Goal: Communication & Community: Answer question/provide support

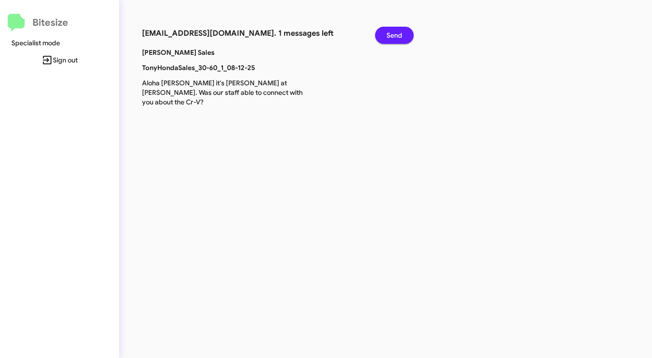
click at [396, 34] on span "Send" at bounding box center [394, 35] width 16 height 17
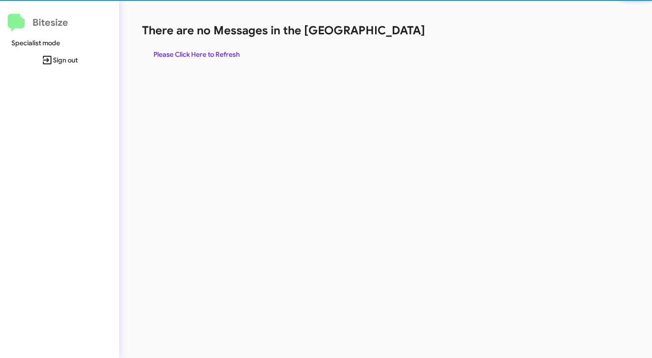
click at [211, 56] on span "Please Click Here to Refresh" at bounding box center [196, 54] width 86 height 17
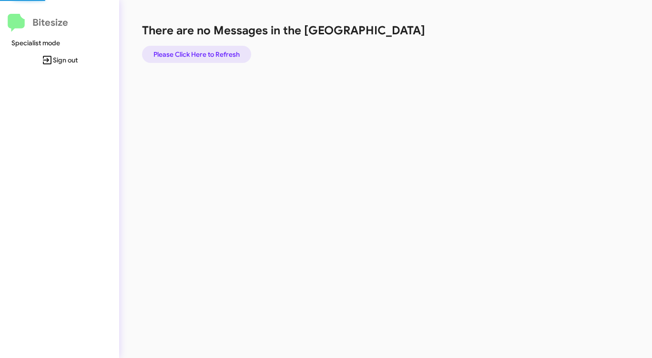
click at [211, 56] on span "Please Click Here to Refresh" at bounding box center [196, 54] width 86 height 17
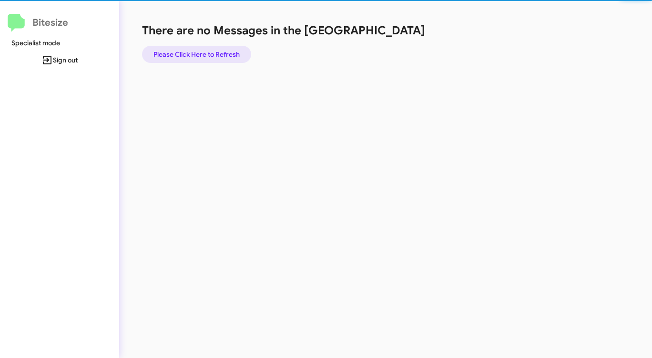
click at [211, 56] on span "Please Click Here to Refresh" at bounding box center [196, 54] width 86 height 17
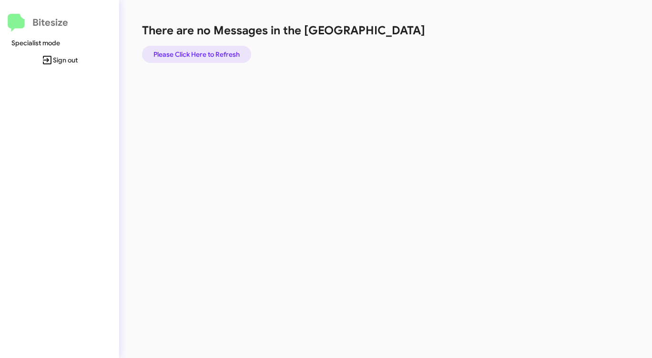
click at [211, 56] on span "Please Click Here to Refresh" at bounding box center [196, 54] width 86 height 17
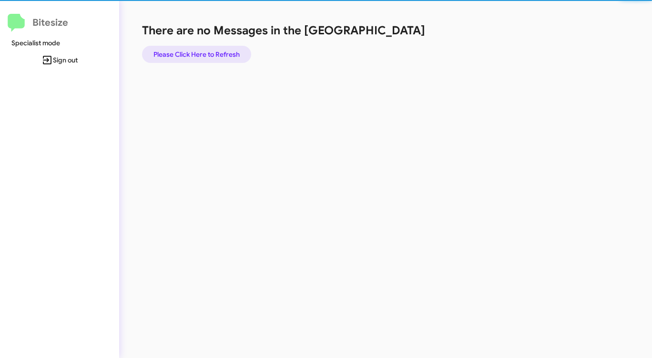
click at [210, 56] on span "Please Click Here to Refresh" at bounding box center [196, 54] width 86 height 17
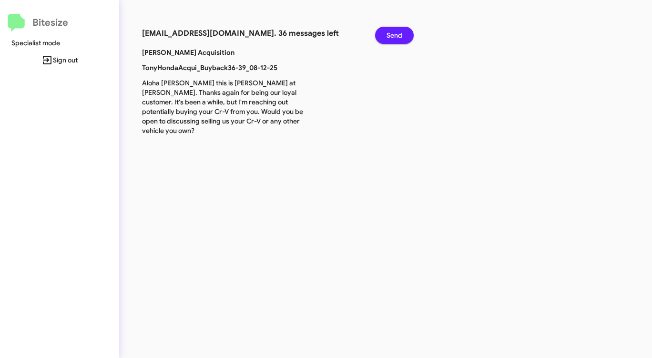
click at [395, 34] on span "Send" at bounding box center [394, 35] width 16 height 17
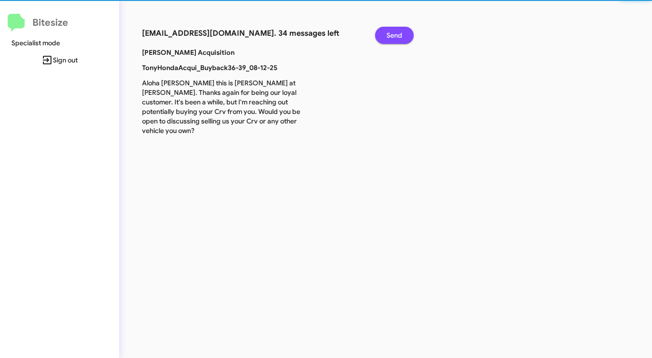
click at [395, 35] on span "Send" at bounding box center [394, 35] width 16 height 17
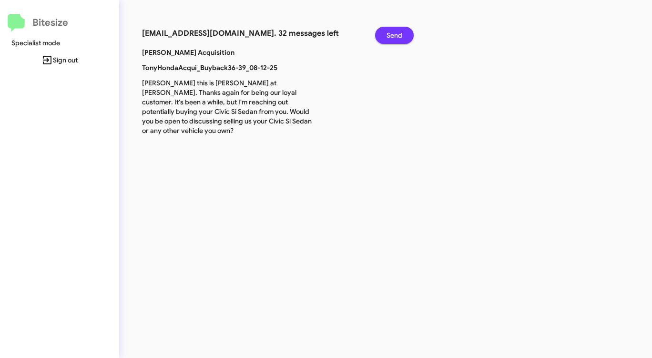
click at [395, 35] on span "Send" at bounding box center [394, 35] width 16 height 17
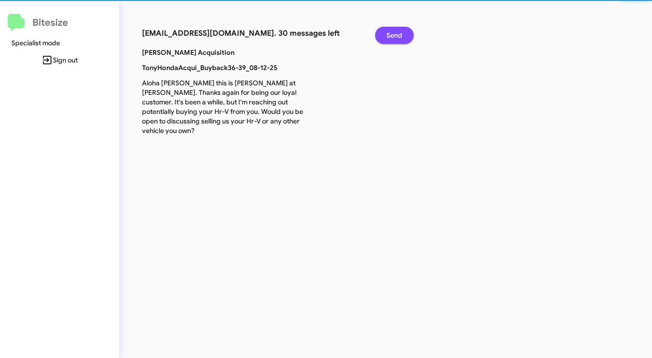
click at [395, 35] on span "Send" at bounding box center [394, 35] width 16 height 17
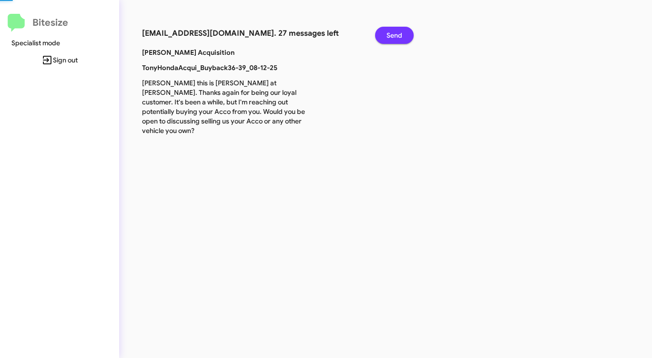
click at [395, 35] on span "Send" at bounding box center [394, 35] width 16 height 17
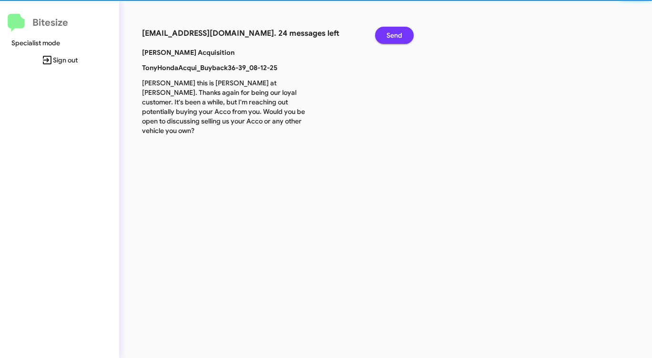
click at [395, 35] on span "Send" at bounding box center [394, 35] width 16 height 17
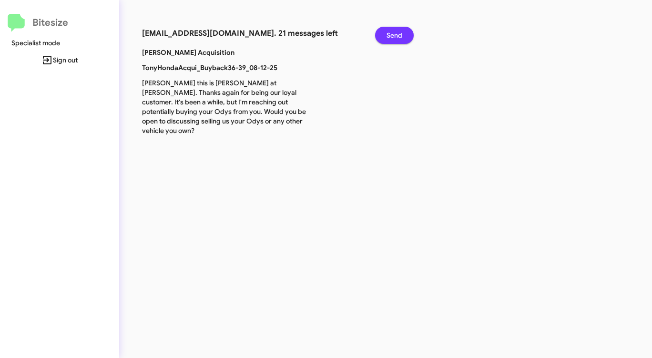
click at [395, 35] on span "Send" at bounding box center [394, 35] width 16 height 17
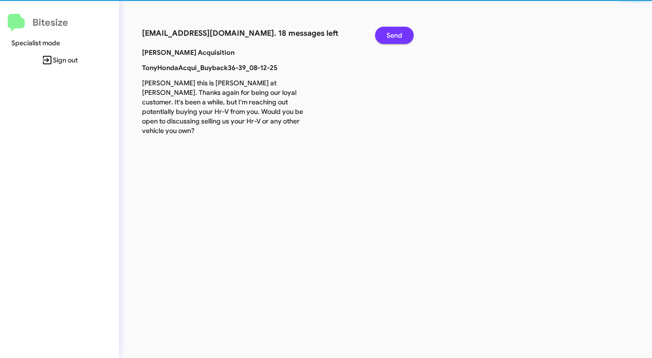
click at [395, 35] on span "Send" at bounding box center [394, 35] width 16 height 17
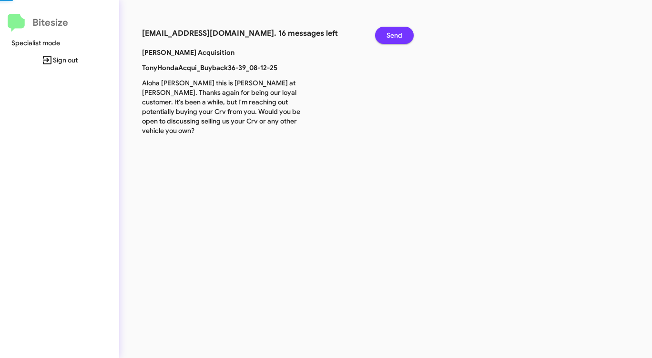
click at [395, 35] on span "Send" at bounding box center [394, 35] width 16 height 17
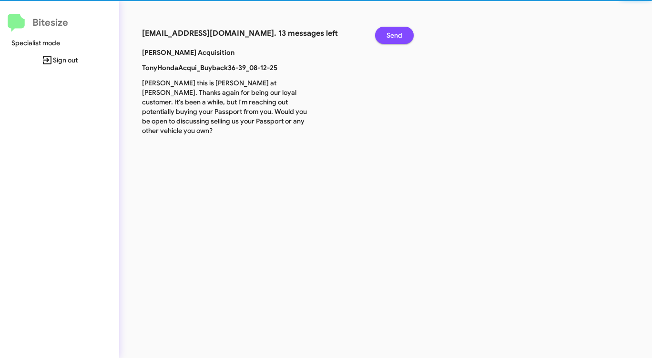
click at [395, 35] on span "Send" at bounding box center [394, 35] width 16 height 17
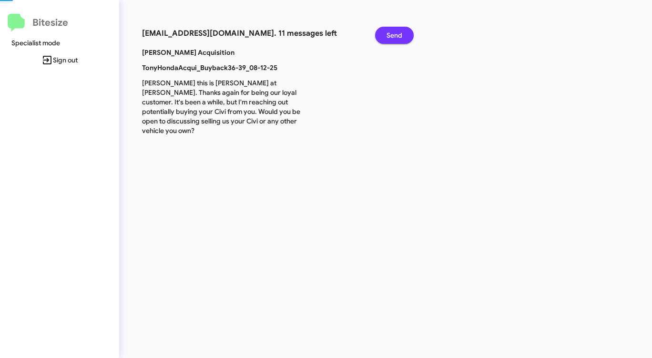
click at [395, 35] on span "Send" at bounding box center [394, 35] width 16 height 17
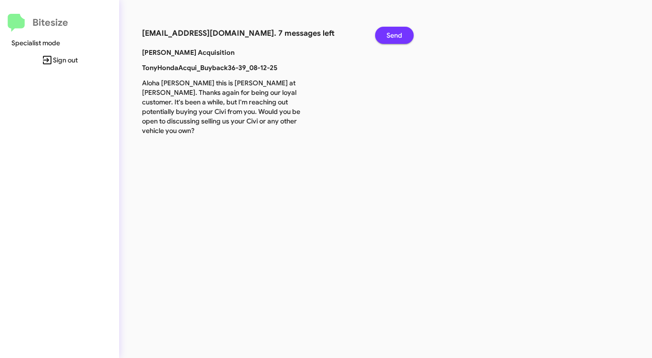
click at [395, 35] on span "Send" at bounding box center [394, 35] width 16 height 17
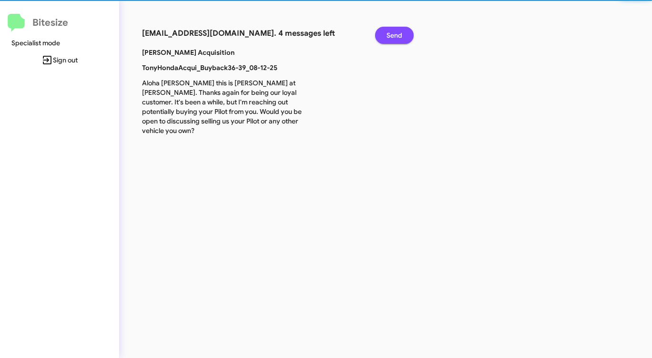
click at [395, 35] on span "Send" at bounding box center [394, 35] width 16 height 17
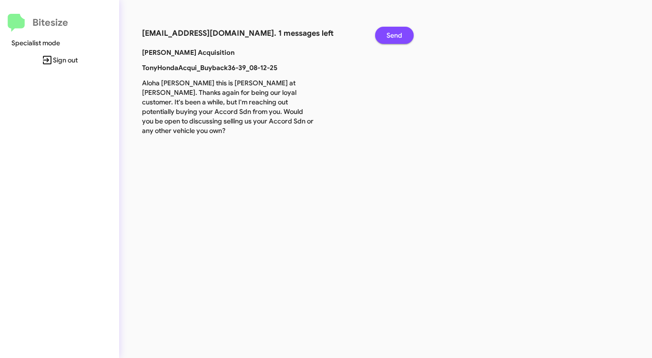
click at [395, 35] on span "Send" at bounding box center [394, 35] width 16 height 17
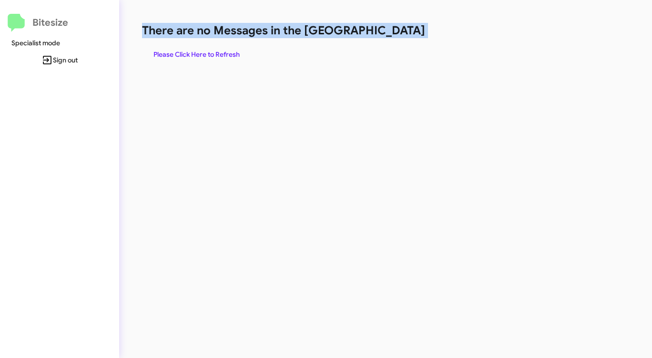
click at [395, 35] on h1 "There are no Messages in the [GEOGRAPHIC_DATA]" at bounding box center [341, 30] width 398 height 15
click at [204, 59] on span "Please Click Here to Refresh" at bounding box center [196, 54] width 86 height 17
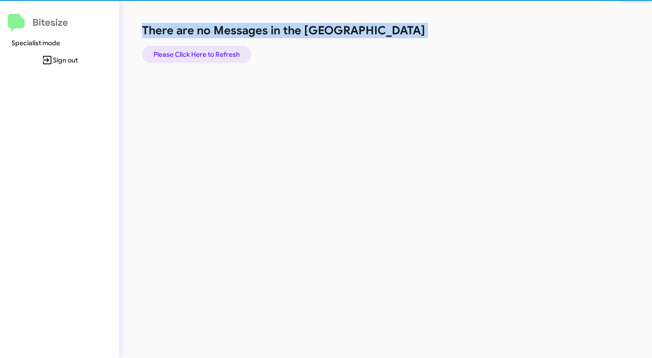
click at [204, 59] on span "Please Click Here to Refresh" at bounding box center [196, 54] width 86 height 17
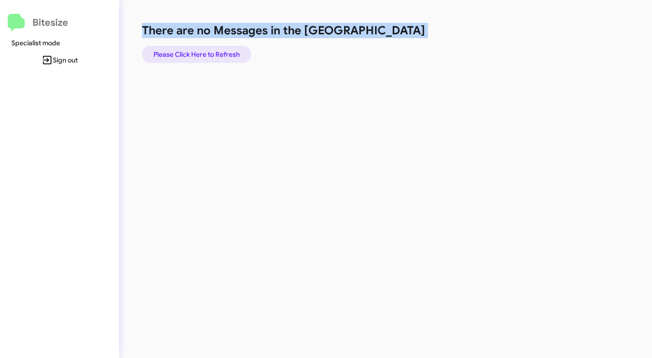
click at [204, 59] on span "Please Click Here to Refresh" at bounding box center [196, 54] width 86 height 17
click at [203, 59] on span "Please Click Here to Refresh" at bounding box center [196, 54] width 86 height 17
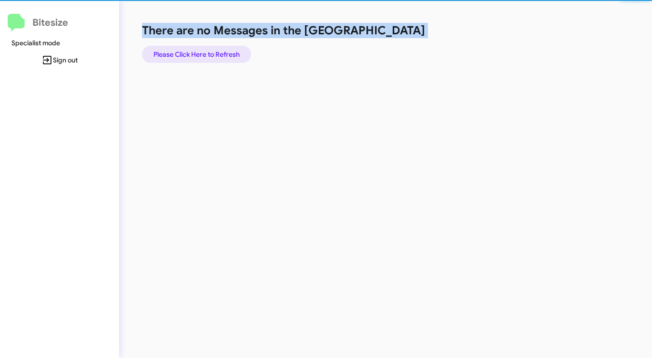
click at [203, 58] on span "Please Click Here to Refresh" at bounding box center [196, 54] width 86 height 17
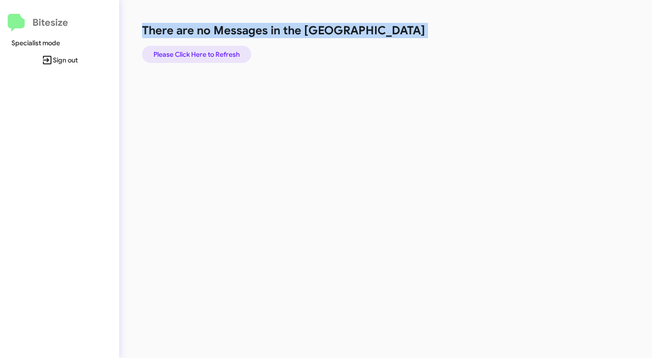
click at [203, 58] on span "Please Click Here to Refresh" at bounding box center [196, 54] width 86 height 17
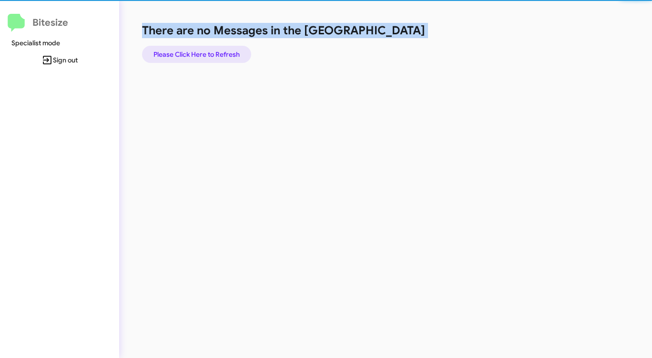
click at [203, 58] on span "Please Click Here to Refresh" at bounding box center [196, 54] width 86 height 17
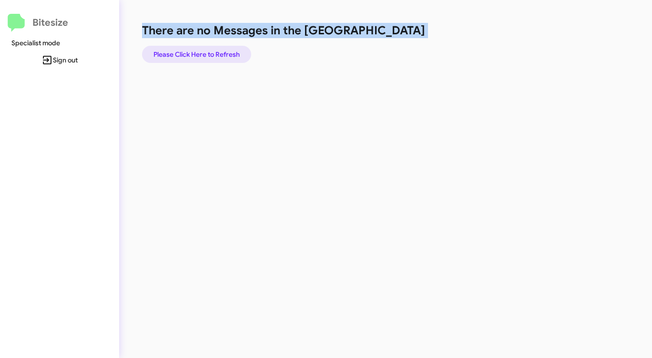
click at [203, 58] on span "Please Click Here to Refresh" at bounding box center [196, 54] width 86 height 17
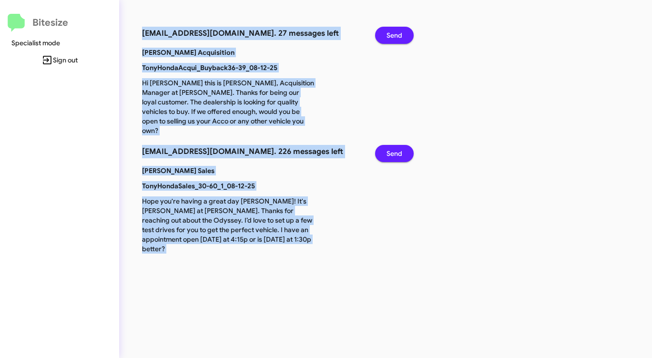
click at [396, 35] on span "Send" at bounding box center [394, 35] width 16 height 17
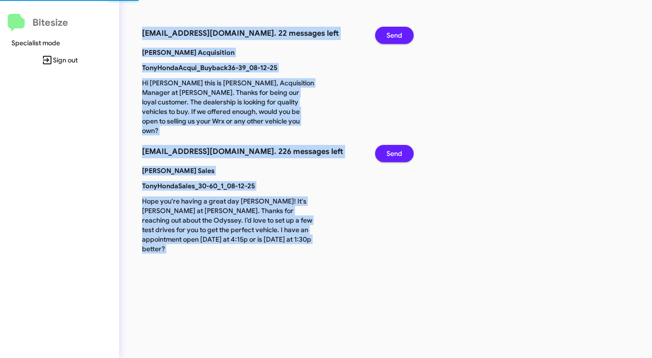
click at [396, 35] on span "Send" at bounding box center [394, 35] width 16 height 17
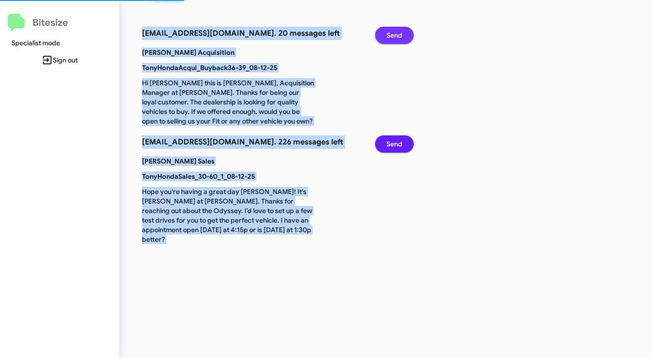
click at [396, 35] on span "Send" at bounding box center [394, 35] width 16 height 17
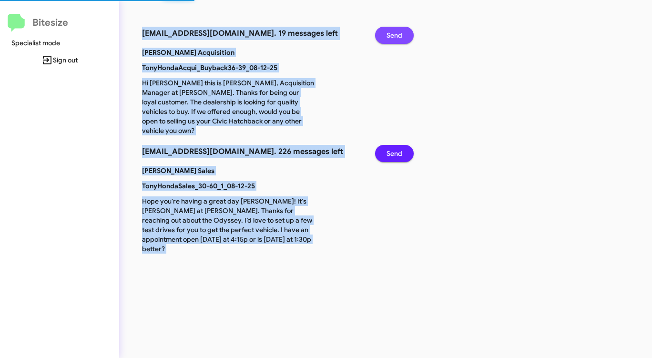
click at [396, 35] on span "Send" at bounding box center [394, 35] width 16 height 17
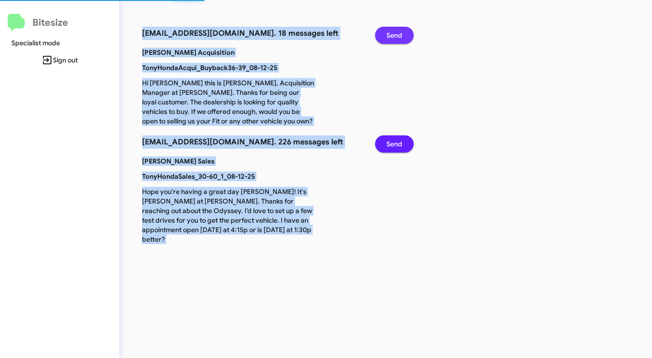
click at [396, 35] on span "Send" at bounding box center [394, 35] width 16 height 17
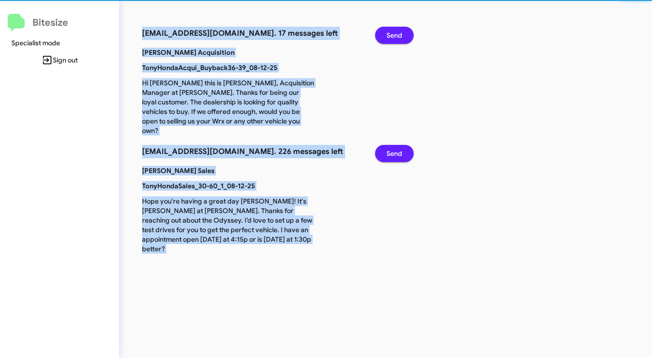
click at [396, 35] on span "Send" at bounding box center [394, 35] width 16 height 17
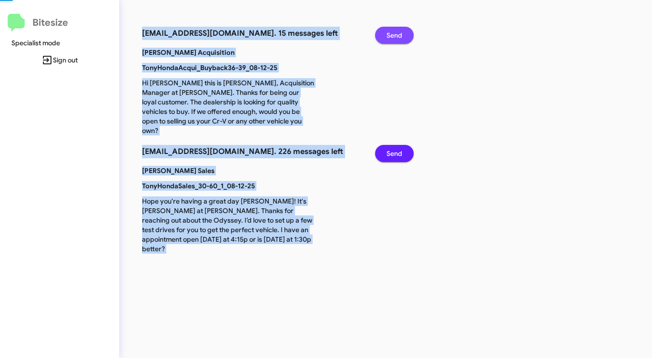
click at [396, 35] on span "Send" at bounding box center [394, 35] width 16 height 17
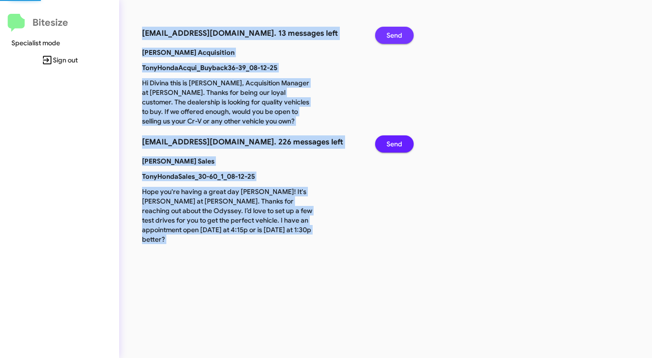
click at [396, 35] on span "Send" at bounding box center [394, 35] width 16 height 17
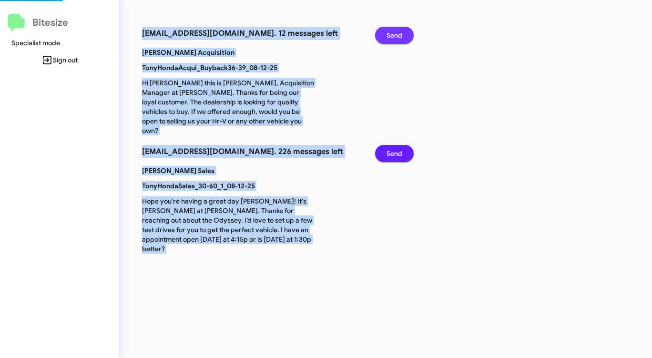
click at [396, 35] on span "Send" at bounding box center [394, 35] width 16 height 17
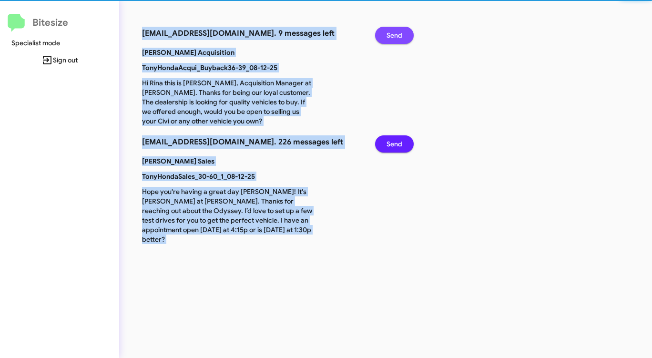
click at [396, 35] on span "Send" at bounding box center [394, 35] width 16 height 17
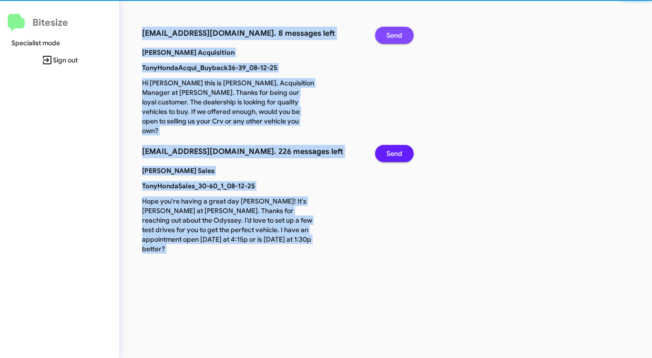
click at [396, 35] on span "Send" at bounding box center [394, 35] width 16 height 17
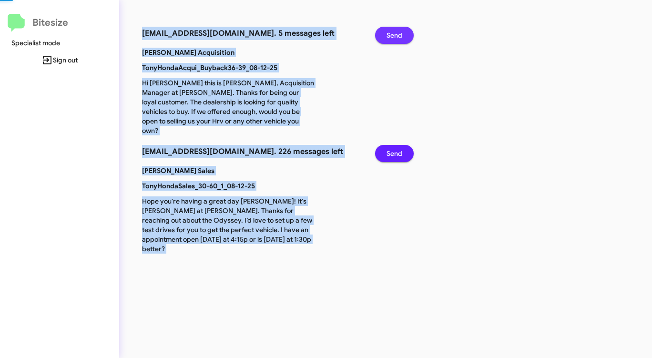
click at [396, 35] on span "Send" at bounding box center [394, 35] width 16 height 17
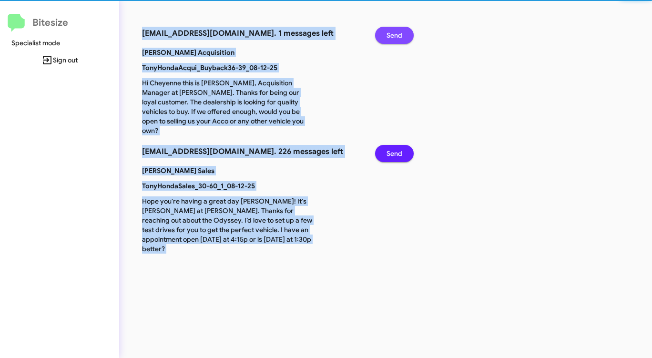
click at [396, 35] on span "Send" at bounding box center [394, 35] width 16 height 17
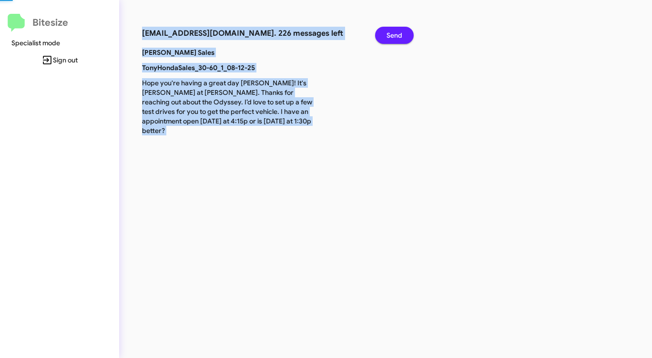
click at [396, 35] on span "Send" at bounding box center [394, 35] width 16 height 17
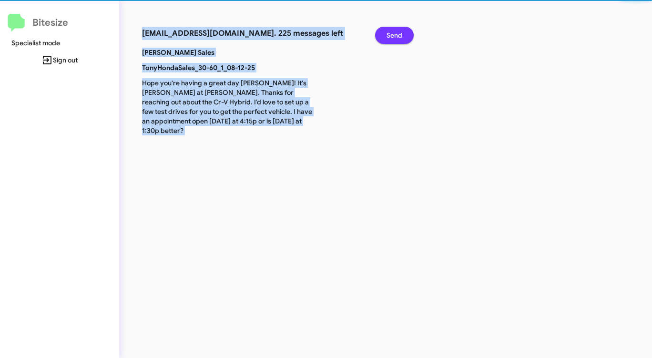
click at [396, 35] on span "Send" at bounding box center [394, 35] width 16 height 17
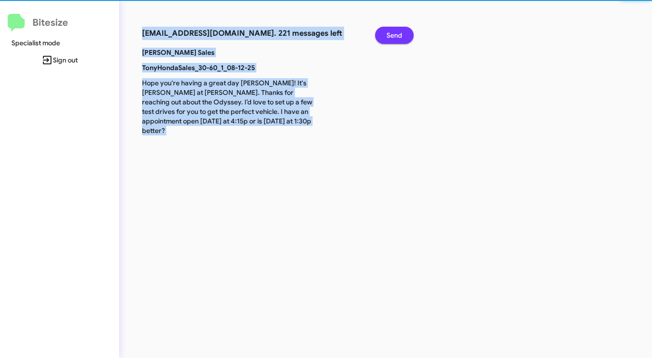
click at [396, 35] on span "Send" at bounding box center [394, 35] width 16 height 17
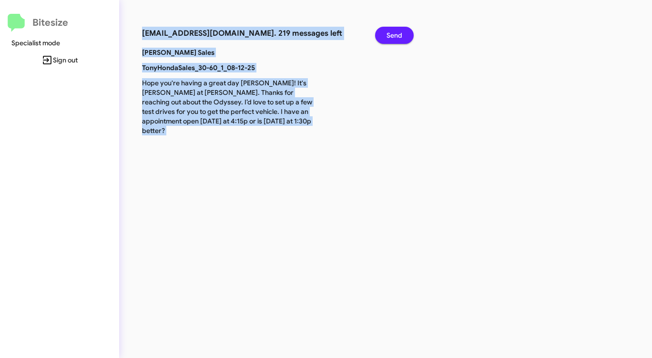
click at [396, 35] on span "Send" at bounding box center [394, 35] width 16 height 17
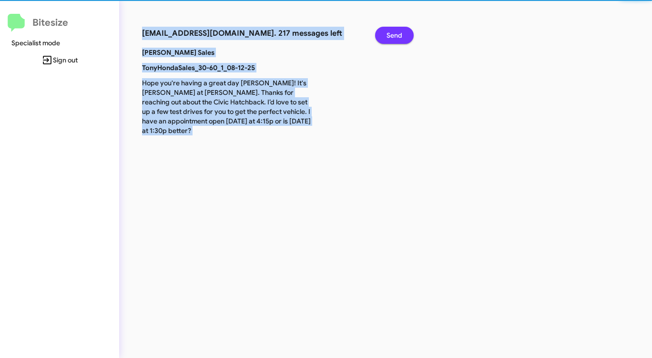
click at [396, 35] on span "Send" at bounding box center [394, 35] width 16 height 17
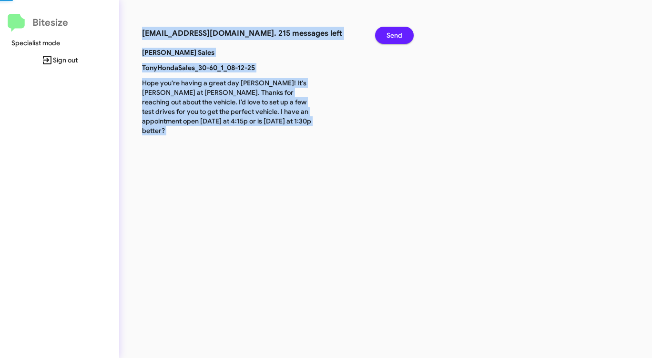
click at [396, 35] on span "Send" at bounding box center [394, 35] width 16 height 17
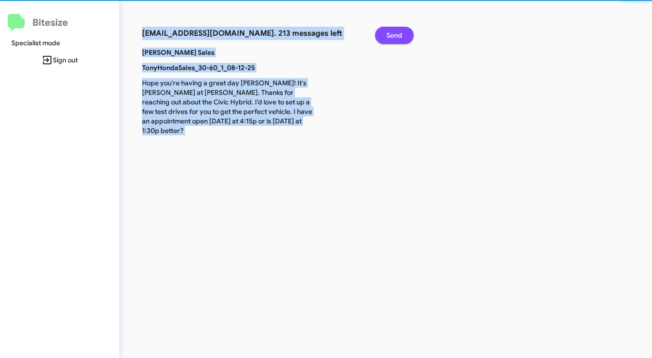
click at [396, 35] on span "Send" at bounding box center [394, 35] width 16 height 17
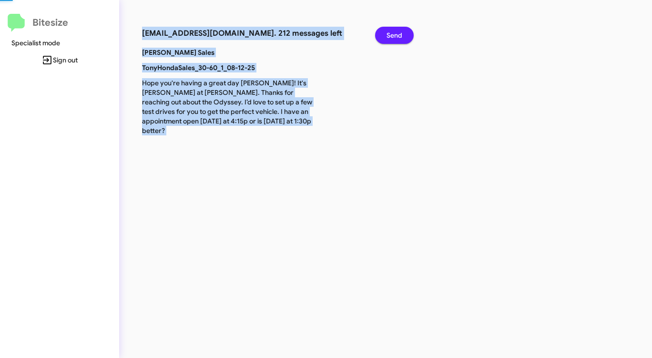
click at [396, 35] on span "Send" at bounding box center [394, 35] width 16 height 17
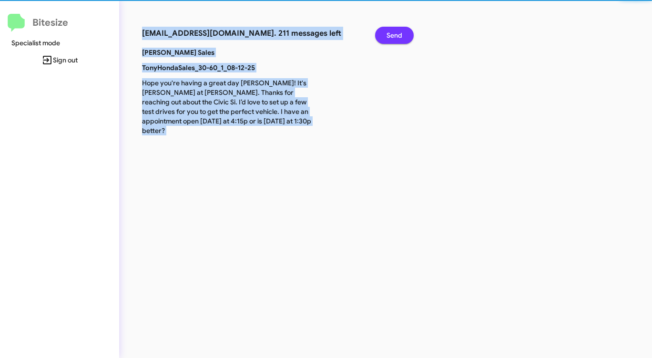
click at [396, 35] on span "Send" at bounding box center [394, 35] width 16 height 17
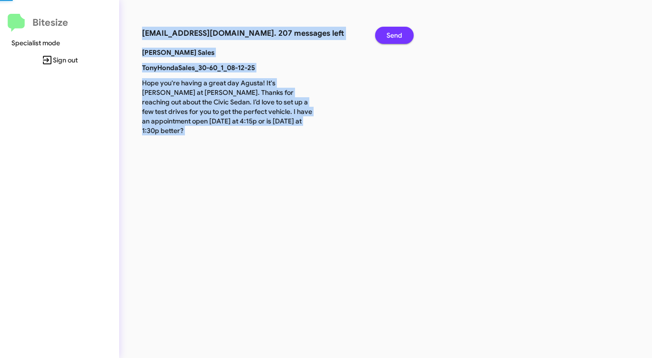
click at [396, 35] on span "Send" at bounding box center [394, 35] width 16 height 17
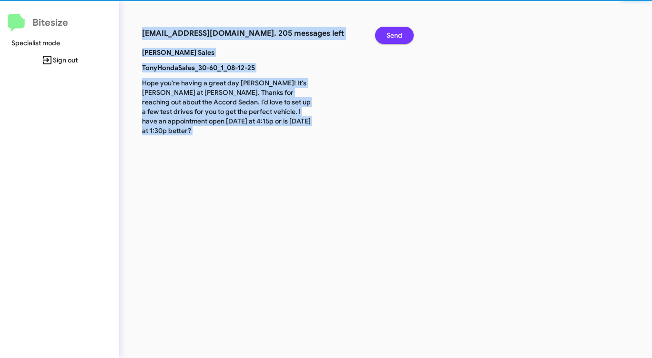
click at [396, 35] on span "Send" at bounding box center [394, 35] width 16 height 17
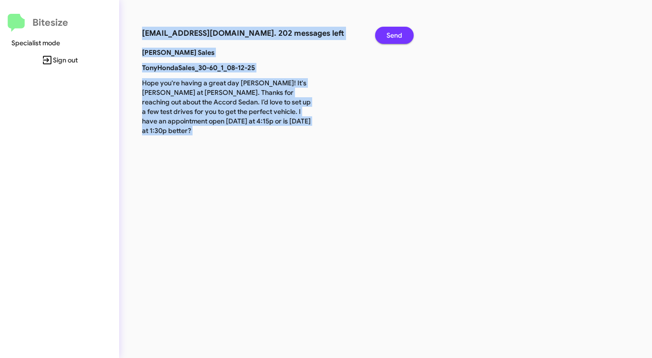
click at [395, 35] on span "Send" at bounding box center [394, 35] width 16 height 17
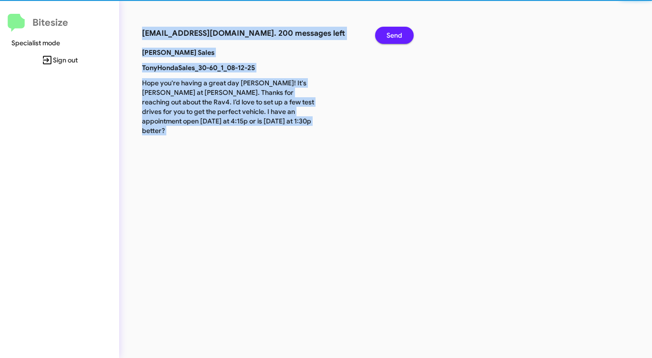
click at [395, 35] on span "Send" at bounding box center [394, 35] width 16 height 17
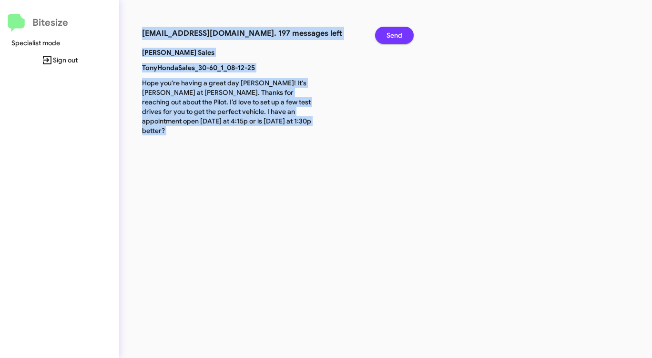
click at [395, 35] on span "Send" at bounding box center [394, 35] width 16 height 17
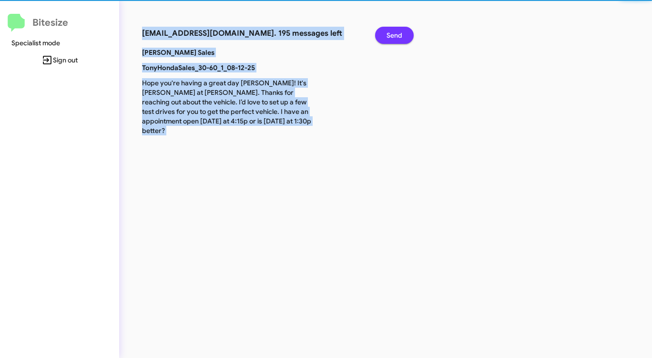
click at [395, 35] on span "Send" at bounding box center [394, 35] width 16 height 17
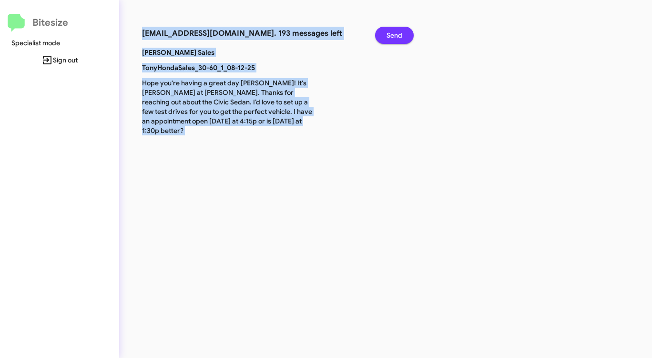
click at [395, 35] on span "Send" at bounding box center [394, 35] width 16 height 17
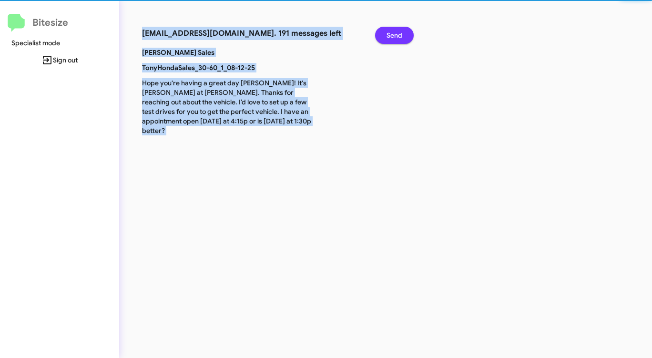
click at [395, 35] on span "Send" at bounding box center [394, 35] width 16 height 17
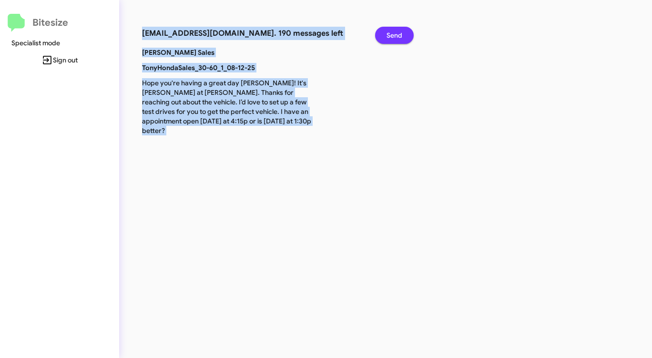
click at [395, 35] on span "Send" at bounding box center [394, 35] width 16 height 17
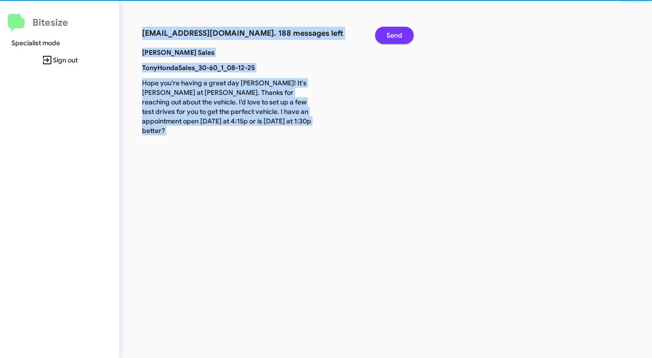
click at [395, 35] on span "Send" at bounding box center [394, 35] width 16 height 17
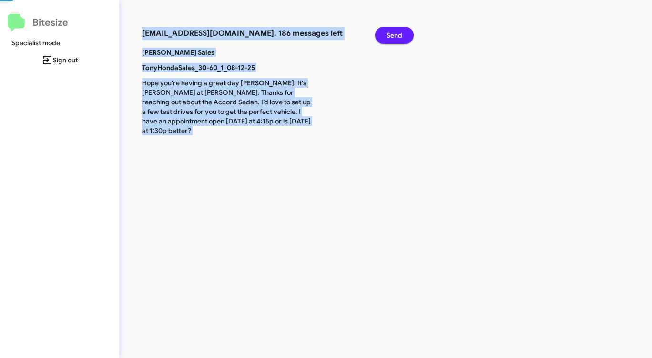
click at [395, 35] on span "Send" at bounding box center [394, 35] width 16 height 17
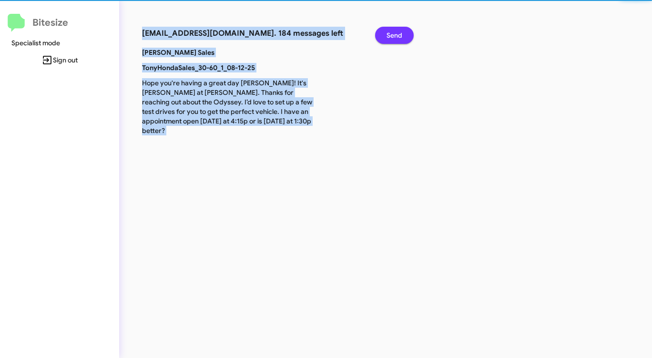
click at [395, 35] on span "Send" at bounding box center [394, 35] width 16 height 17
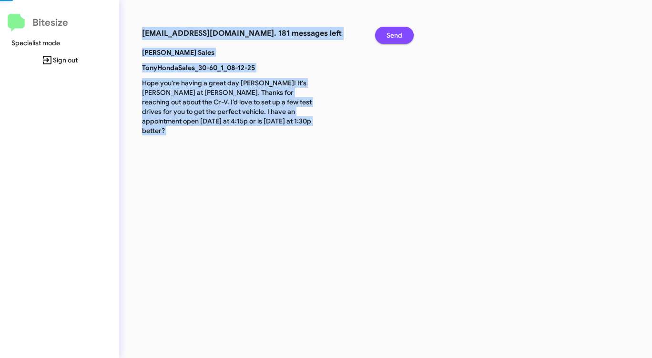
click at [395, 35] on span "Send" at bounding box center [394, 35] width 16 height 17
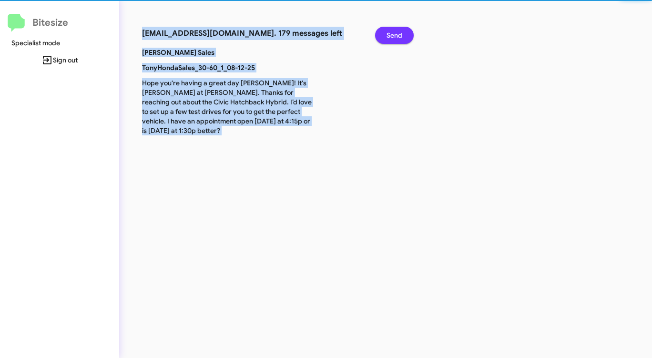
click at [395, 35] on span "Send" at bounding box center [394, 35] width 16 height 17
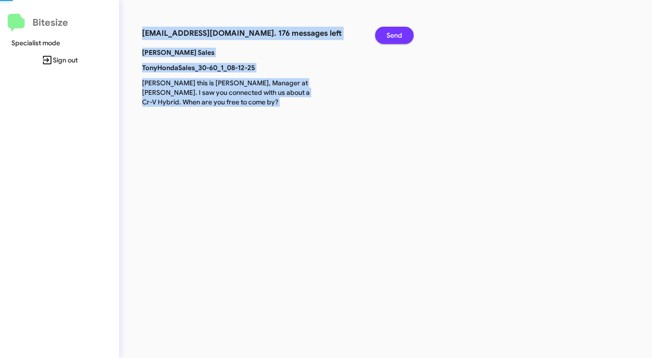
click at [395, 35] on span "Send" at bounding box center [394, 35] width 16 height 17
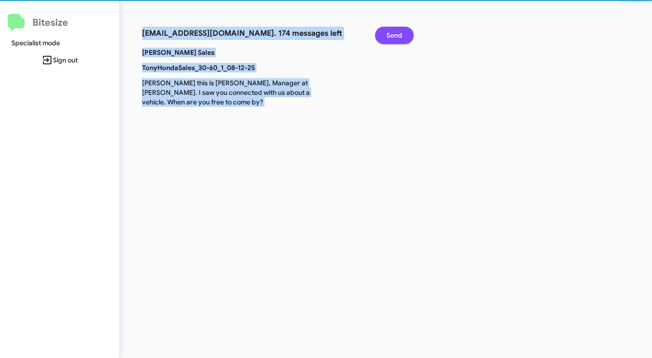
click at [395, 35] on span "Send" at bounding box center [394, 35] width 16 height 17
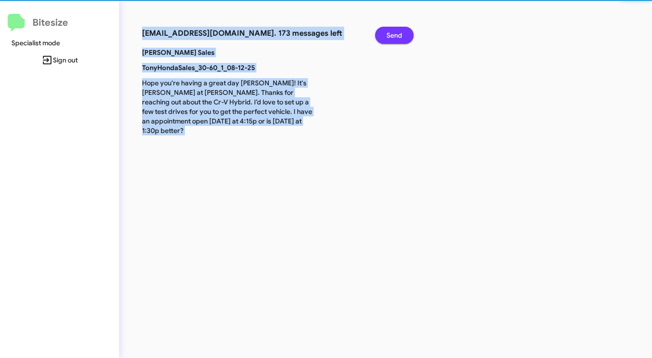
click at [395, 35] on span "Send" at bounding box center [394, 35] width 16 height 17
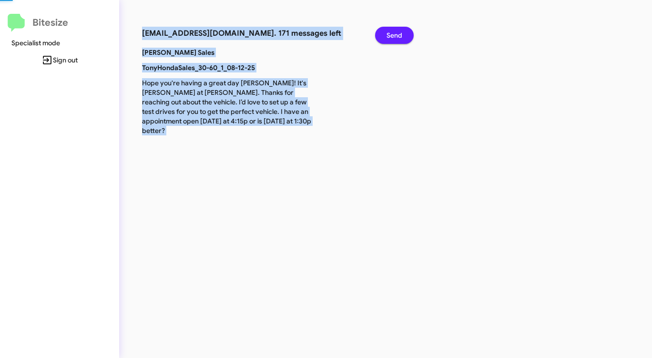
click at [395, 35] on span "Send" at bounding box center [394, 35] width 16 height 17
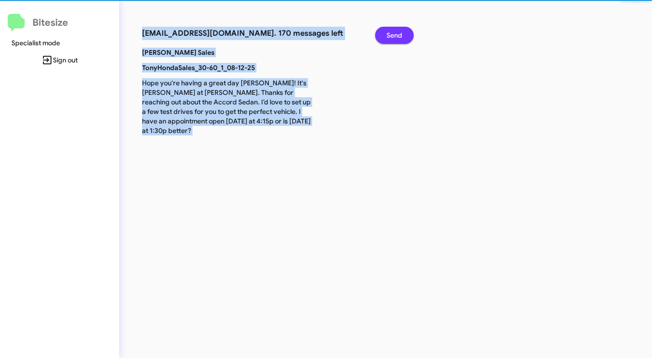
click at [395, 35] on span "Send" at bounding box center [394, 35] width 16 height 17
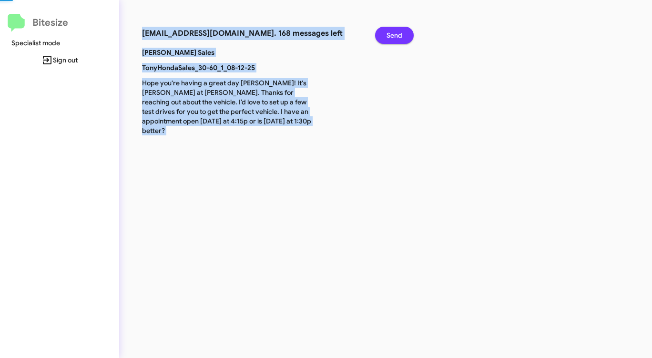
click at [395, 35] on span "Send" at bounding box center [394, 35] width 16 height 17
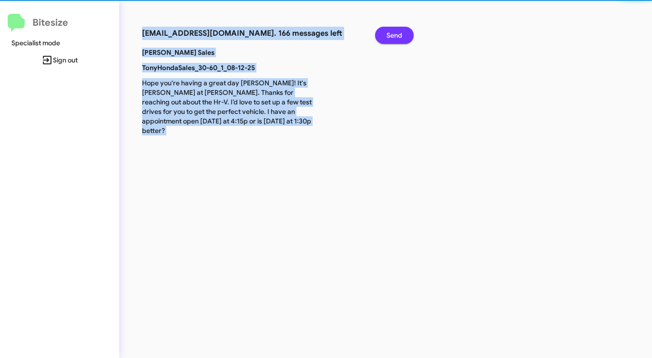
click at [395, 35] on span "Send" at bounding box center [394, 35] width 16 height 17
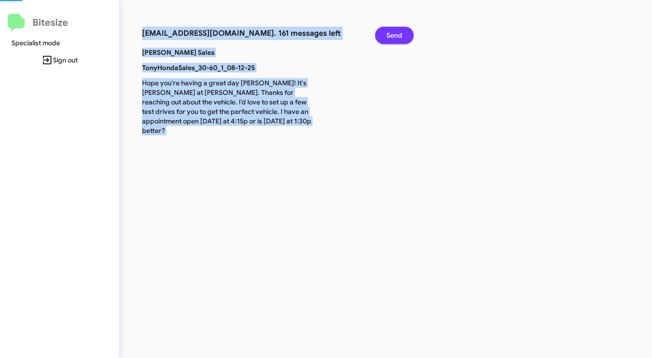
click at [395, 35] on span "Send" at bounding box center [394, 35] width 16 height 17
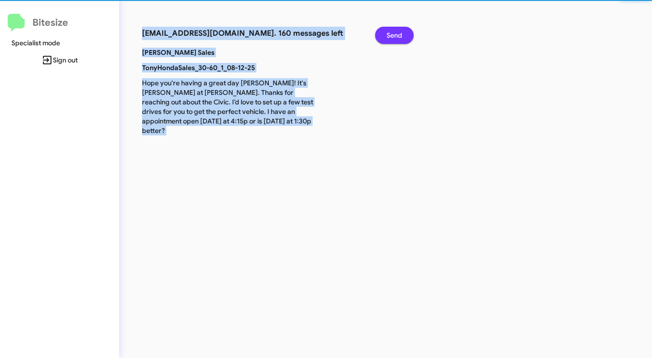
click at [395, 35] on span "Send" at bounding box center [394, 35] width 16 height 17
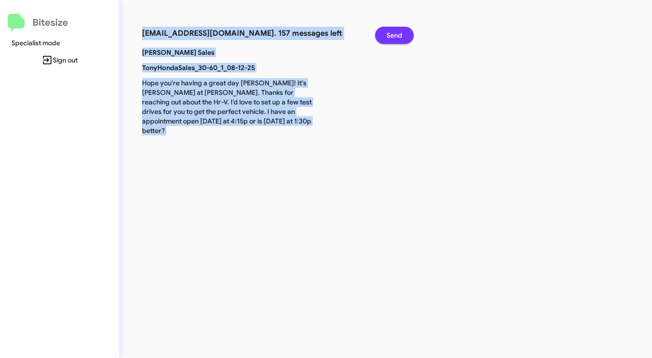
click at [395, 35] on span "Send" at bounding box center [394, 35] width 16 height 17
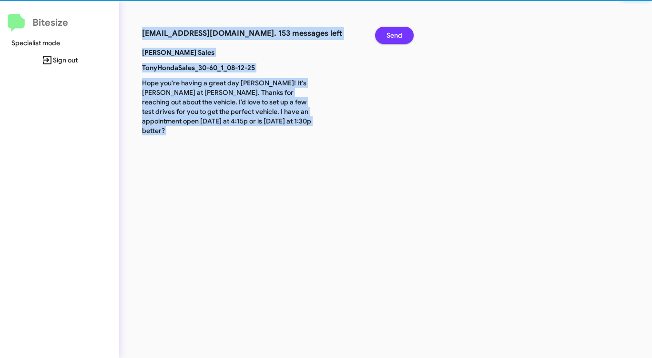
click at [395, 35] on span "Send" at bounding box center [394, 35] width 16 height 17
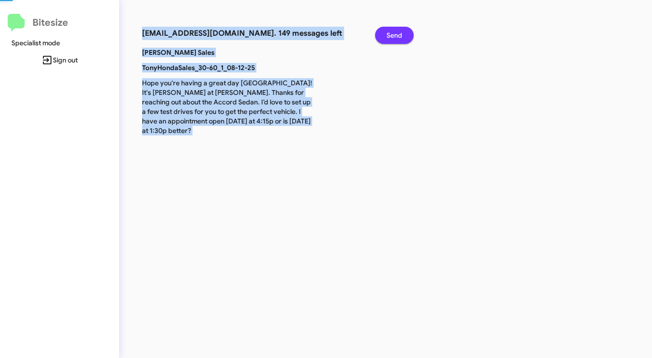
click at [395, 35] on span "Send" at bounding box center [394, 35] width 16 height 17
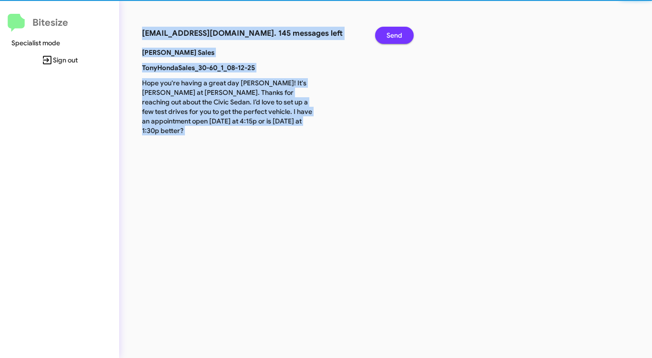
click at [395, 35] on span "Send" at bounding box center [394, 35] width 16 height 17
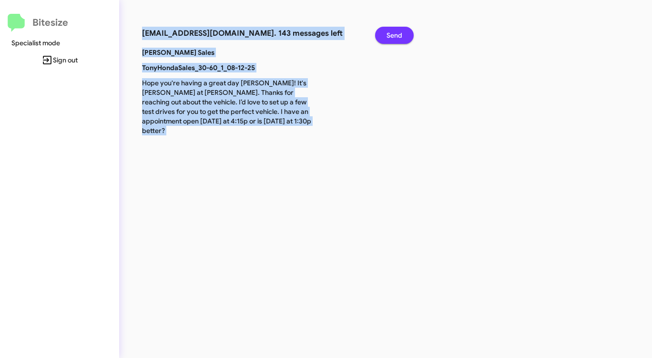
click at [395, 35] on span "Send" at bounding box center [394, 35] width 16 height 17
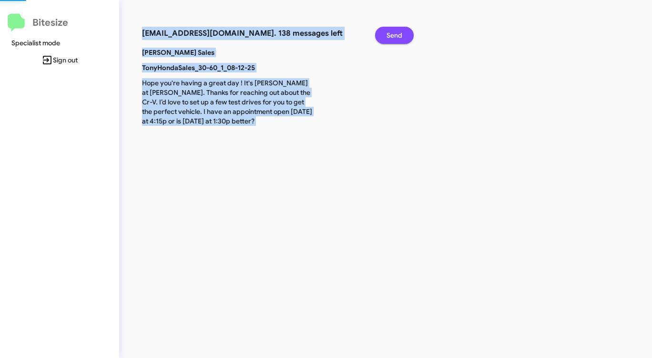
click at [395, 35] on span "Send" at bounding box center [394, 35] width 16 height 17
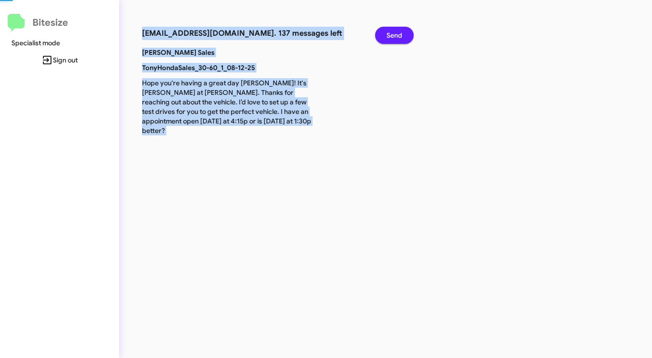
click at [395, 35] on span "Send" at bounding box center [394, 35] width 16 height 17
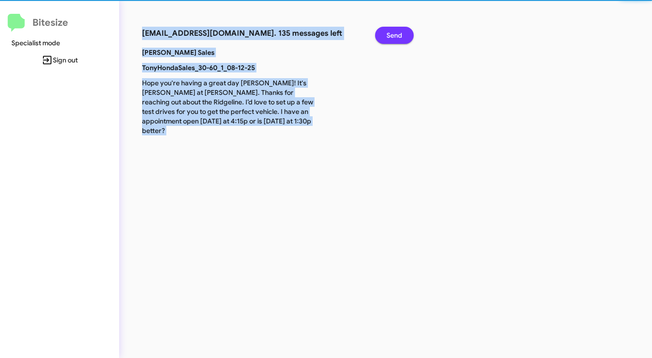
click at [395, 35] on span "Send" at bounding box center [394, 35] width 16 height 17
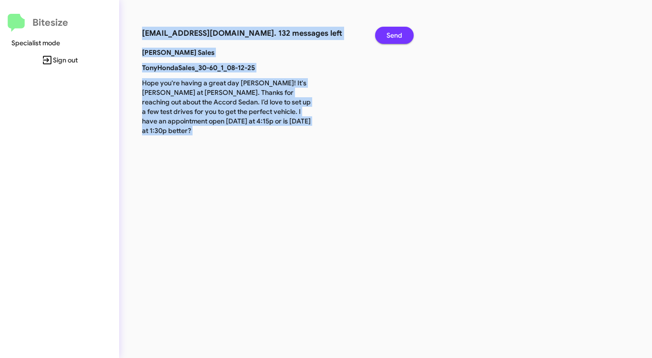
click at [395, 35] on span "Send" at bounding box center [394, 35] width 16 height 17
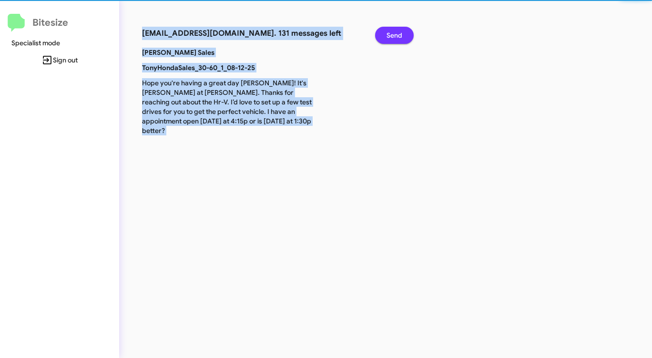
click at [395, 35] on span "Send" at bounding box center [394, 35] width 16 height 17
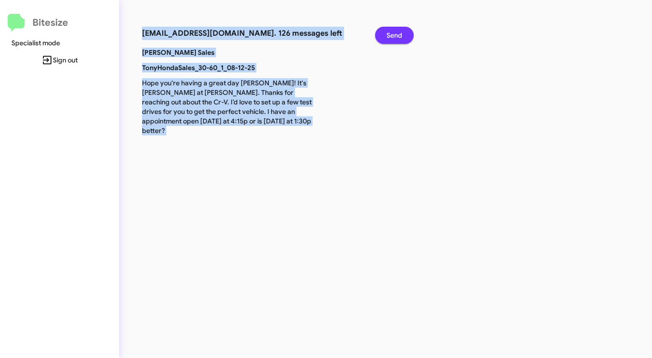
click at [395, 35] on span "Send" at bounding box center [394, 35] width 16 height 17
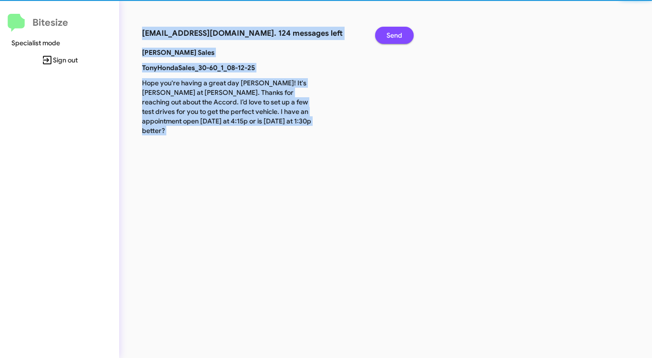
click at [395, 35] on span "Send" at bounding box center [394, 35] width 16 height 17
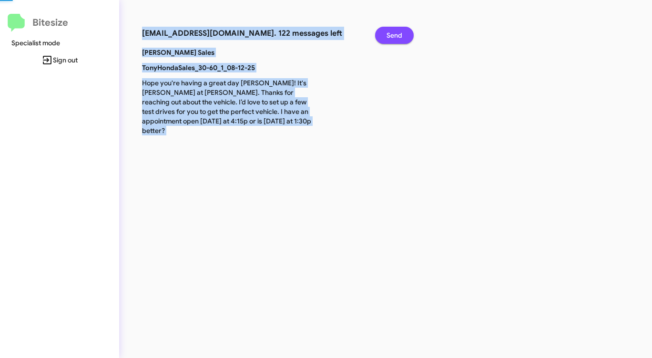
click at [395, 35] on span "Send" at bounding box center [394, 35] width 16 height 17
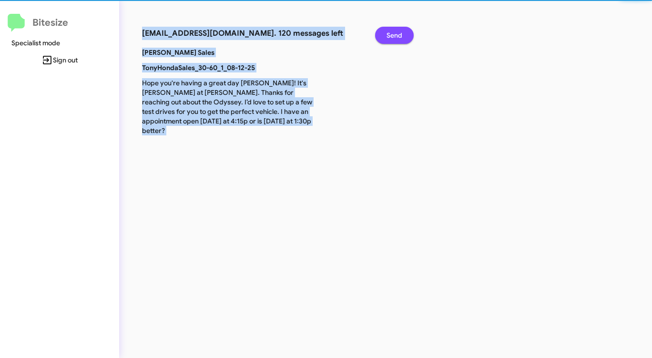
click at [395, 35] on span "Send" at bounding box center [394, 35] width 16 height 17
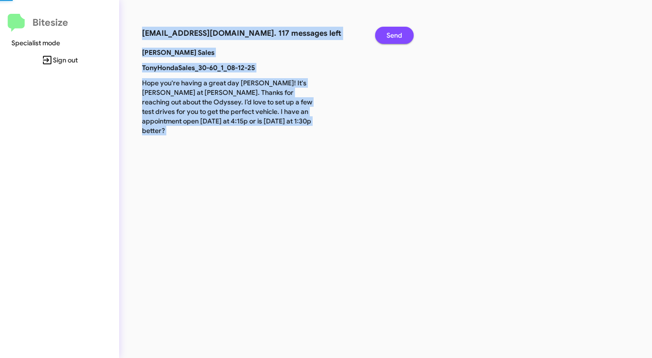
click at [395, 35] on span "Send" at bounding box center [394, 35] width 16 height 17
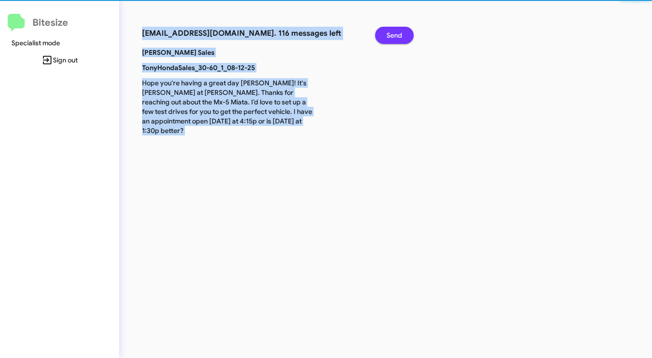
click at [395, 35] on span "Send" at bounding box center [394, 35] width 16 height 17
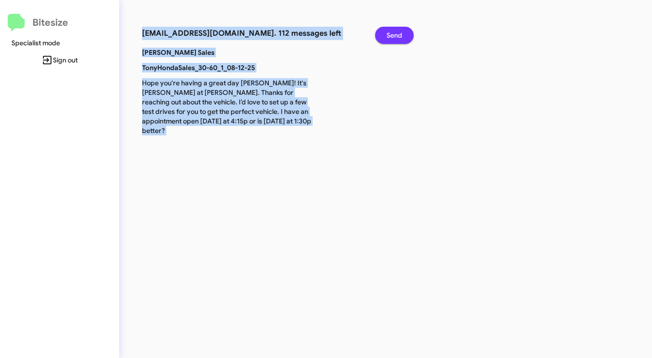
click at [395, 35] on span "Send" at bounding box center [394, 35] width 16 height 17
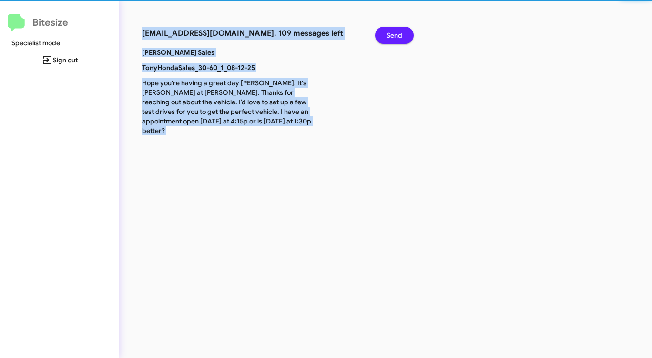
click at [395, 35] on span "Send" at bounding box center [394, 35] width 16 height 17
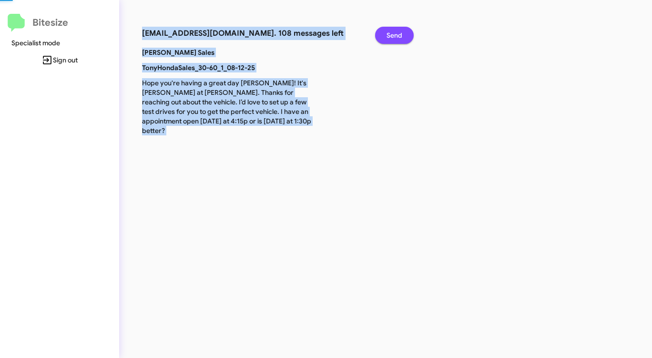
click at [395, 35] on span "Send" at bounding box center [394, 35] width 16 height 17
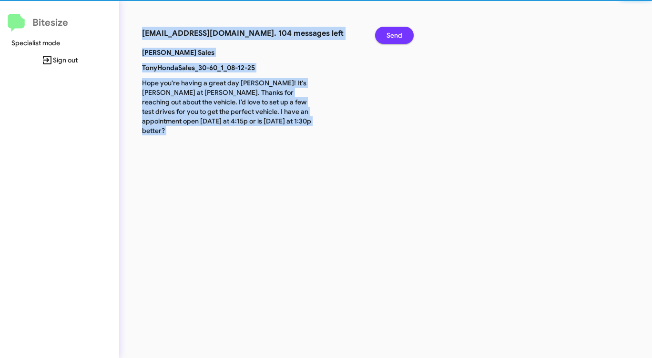
click at [395, 35] on span "Send" at bounding box center [394, 35] width 16 height 17
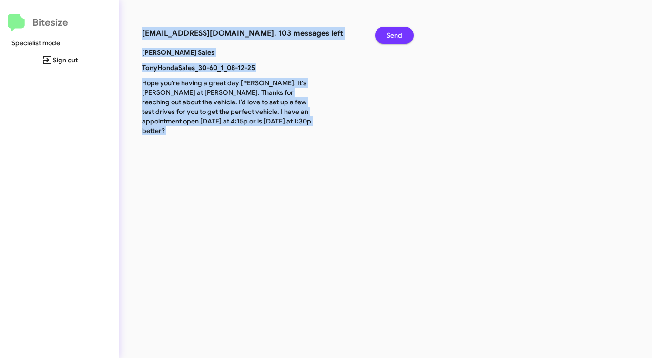
click at [395, 35] on span "Send" at bounding box center [394, 35] width 16 height 17
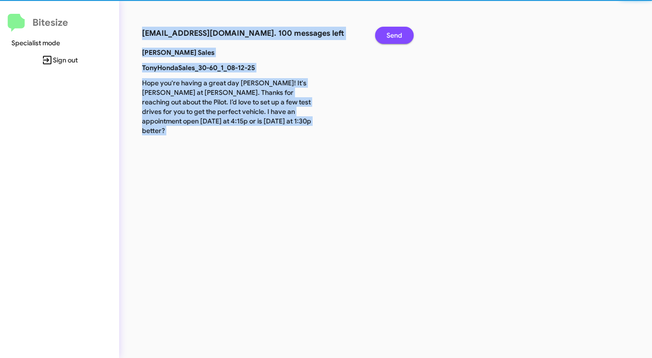
click at [395, 35] on span "Send" at bounding box center [394, 35] width 16 height 17
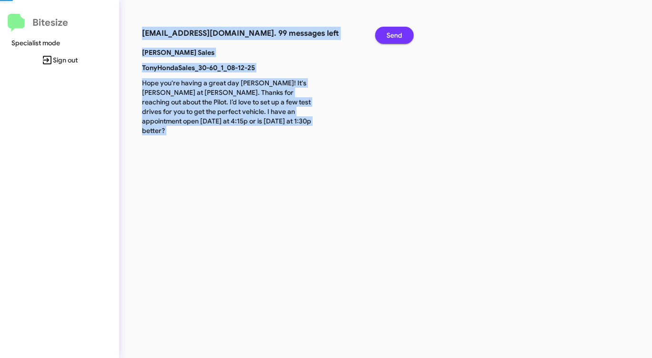
click at [395, 35] on span "Send" at bounding box center [394, 35] width 16 height 17
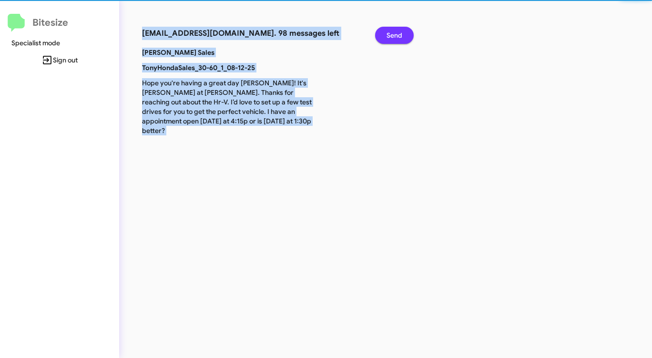
click at [395, 35] on span "Send" at bounding box center [394, 35] width 16 height 17
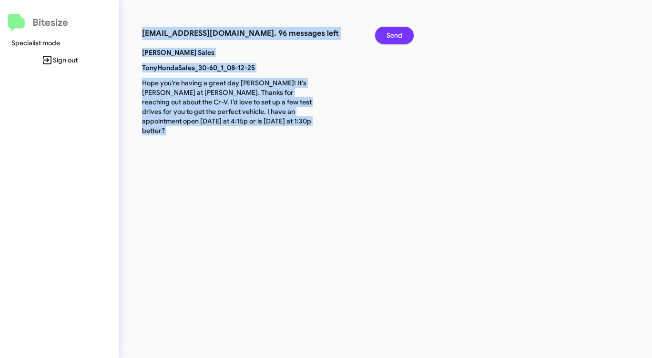
click at [395, 35] on span "Send" at bounding box center [394, 35] width 16 height 17
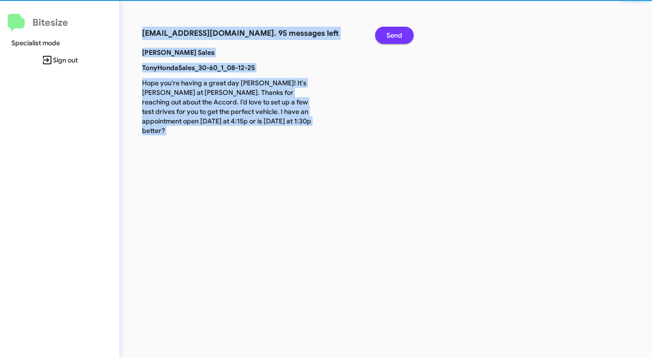
click at [395, 35] on span "Send" at bounding box center [394, 35] width 16 height 17
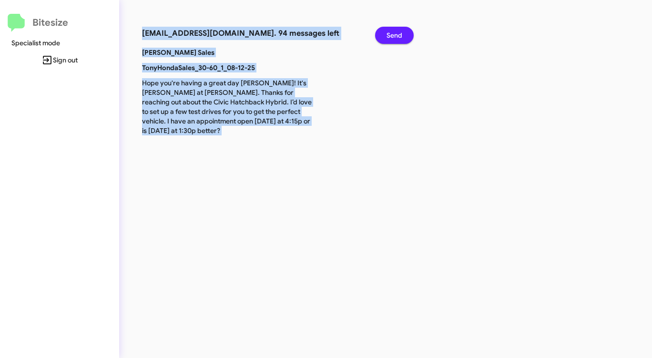
click at [395, 35] on span "Send" at bounding box center [394, 35] width 16 height 17
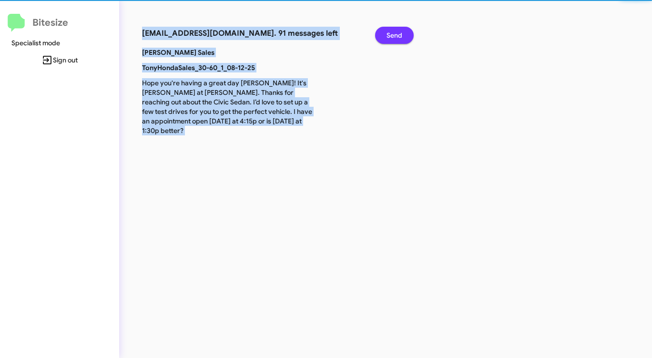
click at [395, 35] on span "Send" at bounding box center [394, 35] width 16 height 17
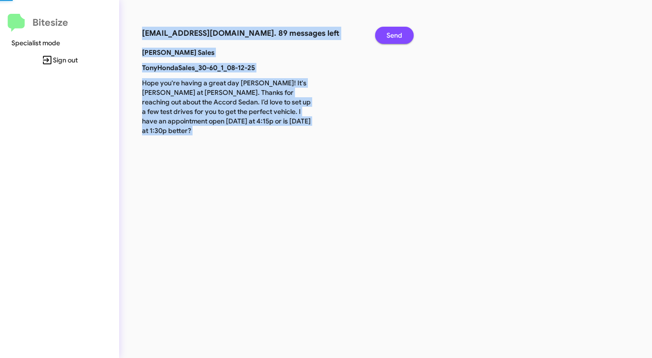
click at [395, 35] on span "Send" at bounding box center [394, 35] width 16 height 17
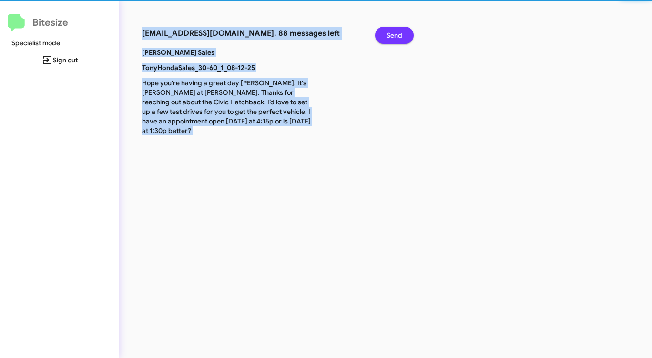
click at [395, 35] on span "Send" at bounding box center [394, 35] width 16 height 17
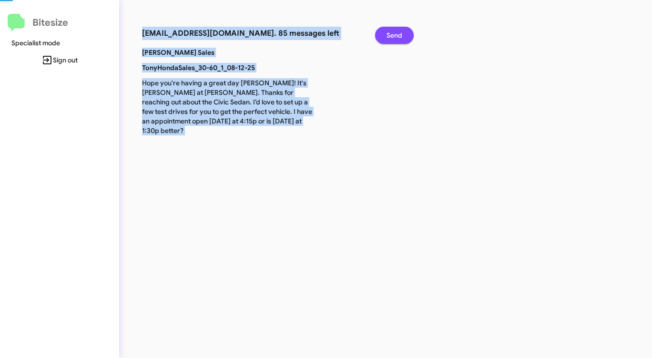
click at [395, 35] on span "Send" at bounding box center [394, 35] width 16 height 17
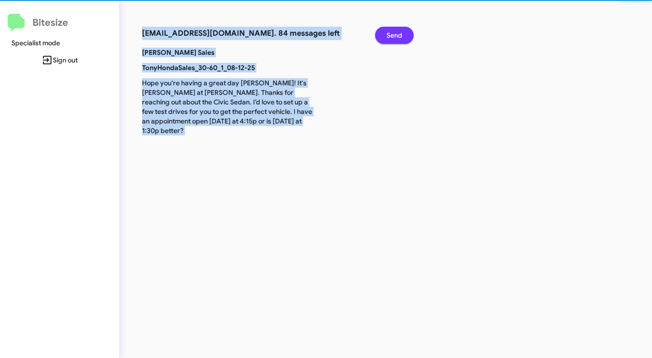
click at [395, 35] on span "Send" at bounding box center [394, 35] width 16 height 17
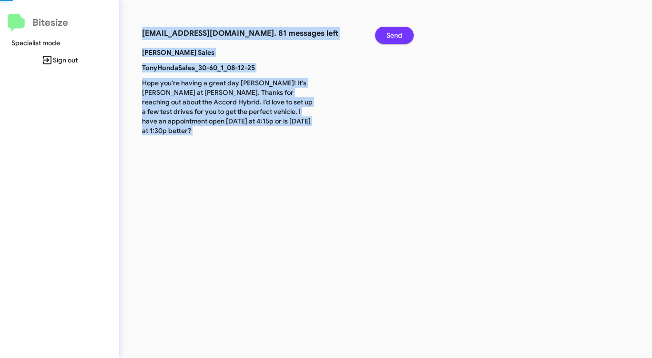
click at [395, 35] on span "Send" at bounding box center [394, 35] width 16 height 17
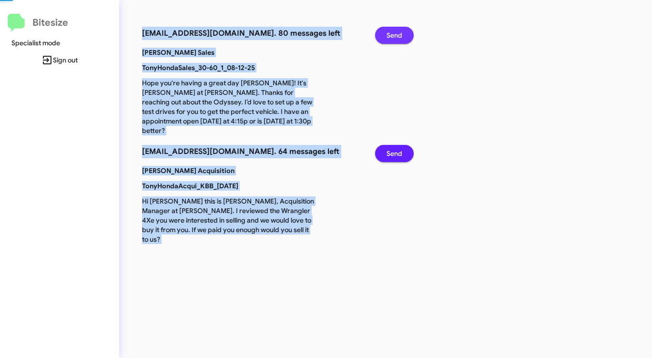
click at [395, 35] on span "Send" at bounding box center [394, 35] width 16 height 17
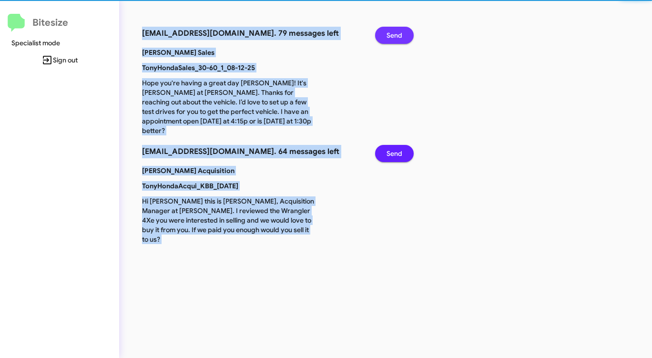
click at [395, 35] on span "Send" at bounding box center [394, 35] width 16 height 17
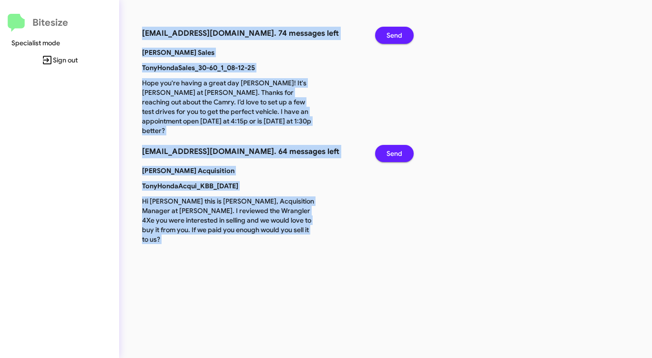
click at [395, 35] on span "Send" at bounding box center [394, 35] width 16 height 17
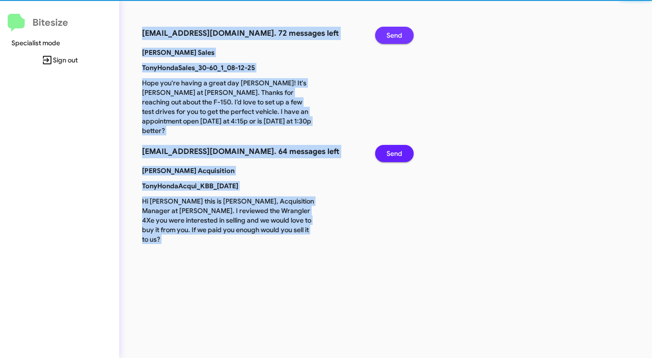
click at [395, 35] on span "Send" at bounding box center [394, 35] width 16 height 17
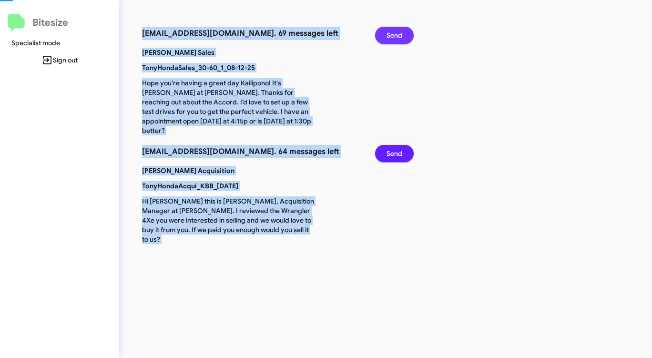
click at [395, 35] on span "Send" at bounding box center [394, 35] width 16 height 17
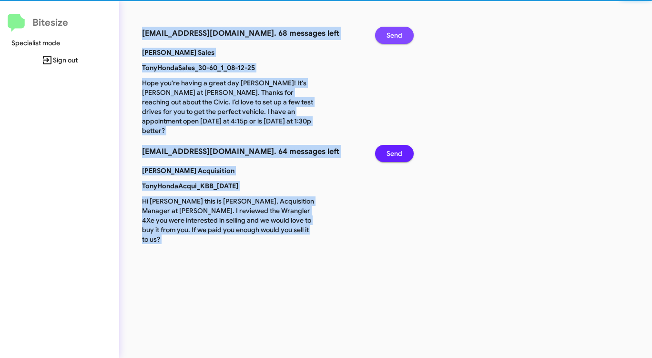
click at [395, 35] on span "Send" at bounding box center [394, 35] width 16 height 17
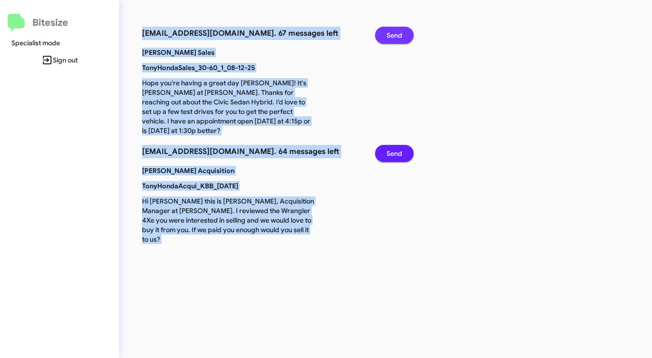
click at [395, 35] on span "Send" at bounding box center [394, 35] width 16 height 17
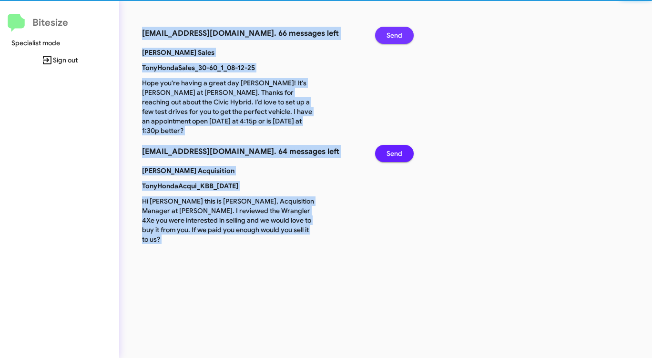
click at [395, 35] on span "Send" at bounding box center [394, 35] width 16 height 17
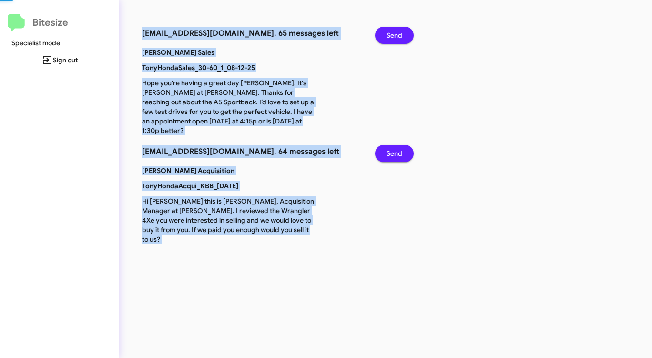
click at [395, 35] on span "Send" at bounding box center [394, 35] width 16 height 17
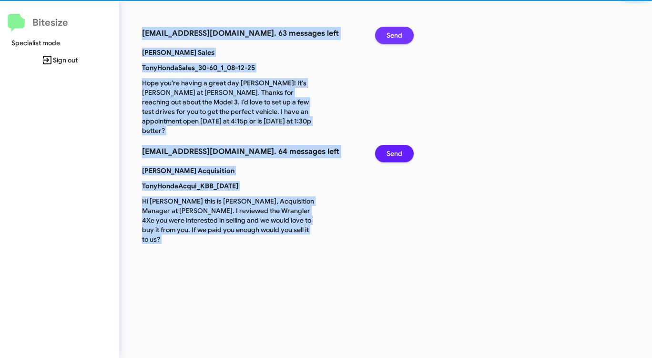
click at [395, 35] on span "Send" at bounding box center [394, 35] width 16 height 17
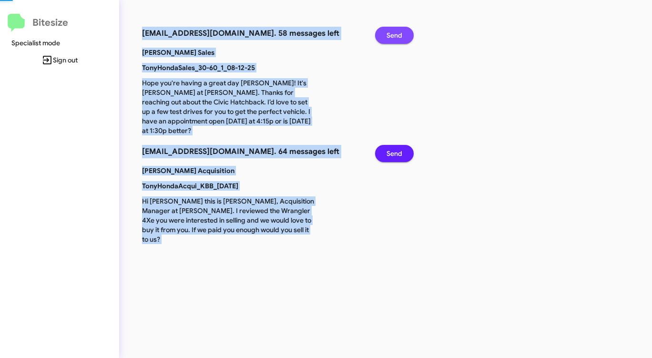
click at [395, 35] on span "Send" at bounding box center [394, 35] width 16 height 17
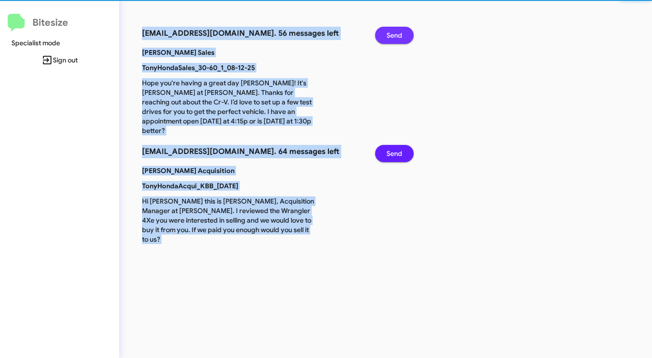
click at [395, 35] on span "Send" at bounding box center [394, 35] width 16 height 17
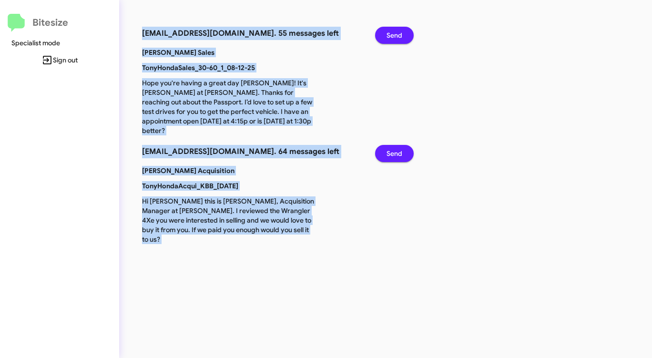
click at [395, 35] on span "Send" at bounding box center [394, 35] width 16 height 17
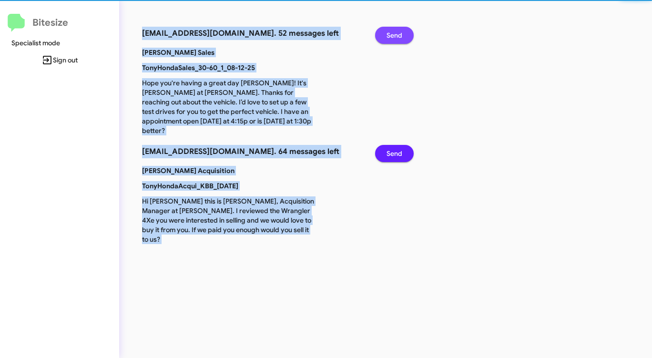
click at [395, 35] on span "Send" at bounding box center [394, 35] width 16 height 17
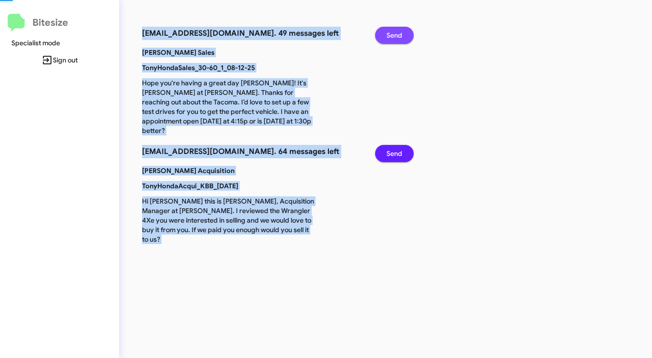
click at [395, 35] on span "Send" at bounding box center [394, 35] width 16 height 17
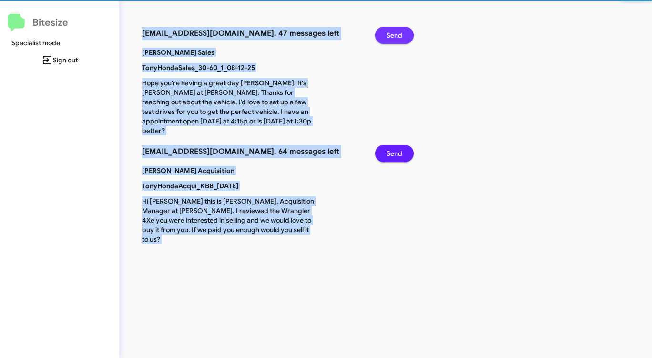
click at [395, 35] on span "Send" at bounding box center [394, 35] width 16 height 17
click at [394, 35] on span "Send" at bounding box center [394, 35] width 16 height 17
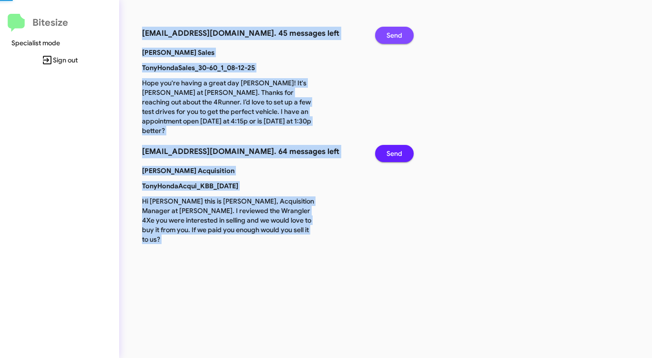
click at [394, 36] on span "Send" at bounding box center [394, 35] width 16 height 17
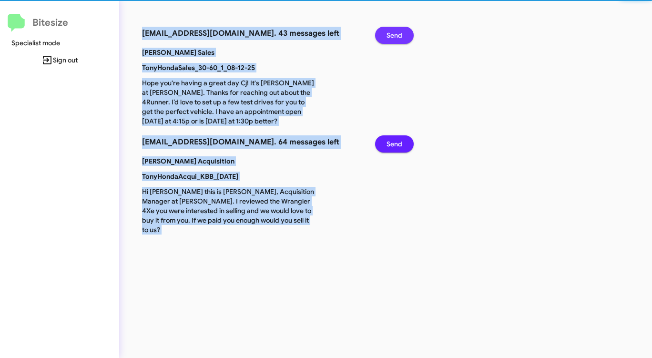
click at [394, 36] on span "Send" at bounding box center [394, 35] width 16 height 17
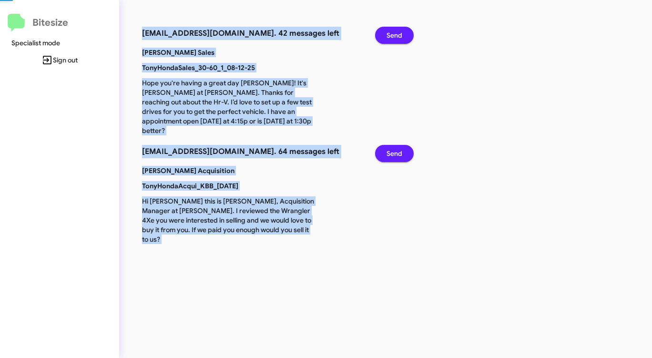
click at [394, 36] on span "Send" at bounding box center [394, 35] width 16 height 17
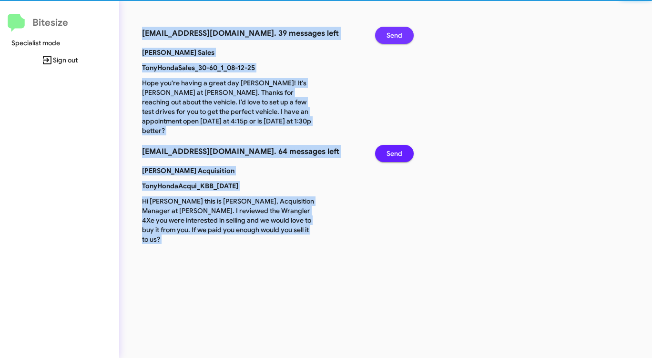
click at [394, 36] on span "Send" at bounding box center [394, 35] width 16 height 17
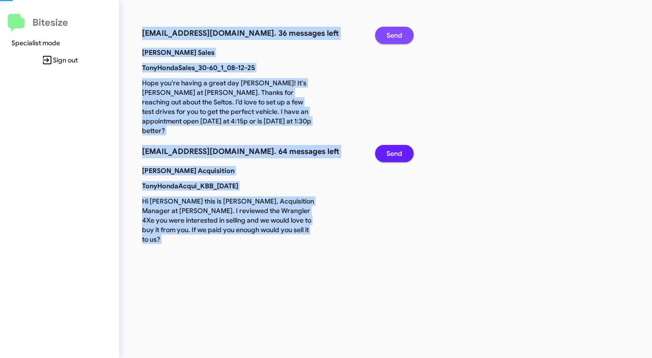
click at [394, 36] on span "Send" at bounding box center [394, 35] width 16 height 17
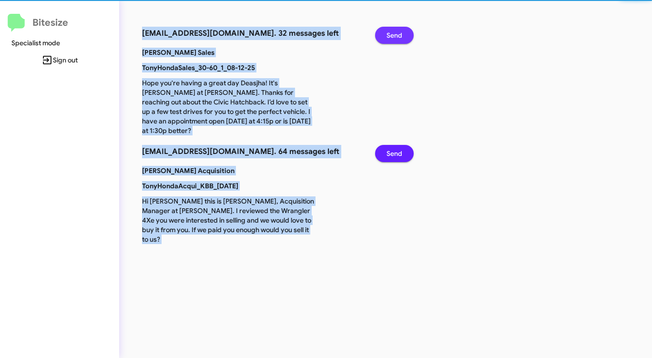
click at [394, 36] on span "Send" at bounding box center [394, 35] width 16 height 17
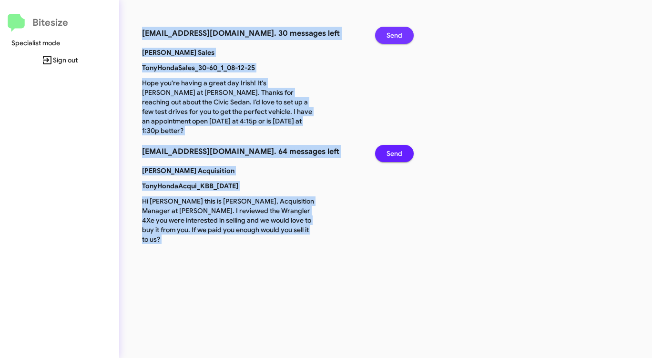
click at [394, 36] on span "Send" at bounding box center [394, 35] width 16 height 17
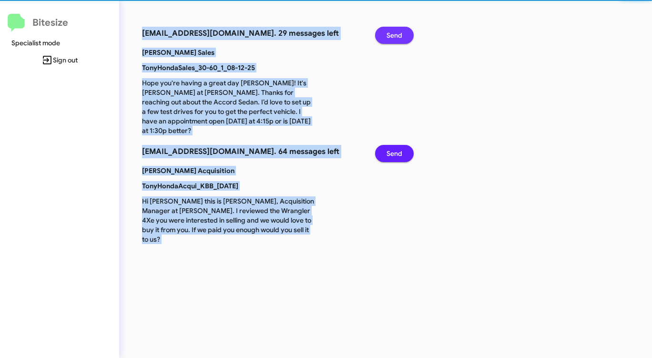
click at [394, 36] on span "Send" at bounding box center [394, 35] width 16 height 17
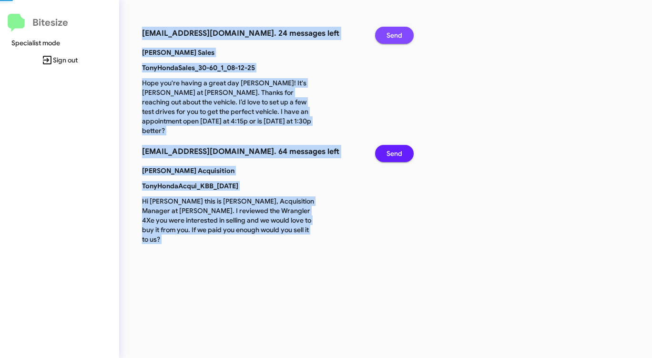
click at [394, 36] on span "Send" at bounding box center [394, 35] width 16 height 17
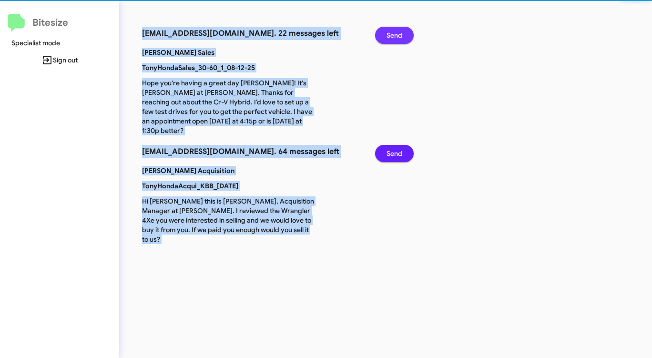
click at [394, 36] on span "Send" at bounding box center [394, 35] width 16 height 17
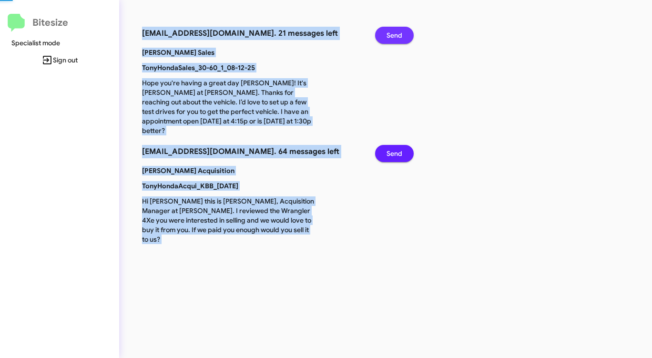
click at [394, 36] on span "Send" at bounding box center [394, 35] width 16 height 17
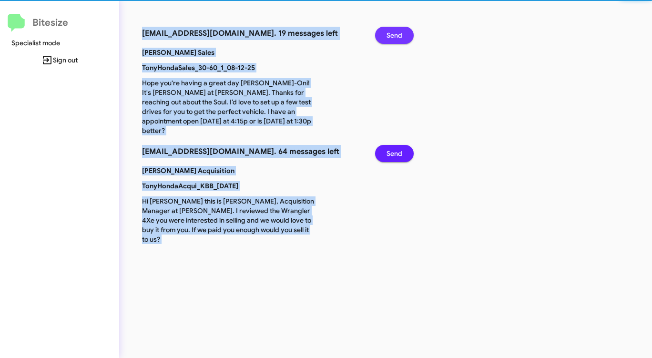
click at [394, 36] on span "Send" at bounding box center [394, 35] width 16 height 17
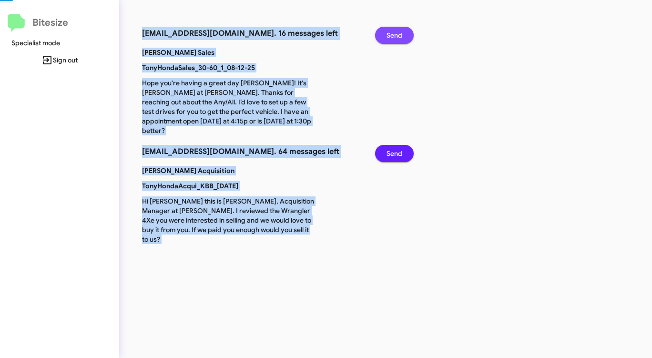
click at [394, 36] on span "Send" at bounding box center [394, 35] width 16 height 17
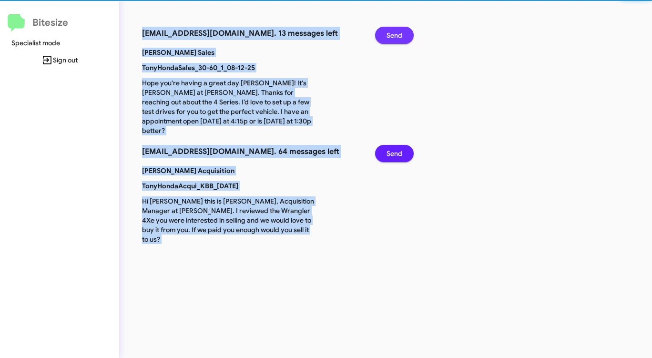
click at [394, 36] on span "Send" at bounding box center [394, 35] width 16 height 17
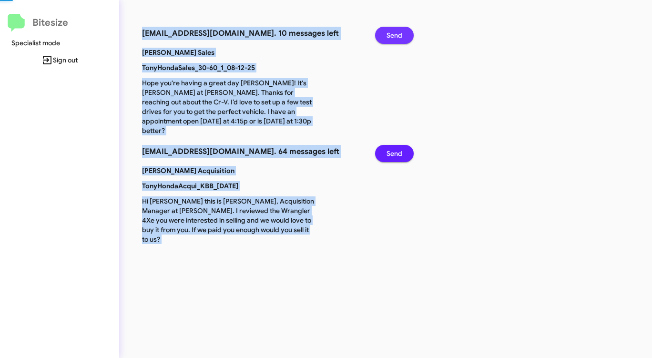
click at [394, 36] on span "Send" at bounding box center [394, 35] width 16 height 17
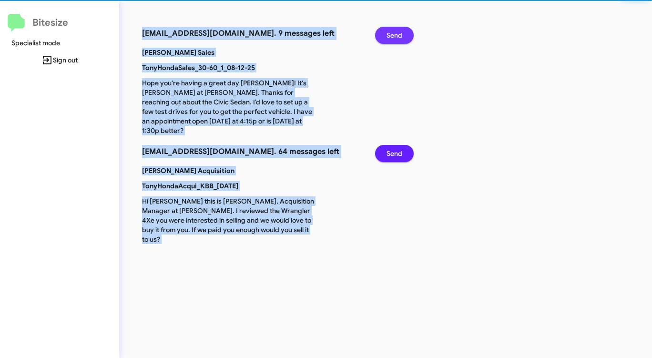
click at [394, 36] on span "Send" at bounding box center [394, 35] width 16 height 17
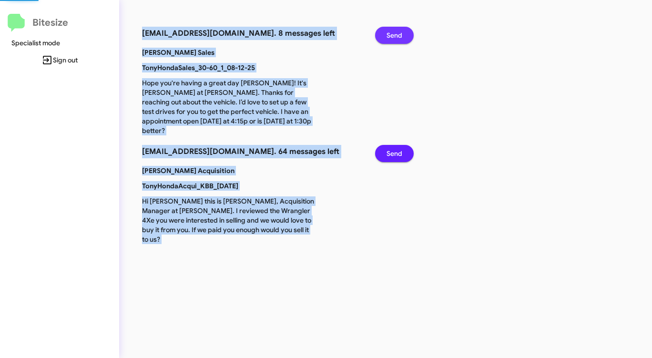
click at [394, 36] on span "Send" at bounding box center [394, 35] width 16 height 17
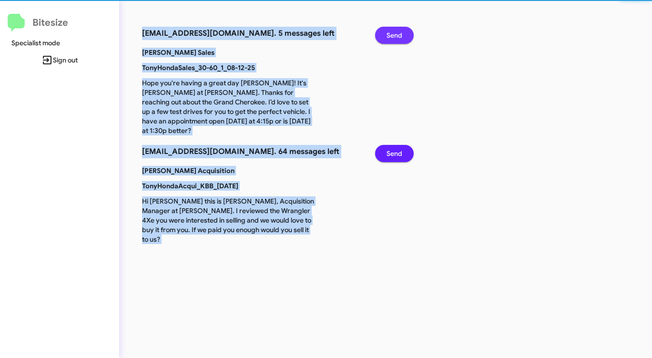
click at [394, 36] on span "Send" at bounding box center [394, 35] width 16 height 17
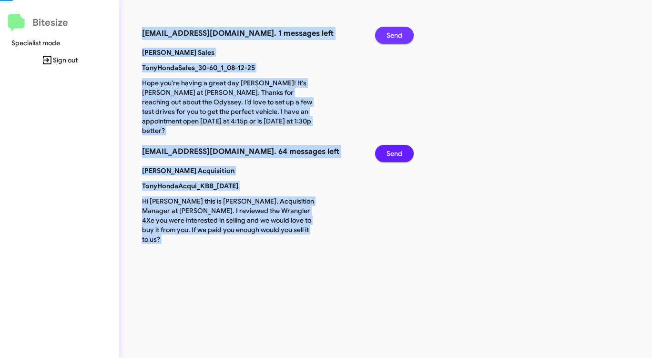
click at [394, 36] on span "Send" at bounding box center [394, 35] width 16 height 17
click at [394, 145] on span "Send" at bounding box center [394, 153] width 16 height 17
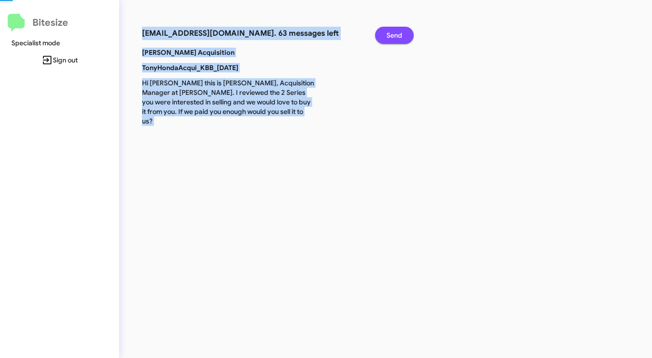
click at [394, 36] on span "Send" at bounding box center [394, 35] width 16 height 17
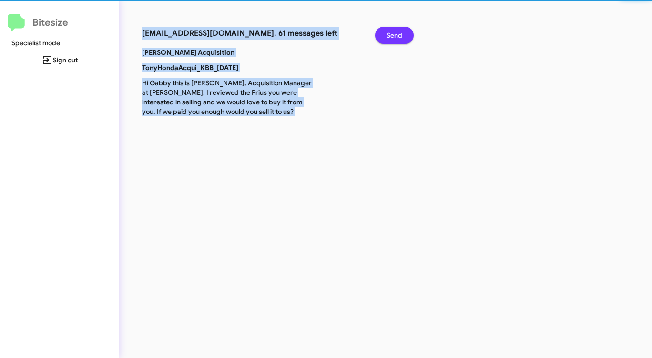
click at [394, 36] on span "Send" at bounding box center [394, 35] width 16 height 17
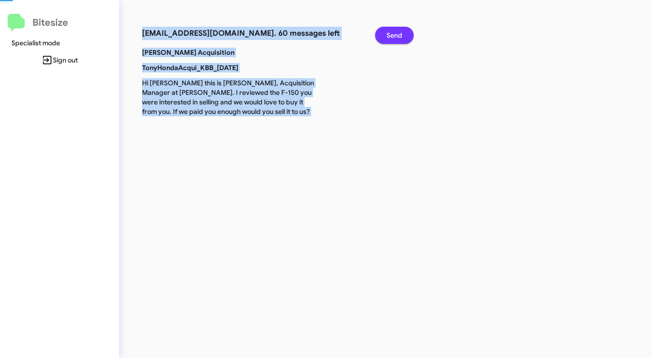
click at [394, 36] on span "Send" at bounding box center [394, 35] width 16 height 17
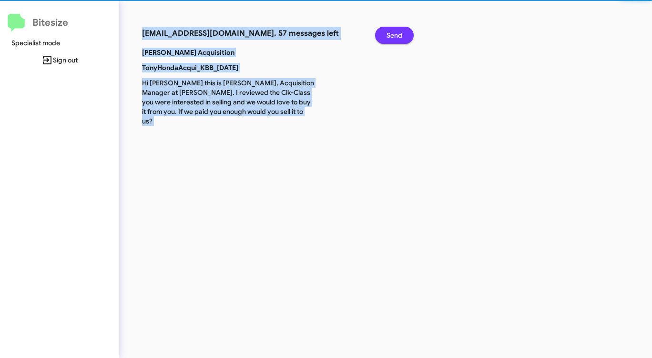
click at [394, 36] on span "Send" at bounding box center [394, 35] width 16 height 17
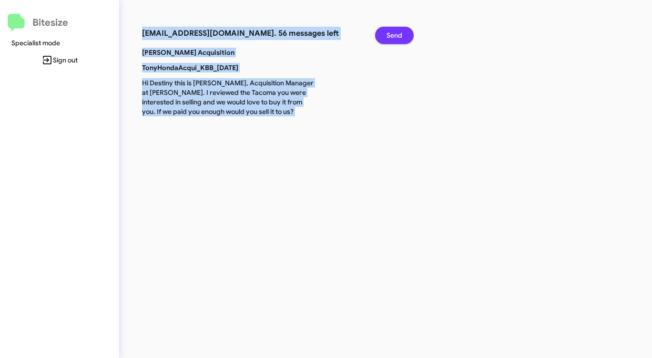
click at [394, 36] on span "Send" at bounding box center [394, 35] width 16 height 17
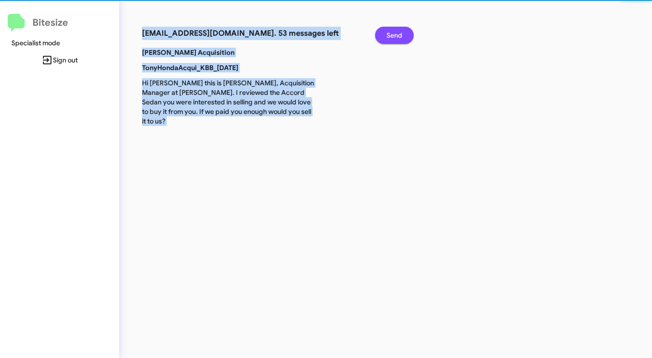
click at [394, 36] on span "Send" at bounding box center [394, 35] width 16 height 17
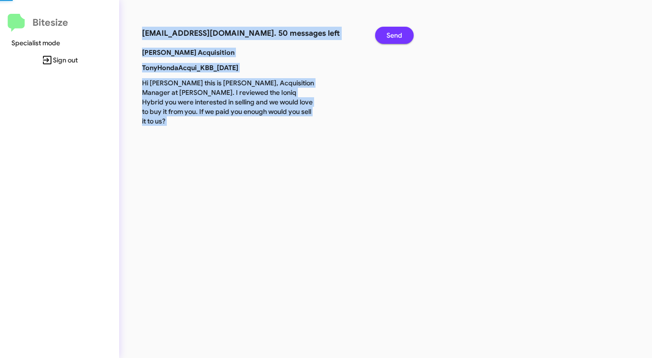
click at [394, 36] on span "Send" at bounding box center [394, 35] width 16 height 17
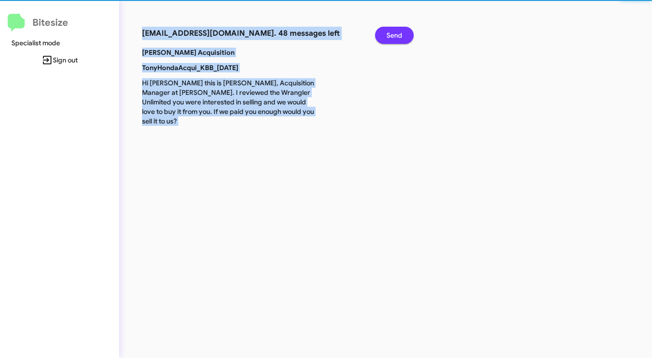
click at [394, 36] on span "Send" at bounding box center [394, 35] width 16 height 17
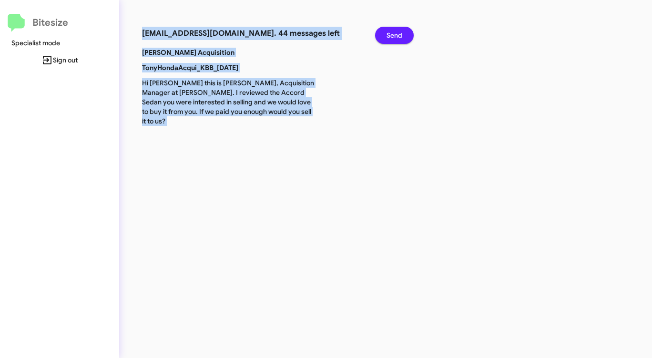
click at [394, 36] on span "Send" at bounding box center [394, 35] width 16 height 17
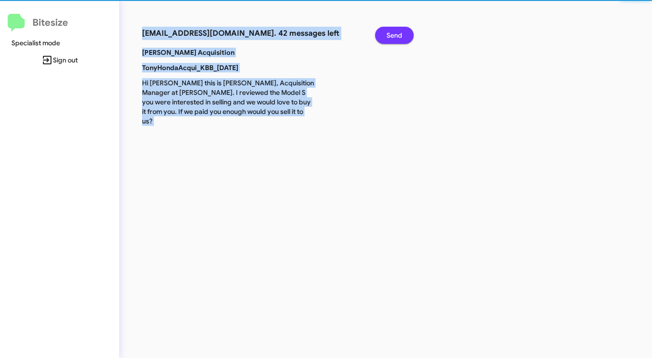
click at [394, 36] on span "Send" at bounding box center [394, 35] width 16 height 17
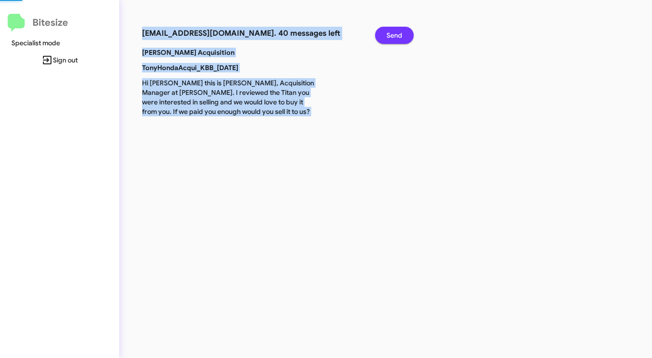
click at [394, 36] on span "Send" at bounding box center [394, 35] width 16 height 17
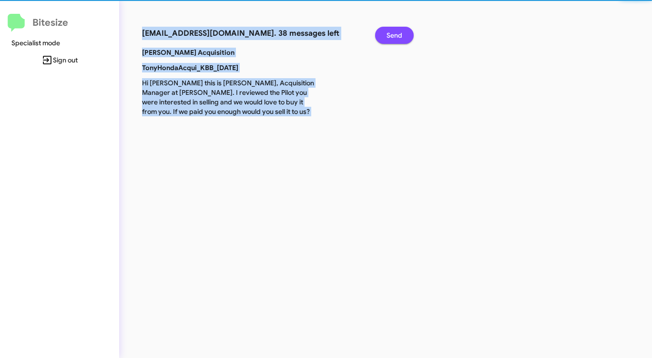
click at [394, 36] on span "Send" at bounding box center [394, 35] width 16 height 17
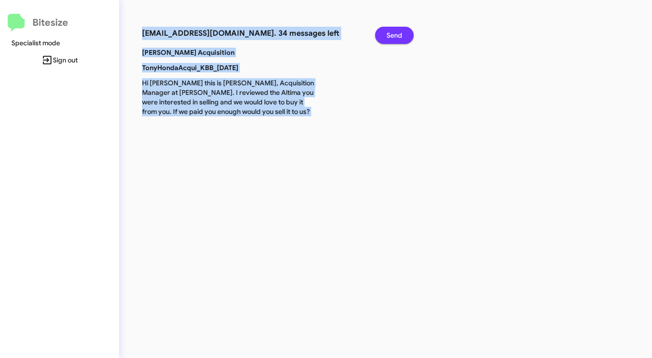
click at [394, 36] on span "Send" at bounding box center [394, 35] width 16 height 17
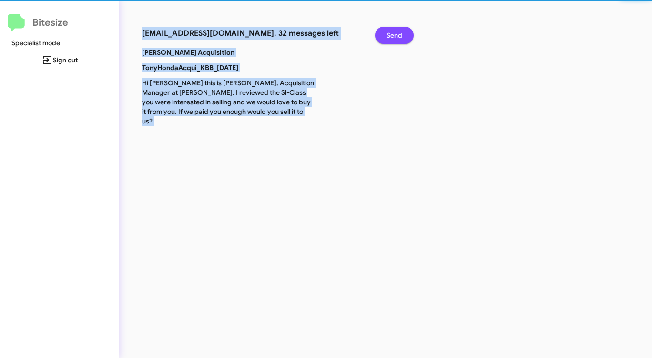
click at [394, 36] on span "Send" at bounding box center [394, 35] width 16 height 17
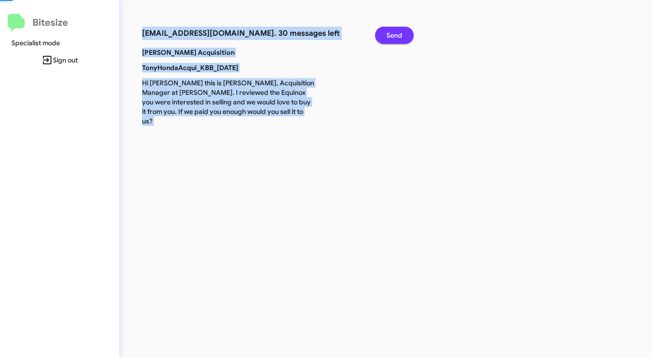
click at [394, 36] on span "Send" at bounding box center [394, 35] width 16 height 17
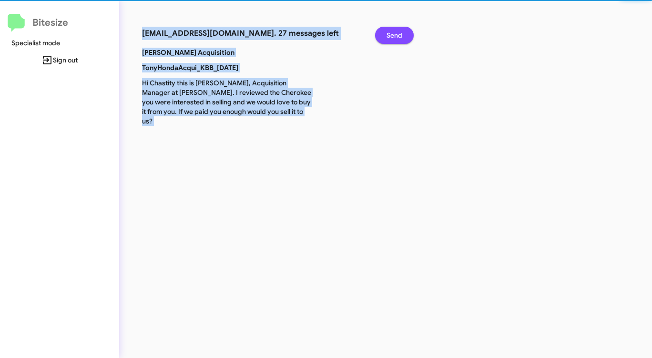
click at [394, 36] on span "Send" at bounding box center [394, 35] width 16 height 17
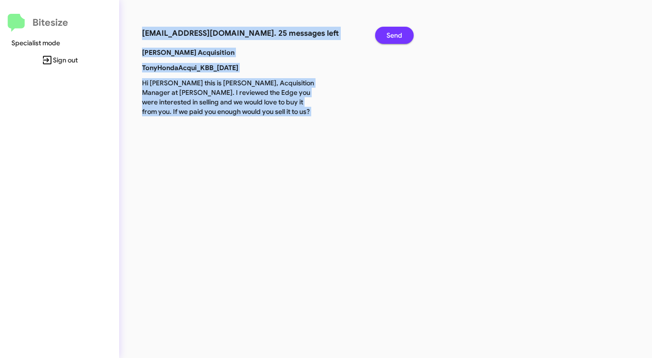
click at [394, 36] on span "Send" at bounding box center [394, 35] width 16 height 17
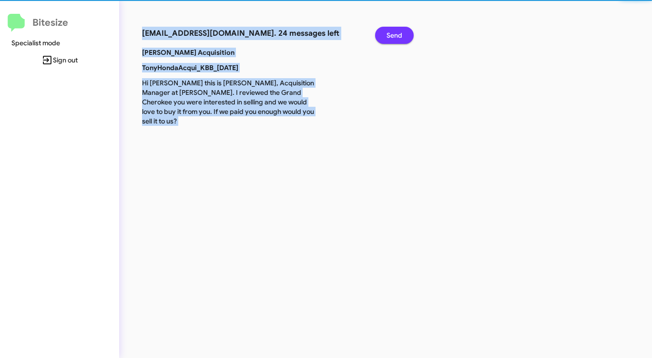
click at [394, 36] on span "Send" at bounding box center [394, 35] width 16 height 17
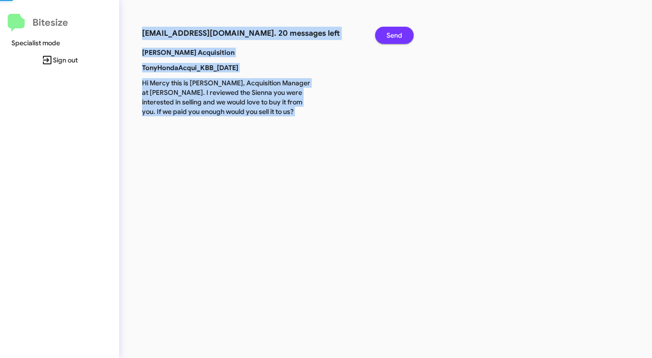
click at [394, 36] on span "Send" at bounding box center [394, 35] width 16 height 17
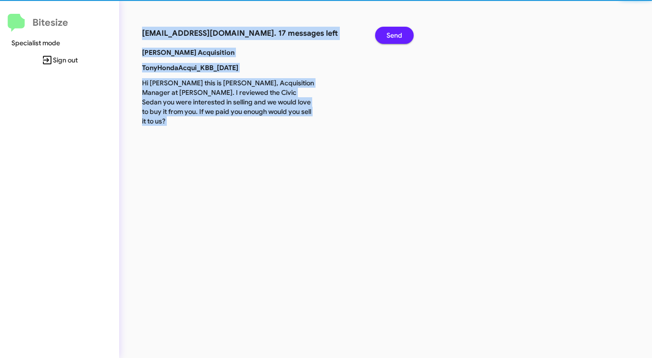
click at [394, 36] on span "Send" at bounding box center [394, 35] width 16 height 17
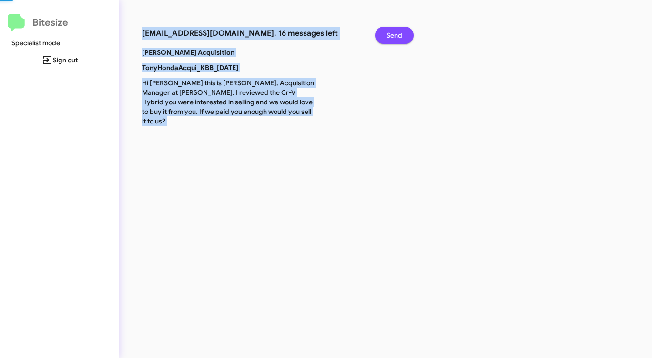
click at [394, 36] on span "Send" at bounding box center [394, 35] width 16 height 17
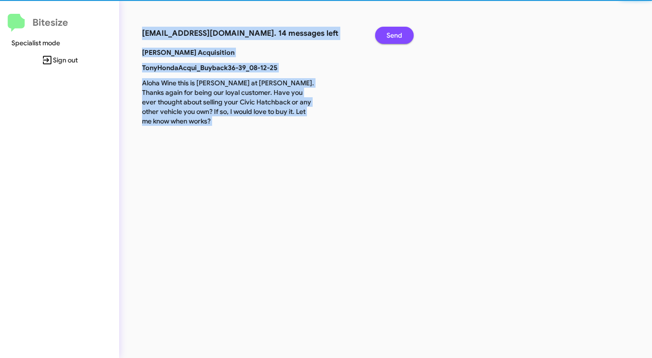
click at [394, 36] on span "Send" at bounding box center [394, 35] width 16 height 17
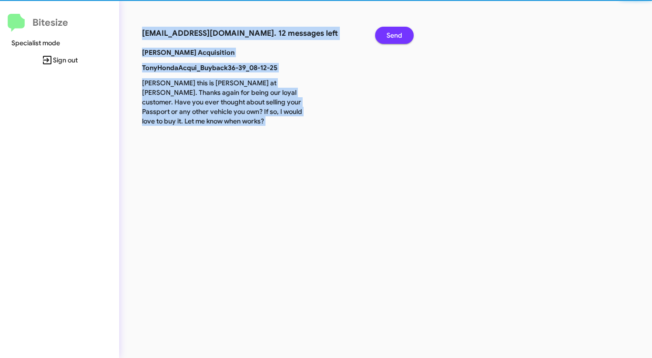
click at [394, 36] on span "Send" at bounding box center [394, 35] width 16 height 17
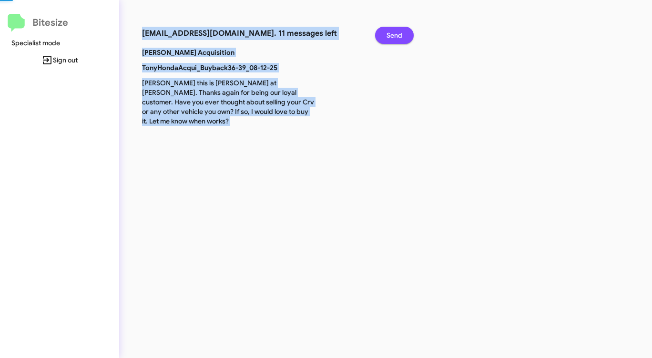
click at [394, 36] on span "Send" at bounding box center [394, 35] width 16 height 17
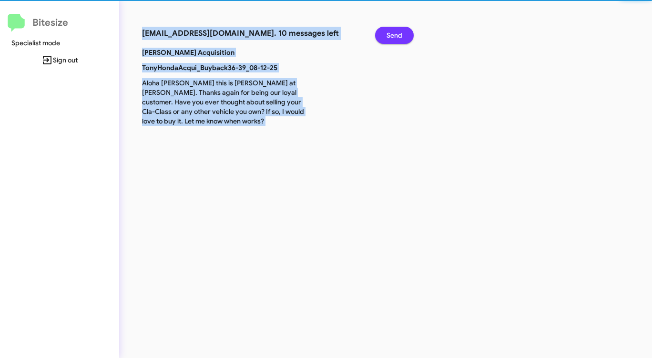
click at [394, 36] on span "Send" at bounding box center [394, 35] width 16 height 17
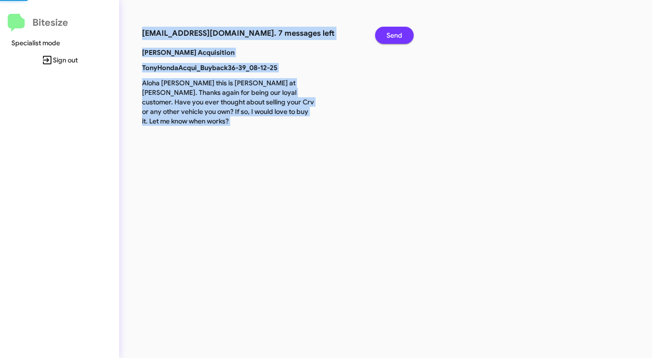
click at [394, 36] on span "Send" at bounding box center [394, 35] width 16 height 17
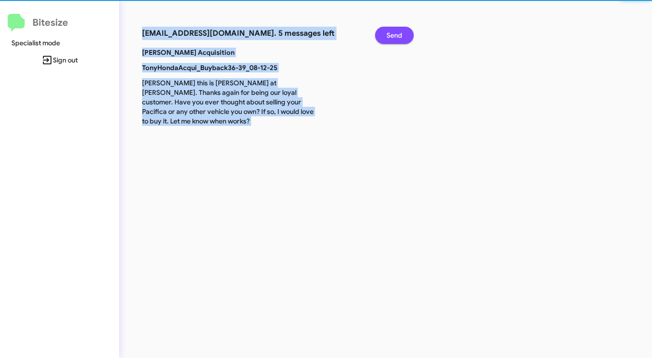
click at [394, 36] on span "Send" at bounding box center [394, 35] width 16 height 17
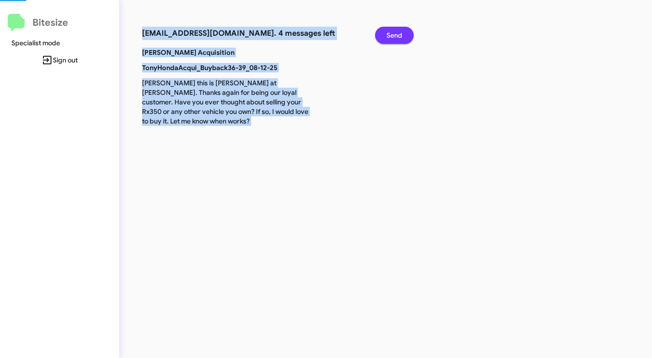
click at [394, 36] on span "Send" at bounding box center [394, 35] width 16 height 17
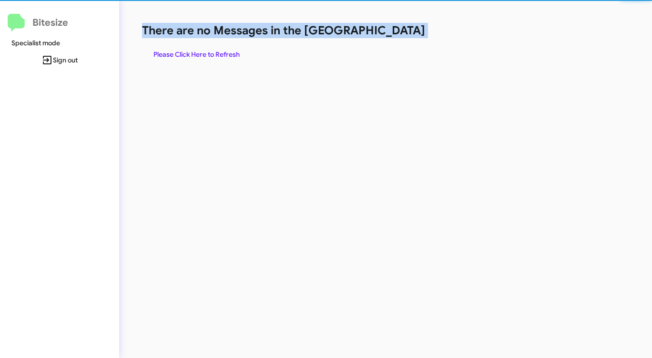
click at [394, 36] on h1 "There are no Messages in the [GEOGRAPHIC_DATA]" at bounding box center [341, 30] width 398 height 15
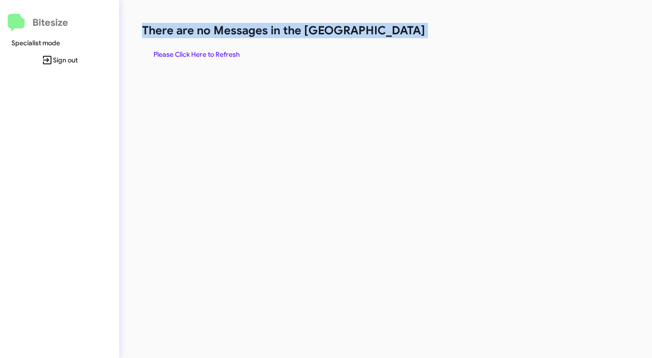
click at [394, 36] on h1 "There are no Messages in the [GEOGRAPHIC_DATA]" at bounding box center [341, 30] width 398 height 15
click at [210, 56] on span "Please Click Here to Refresh" at bounding box center [196, 54] width 86 height 17
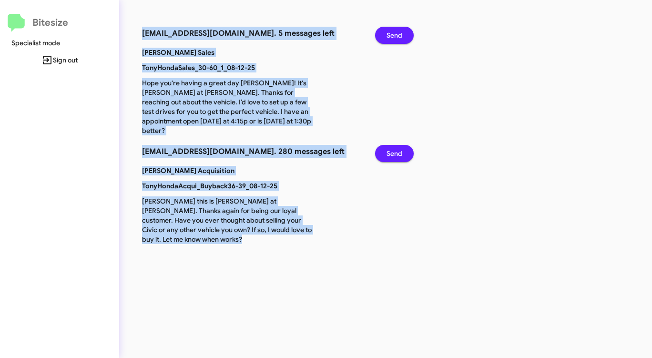
click at [399, 33] on span "Send" at bounding box center [394, 35] width 16 height 17
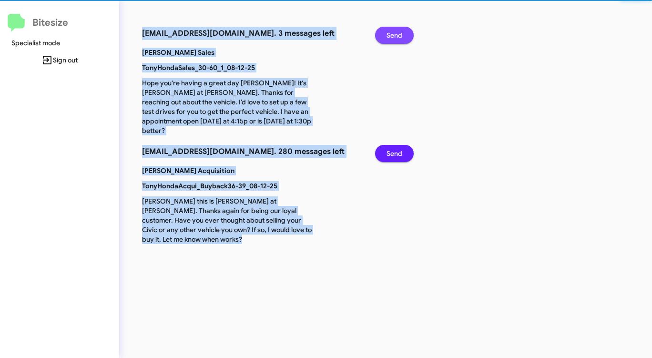
click at [399, 33] on span "Send" at bounding box center [394, 35] width 16 height 17
click at [399, 145] on span "Send" at bounding box center [394, 153] width 16 height 17
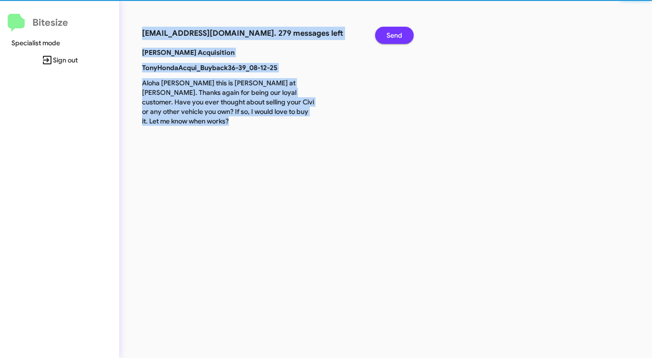
click at [398, 33] on span "Send" at bounding box center [394, 35] width 16 height 17
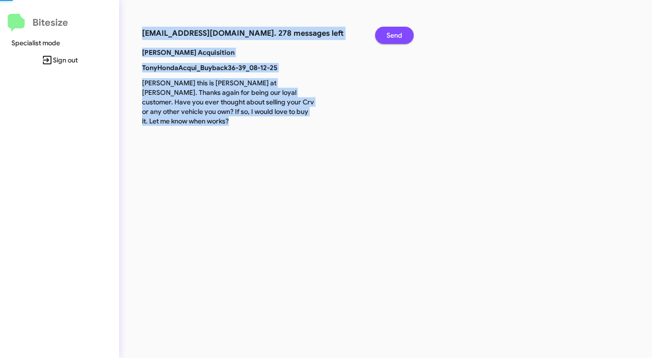
click at [398, 33] on span "Send" at bounding box center [394, 35] width 16 height 17
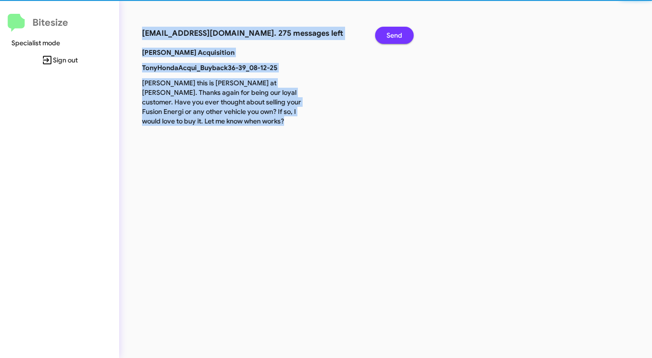
click at [398, 33] on span "Send" at bounding box center [394, 35] width 16 height 17
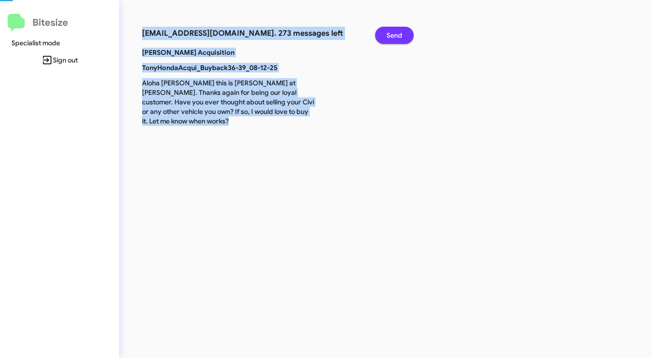
click at [398, 33] on span "Send" at bounding box center [394, 35] width 16 height 17
click at [397, 33] on span "Send" at bounding box center [394, 35] width 16 height 17
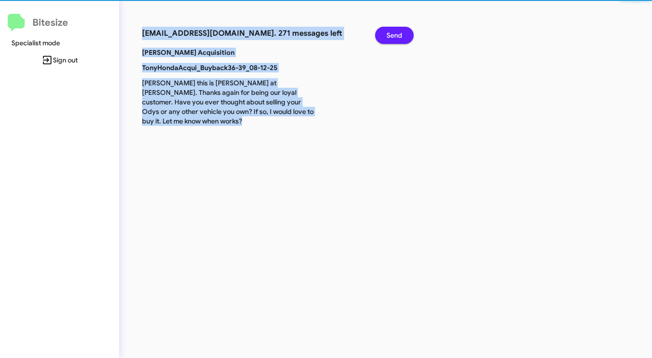
click at [397, 33] on span "Send" at bounding box center [394, 35] width 16 height 17
click at [396, 34] on span "Send" at bounding box center [394, 35] width 16 height 17
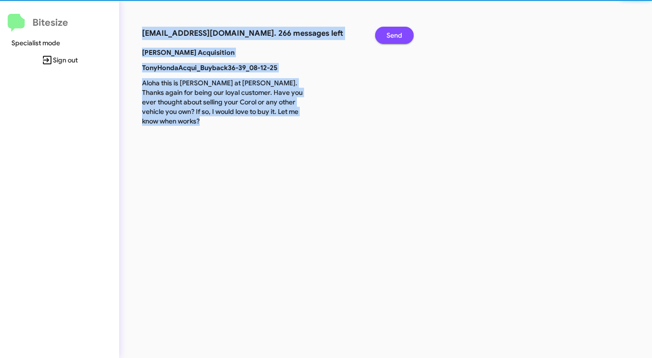
click at [396, 34] on span "Send" at bounding box center [394, 35] width 16 height 17
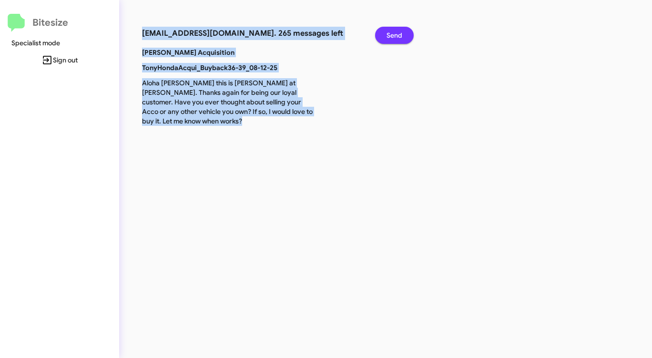
click at [396, 34] on span "Send" at bounding box center [394, 35] width 16 height 17
click at [395, 34] on span "Send" at bounding box center [394, 35] width 16 height 17
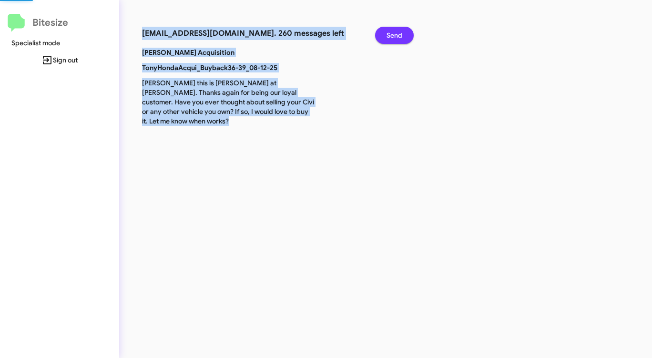
click at [394, 34] on span "Send" at bounding box center [394, 35] width 16 height 17
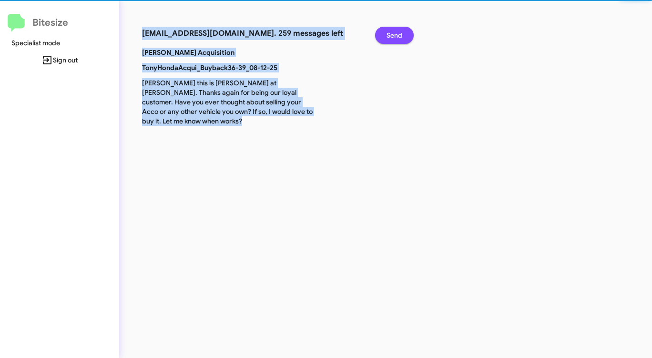
click at [394, 34] on span "Send" at bounding box center [394, 35] width 16 height 17
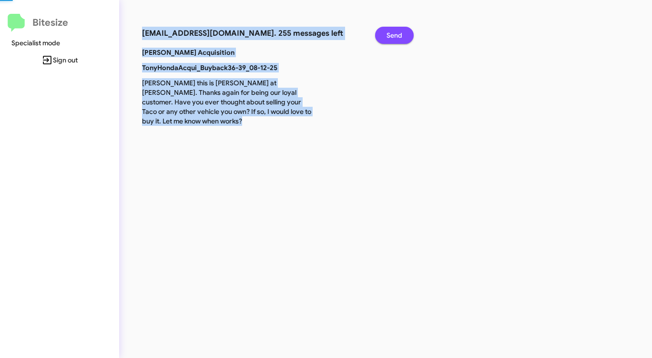
click at [394, 34] on span "Send" at bounding box center [394, 35] width 16 height 17
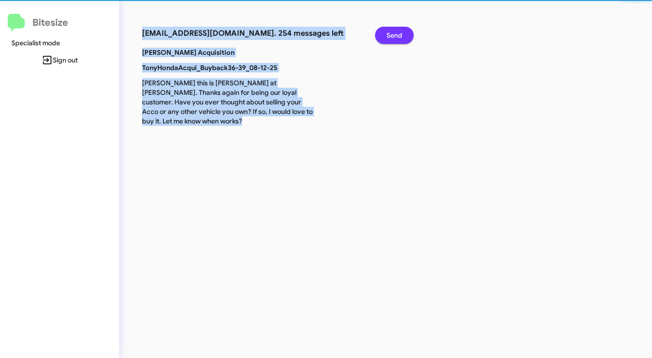
click at [393, 34] on span "Send" at bounding box center [394, 35] width 16 height 17
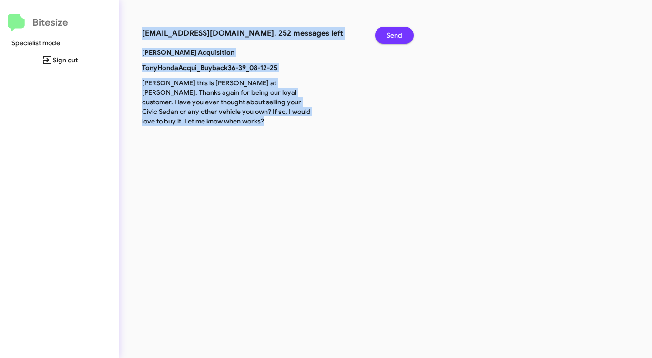
click at [392, 34] on span "Send" at bounding box center [394, 35] width 16 height 17
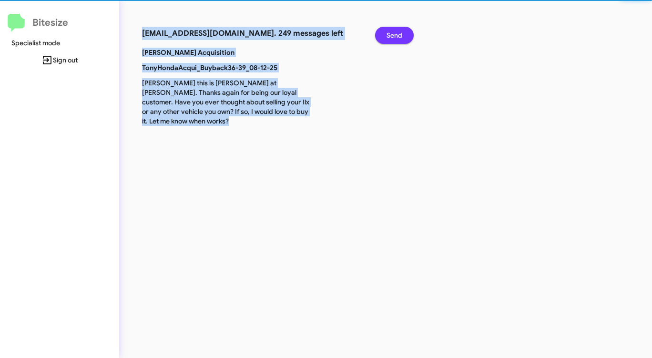
click at [392, 34] on span "Send" at bounding box center [394, 35] width 16 height 17
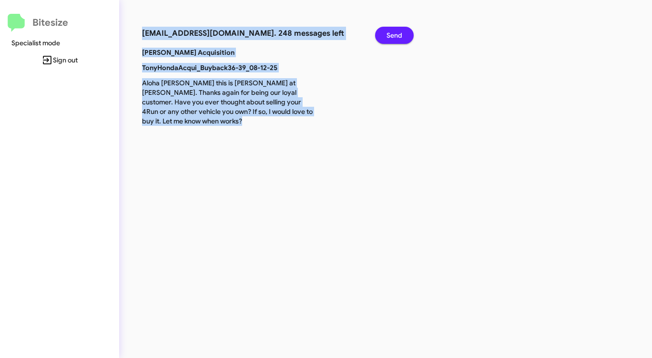
click at [391, 35] on span "Send" at bounding box center [394, 35] width 16 height 17
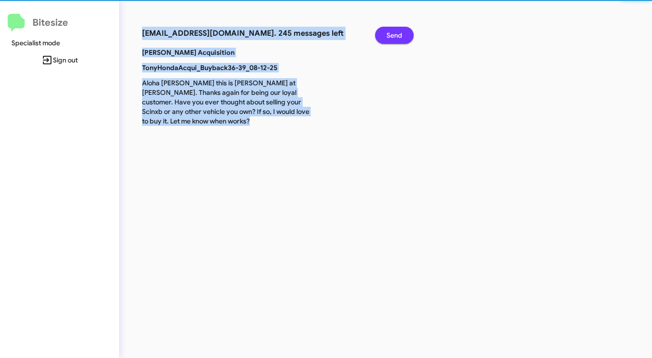
click at [391, 35] on span "Send" at bounding box center [394, 35] width 16 height 17
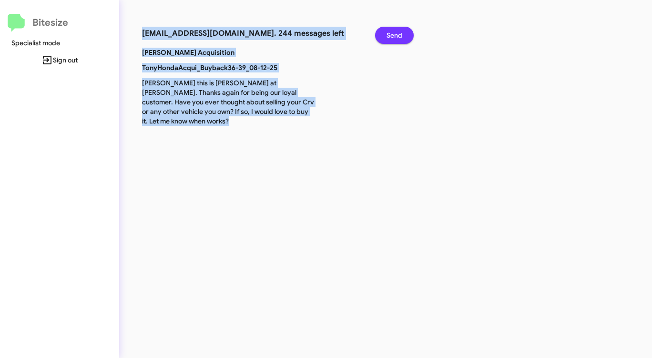
click at [391, 35] on span "Send" at bounding box center [394, 35] width 16 height 17
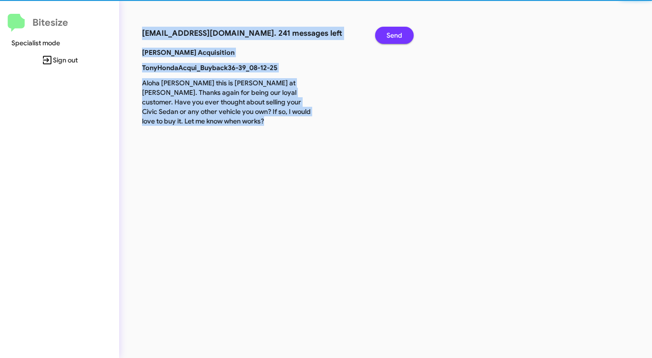
click at [391, 35] on span "Send" at bounding box center [394, 35] width 16 height 17
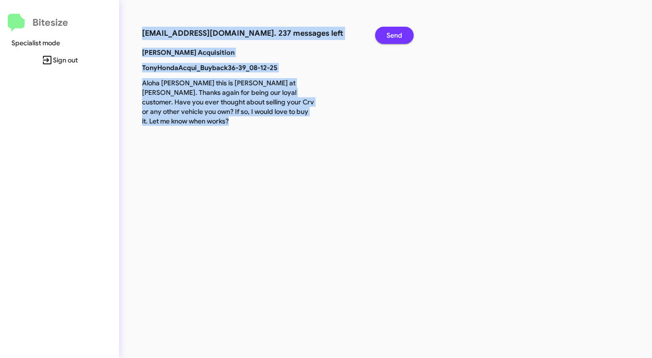
click at [391, 35] on span "Send" at bounding box center [394, 35] width 16 height 17
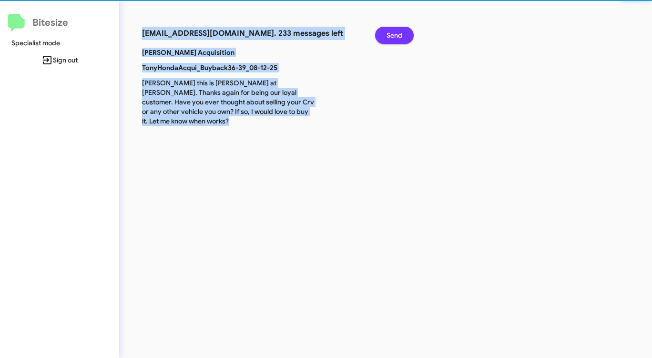
click at [390, 35] on span "Send" at bounding box center [394, 35] width 16 height 17
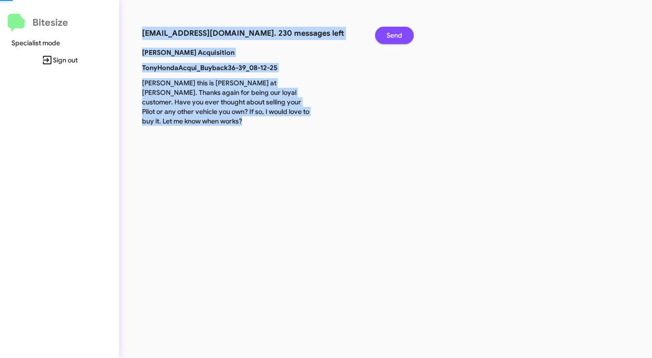
click at [390, 35] on span "Send" at bounding box center [394, 35] width 16 height 17
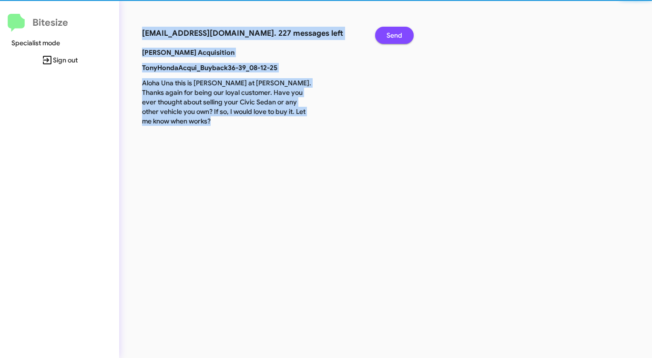
click at [390, 35] on span "Send" at bounding box center [394, 35] width 16 height 17
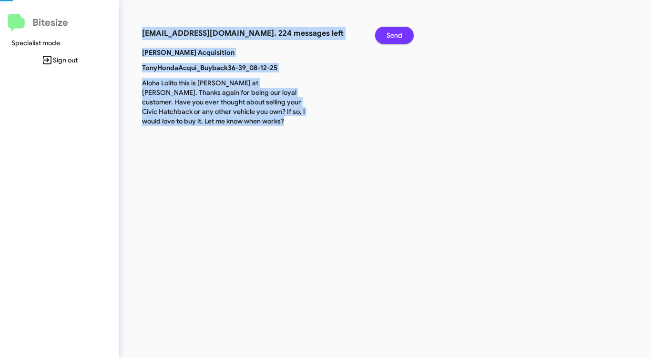
click at [390, 35] on span "Send" at bounding box center [394, 35] width 16 height 17
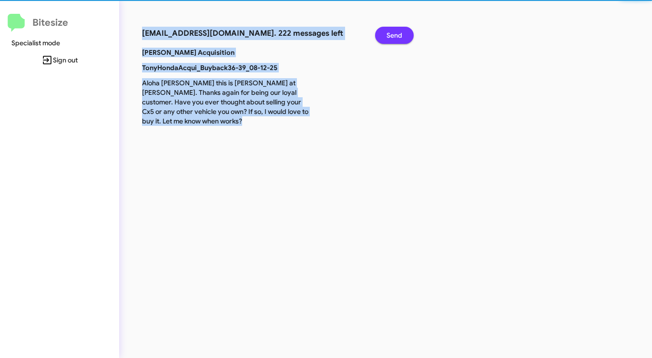
click at [390, 35] on span "Send" at bounding box center [394, 35] width 16 height 17
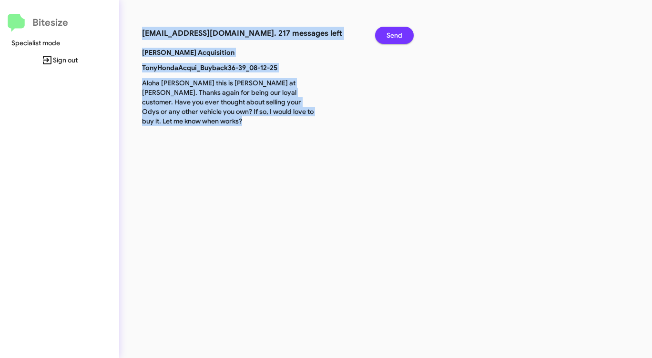
click at [390, 35] on span "Send" at bounding box center [394, 35] width 16 height 17
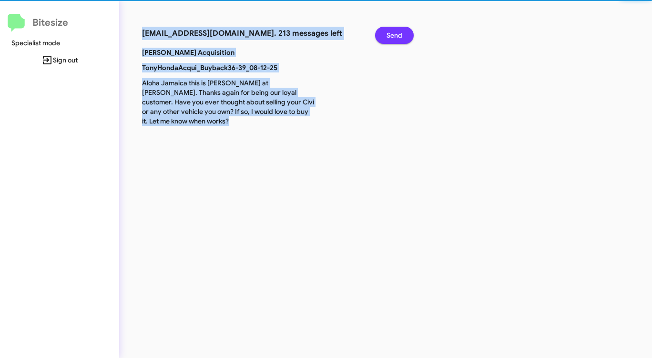
click at [390, 35] on span "Send" at bounding box center [394, 35] width 16 height 17
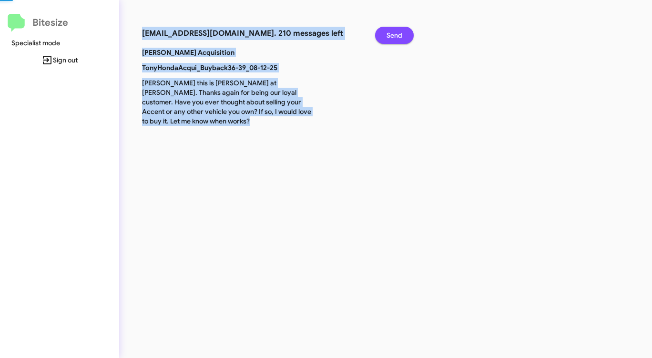
click at [390, 35] on span "Send" at bounding box center [394, 35] width 16 height 17
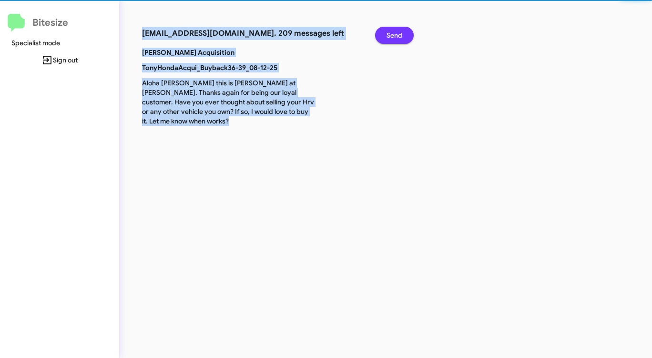
click at [390, 35] on span "Send" at bounding box center [394, 35] width 16 height 17
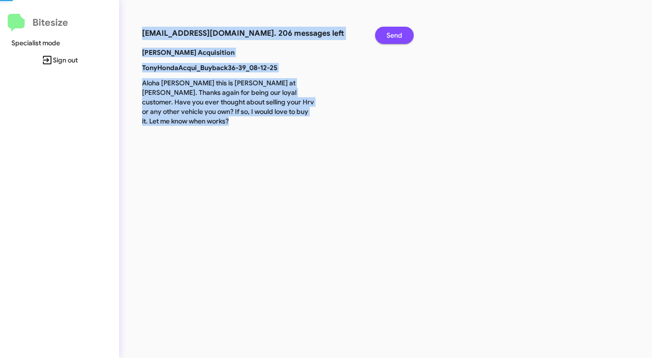
click at [390, 35] on span "Send" at bounding box center [394, 35] width 16 height 17
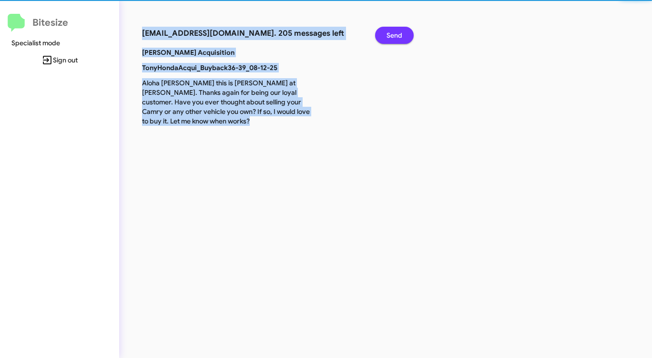
click at [390, 35] on span "Send" at bounding box center [394, 35] width 16 height 17
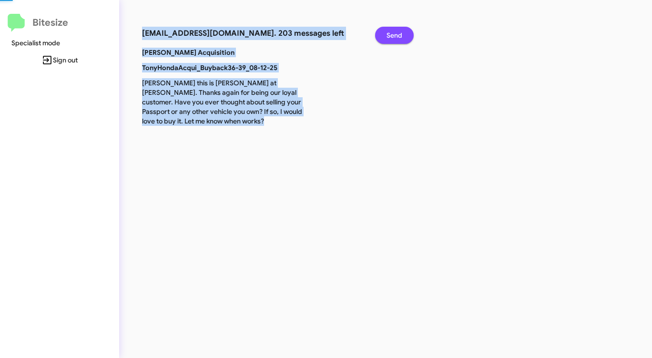
click at [390, 35] on span "Send" at bounding box center [394, 35] width 16 height 17
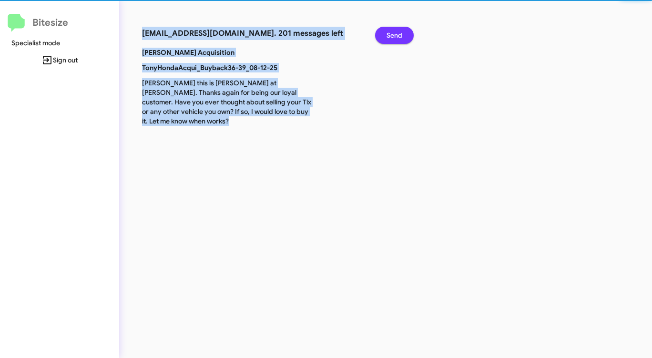
click at [390, 35] on span "Send" at bounding box center [394, 35] width 16 height 17
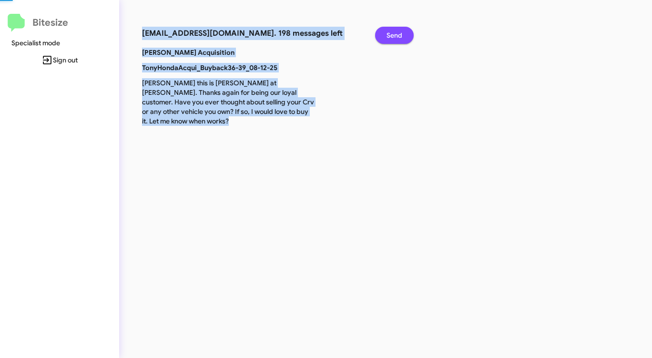
click at [390, 35] on span "Send" at bounding box center [394, 35] width 16 height 17
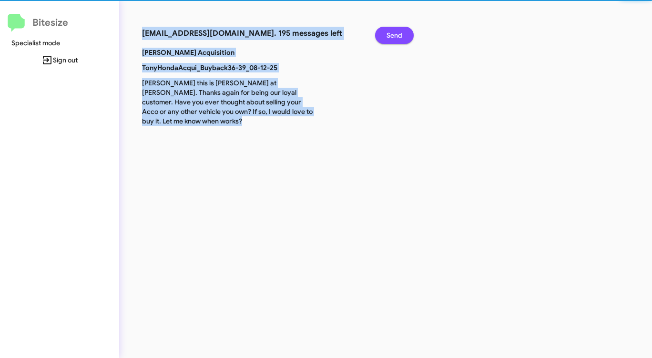
click at [390, 35] on span "Send" at bounding box center [394, 35] width 16 height 17
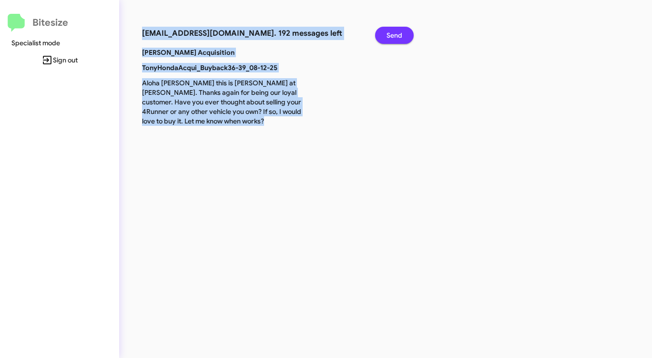
click at [390, 35] on span "Send" at bounding box center [394, 35] width 16 height 17
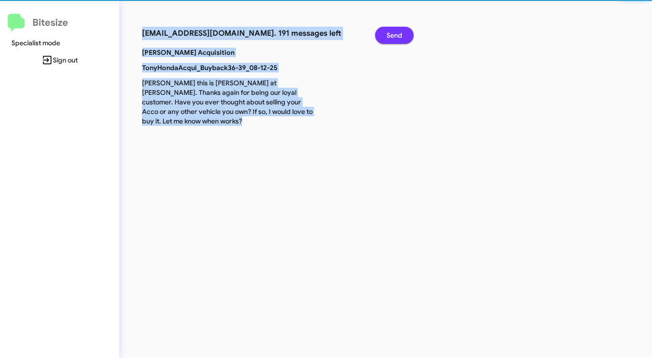
click at [390, 35] on span "Send" at bounding box center [394, 35] width 16 height 17
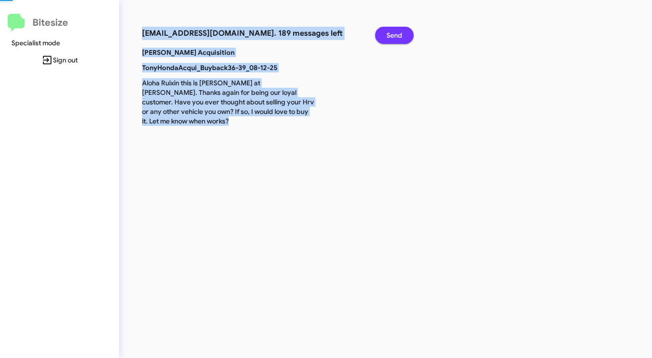
click at [390, 35] on span "Send" at bounding box center [394, 35] width 16 height 17
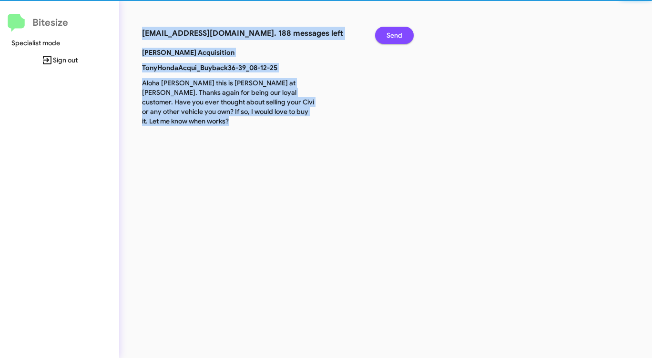
click at [390, 35] on span "Send" at bounding box center [394, 35] width 16 height 17
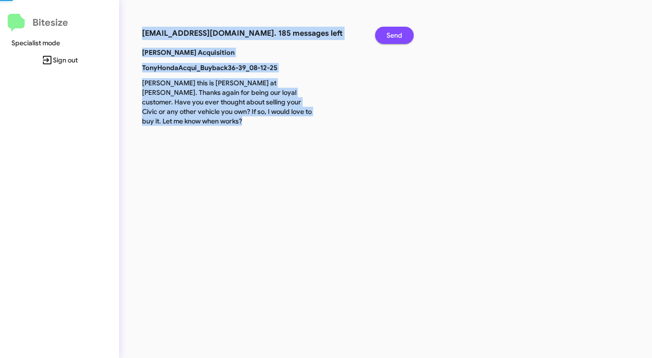
click at [390, 35] on span "Send" at bounding box center [394, 35] width 16 height 17
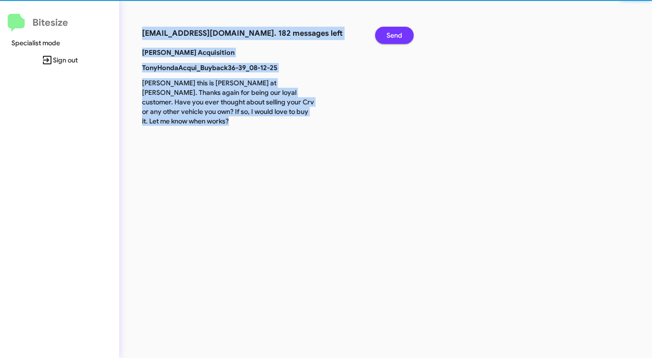
click at [390, 35] on span "Send" at bounding box center [394, 35] width 16 height 17
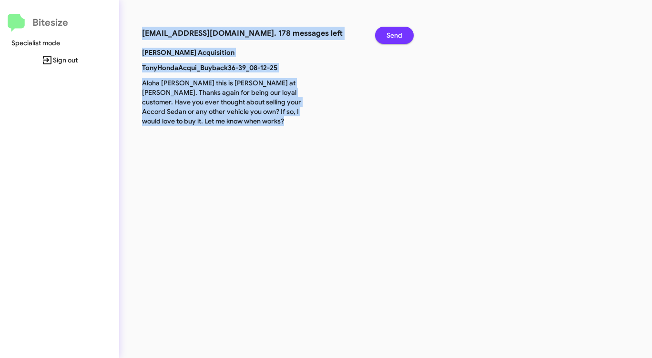
click at [390, 35] on span "Send" at bounding box center [394, 35] width 16 height 17
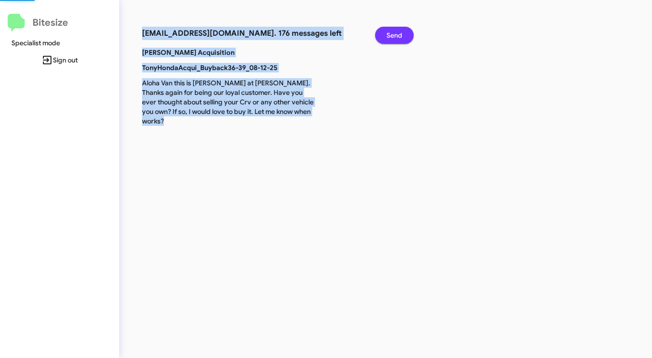
click at [390, 35] on span "Send" at bounding box center [394, 35] width 16 height 17
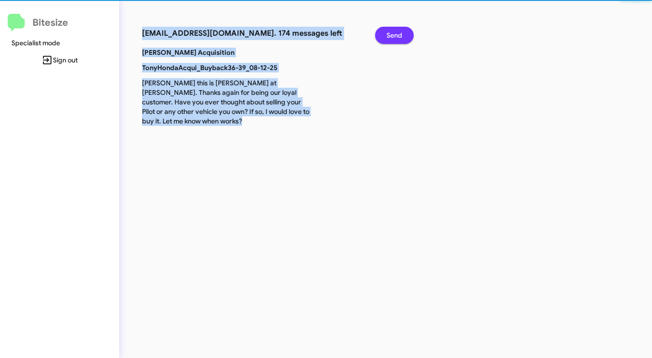
click at [390, 35] on span "Send" at bounding box center [394, 35] width 16 height 17
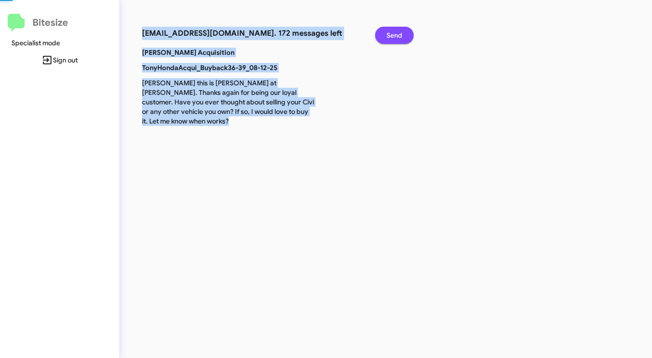
click at [390, 35] on span "Send" at bounding box center [394, 35] width 16 height 17
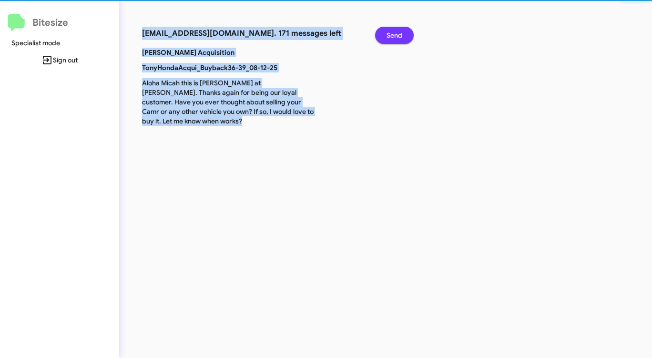
click at [390, 35] on span "Send" at bounding box center [394, 35] width 16 height 17
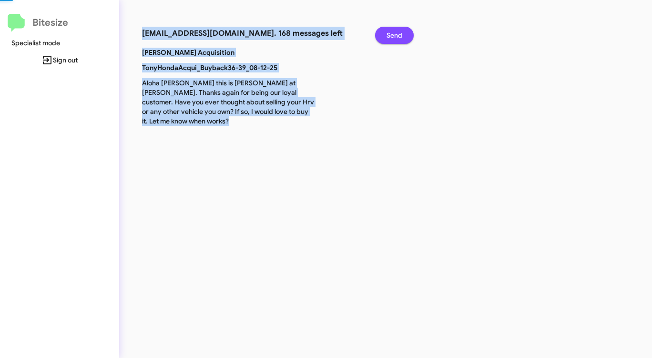
click at [390, 35] on span "Send" at bounding box center [394, 35] width 16 height 17
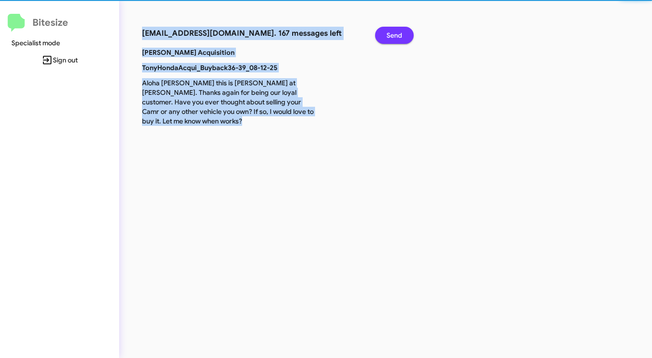
click at [390, 35] on span "Send" at bounding box center [394, 35] width 16 height 17
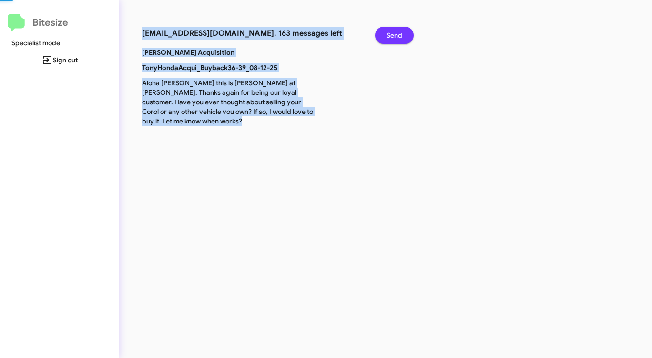
click at [390, 35] on span "Send" at bounding box center [394, 35] width 16 height 17
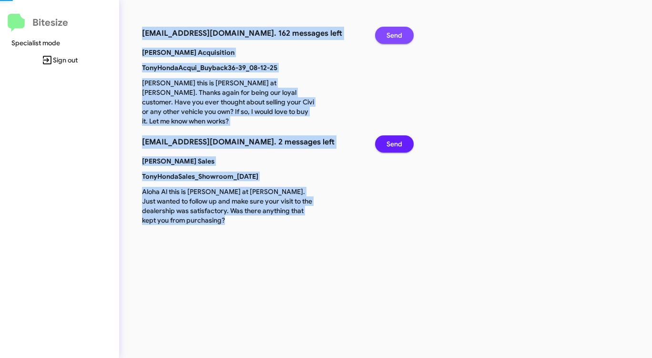
click at [390, 35] on span "Send" at bounding box center [394, 35] width 16 height 17
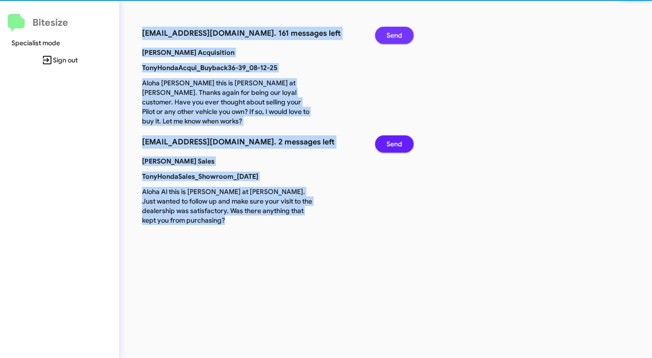
click at [390, 35] on span "Send" at bounding box center [394, 35] width 16 height 17
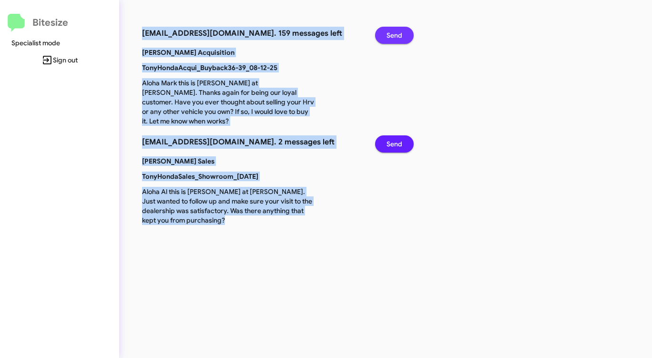
click at [390, 35] on span "Send" at bounding box center [394, 35] width 16 height 17
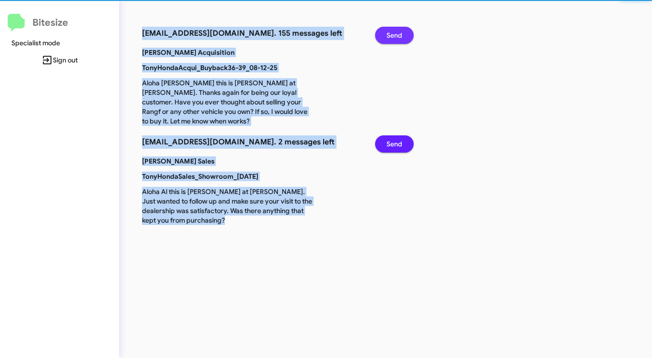
click at [389, 35] on span "Send" at bounding box center [394, 35] width 16 height 17
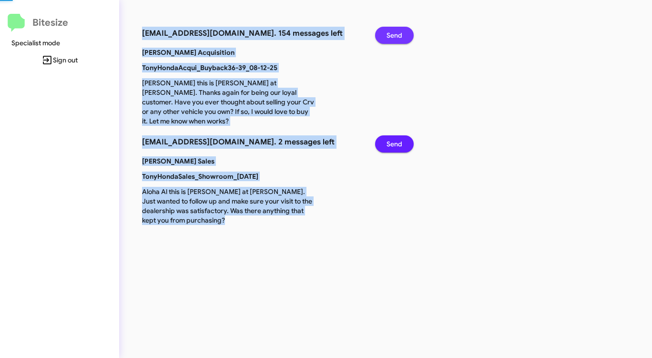
click at [389, 35] on span "Send" at bounding box center [394, 35] width 16 height 17
click at [389, 36] on span "Send" at bounding box center [394, 35] width 16 height 17
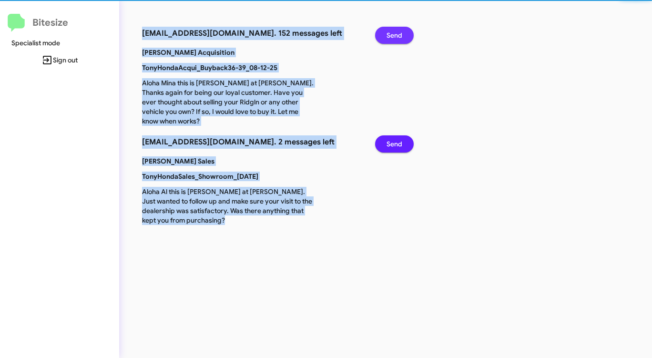
click at [389, 36] on span "Send" at bounding box center [394, 35] width 16 height 17
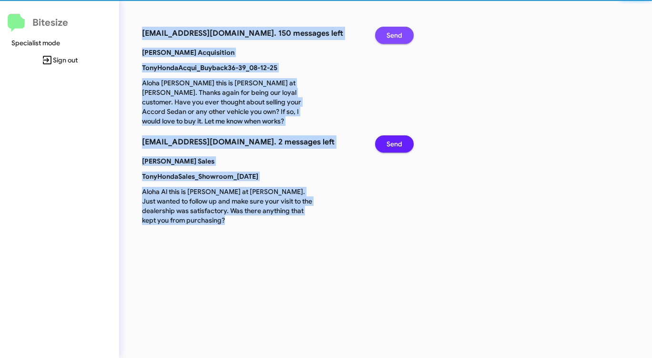
click at [389, 36] on span "Send" at bounding box center [394, 35] width 16 height 17
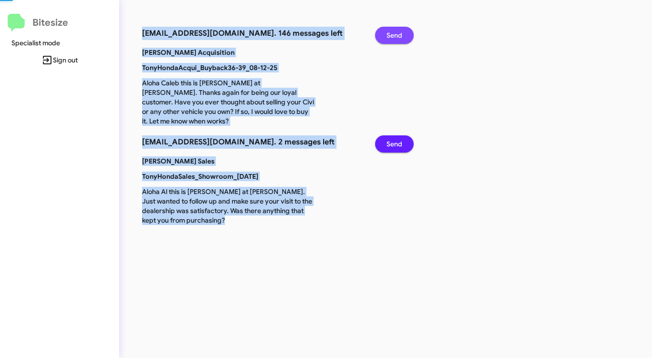
click at [389, 36] on span "Send" at bounding box center [394, 35] width 16 height 17
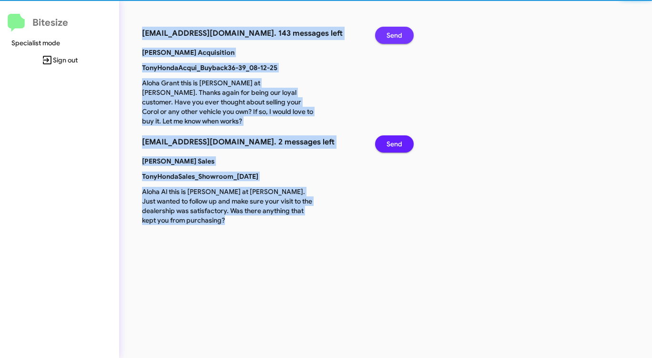
click at [389, 36] on span "Send" at bounding box center [394, 35] width 16 height 17
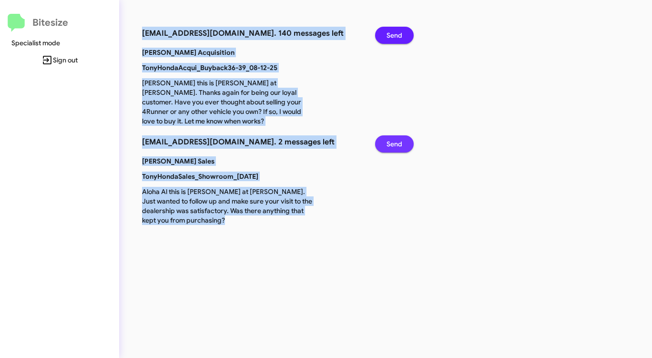
click at [395, 152] on span "Send" at bounding box center [394, 143] width 16 height 17
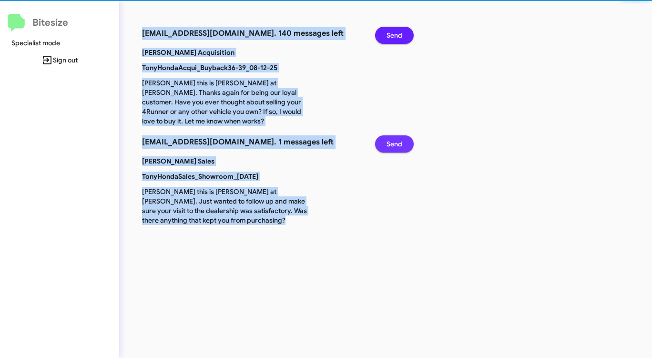
click at [395, 152] on span "Send" at bounding box center [394, 143] width 16 height 17
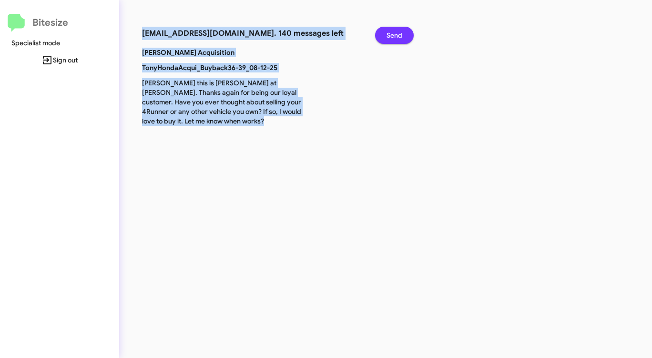
click at [396, 32] on span "Send" at bounding box center [394, 35] width 16 height 17
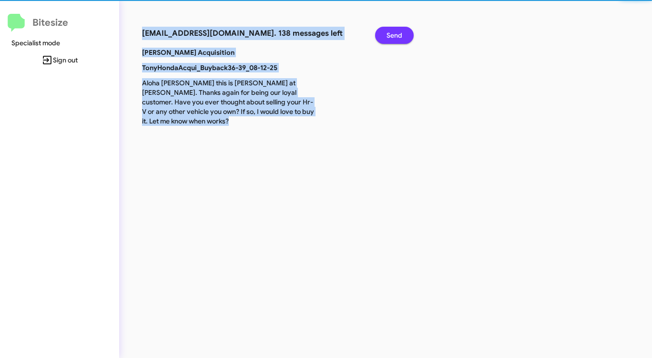
click at [396, 32] on span "Send" at bounding box center [394, 35] width 16 height 17
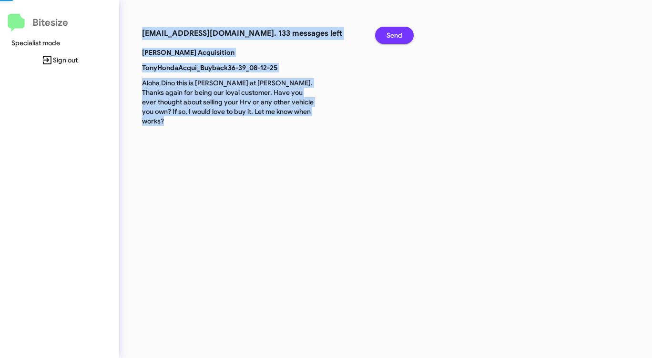
click at [396, 32] on span "Send" at bounding box center [394, 35] width 16 height 17
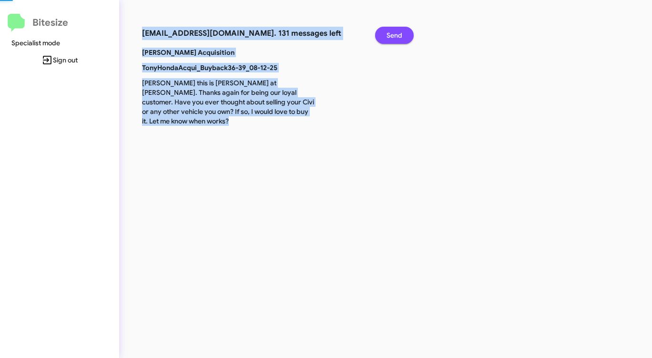
click at [396, 32] on span "Send" at bounding box center [394, 35] width 16 height 17
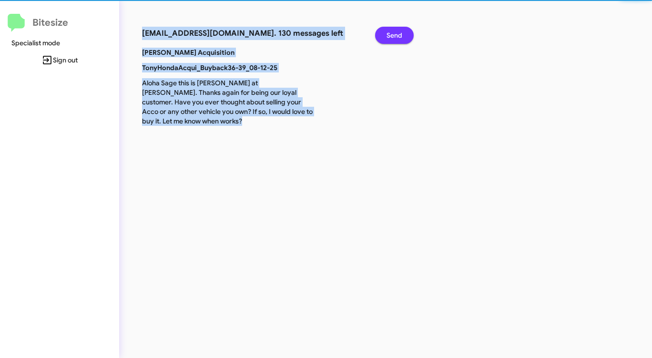
click at [396, 32] on span "Send" at bounding box center [394, 35] width 16 height 17
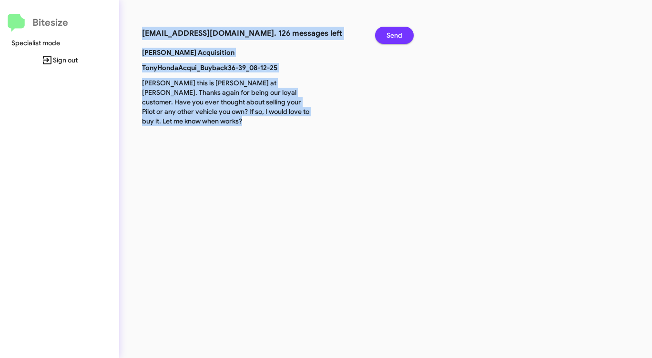
click at [396, 32] on span "Send" at bounding box center [394, 35] width 16 height 17
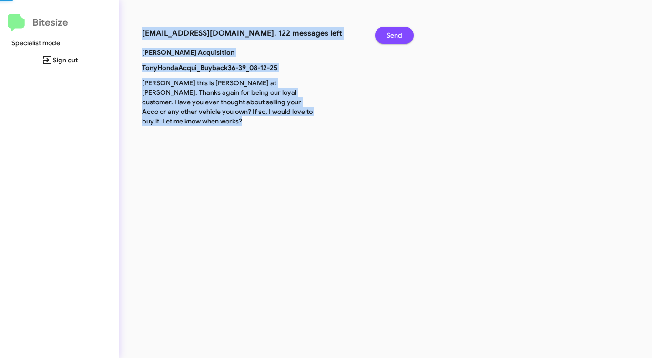
click at [396, 33] on span "Send" at bounding box center [394, 35] width 16 height 17
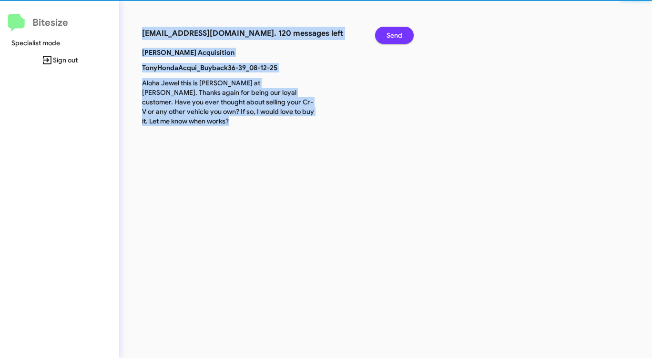
click at [396, 33] on span "Send" at bounding box center [394, 35] width 16 height 17
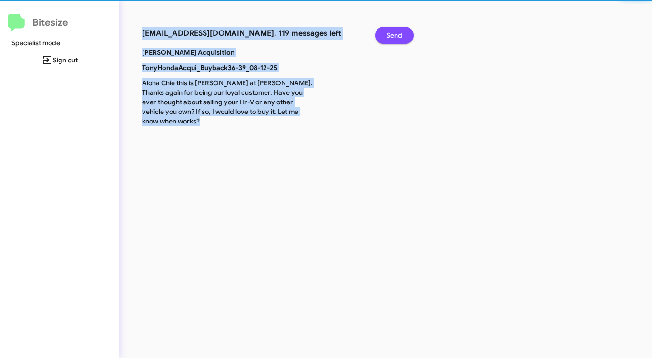
click at [396, 33] on span "Send" at bounding box center [394, 35] width 16 height 17
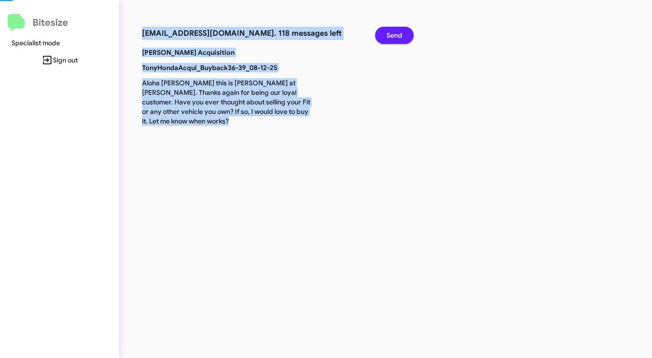
click at [396, 33] on span "Send" at bounding box center [394, 35] width 16 height 17
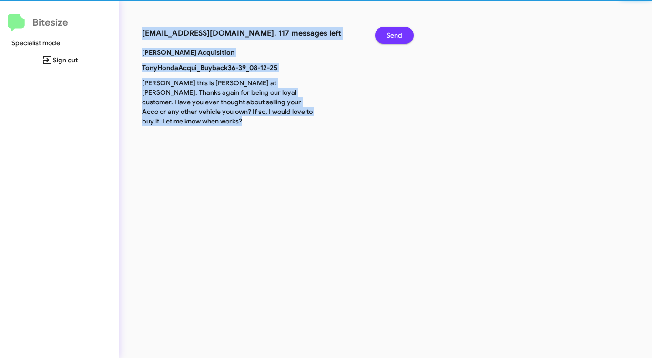
click at [396, 33] on span "Send" at bounding box center [394, 35] width 16 height 17
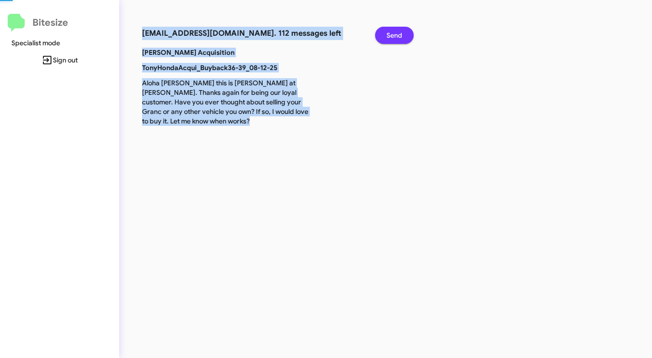
click at [396, 33] on span "Send" at bounding box center [394, 35] width 16 height 17
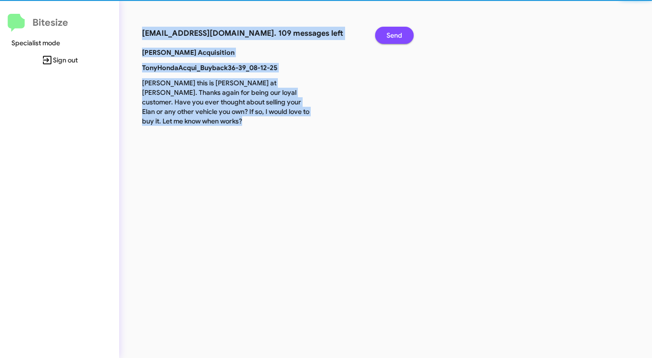
click at [396, 33] on span "Send" at bounding box center [394, 35] width 16 height 17
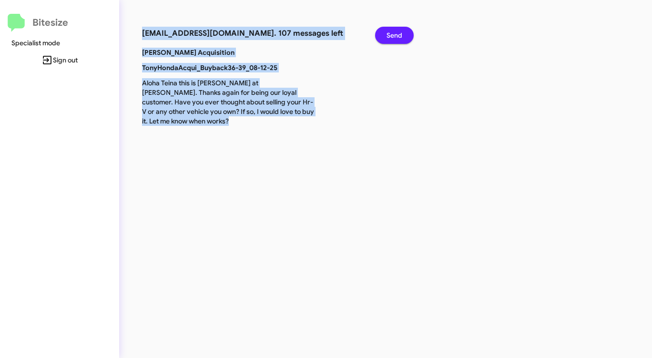
click at [396, 33] on span "Send" at bounding box center [394, 35] width 16 height 17
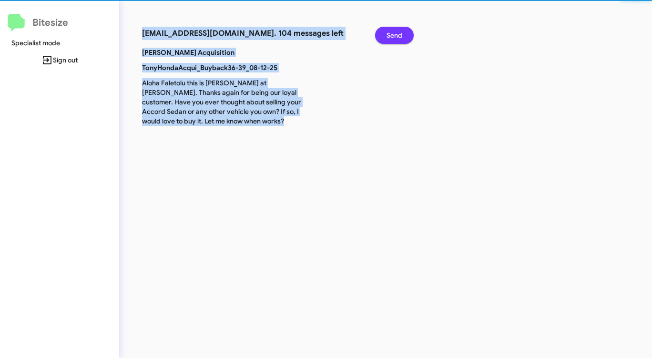
click at [396, 33] on span "Send" at bounding box center [394, 35] width 16 height 17
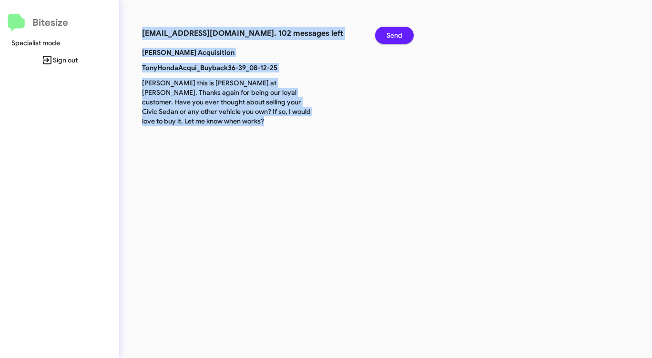
click at [395, 33] on span "Send" at bounding box center [394, 35] width 16 height 17
click at [394, 35] on span "Send" at bounding box center [394, 35] width 16 height 17
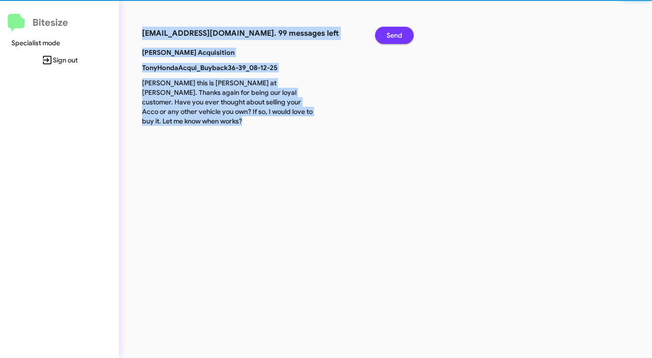
click at [393, 35] on span "Send" at bounding box center [394, 35] width 16 height 17
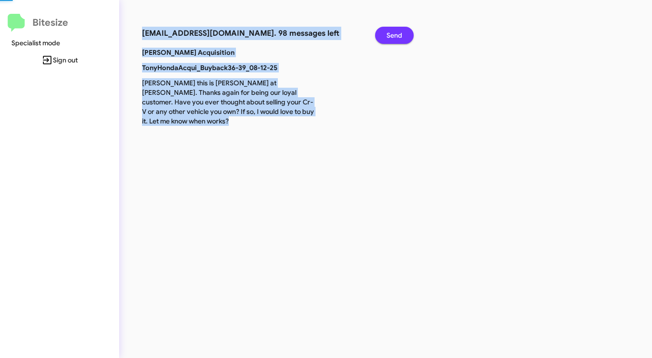
click at [393, 35] on span "Send" at bounding box center [394, 35] width 16 height 17
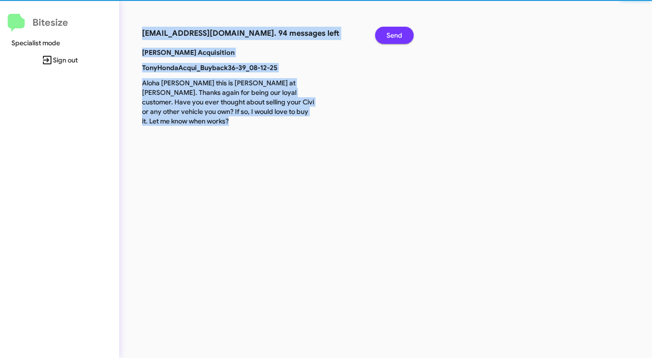
click at [393, 35] on span "Send" at bounding box center [394, 35] width 16 height 17
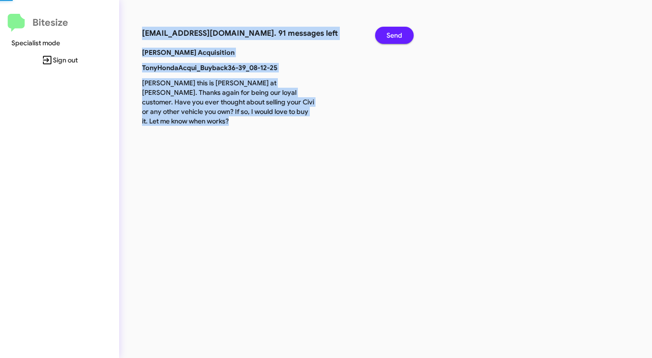
click at [393, 35] on span "Send" at bounding box center [394, 35] width 16 height 17
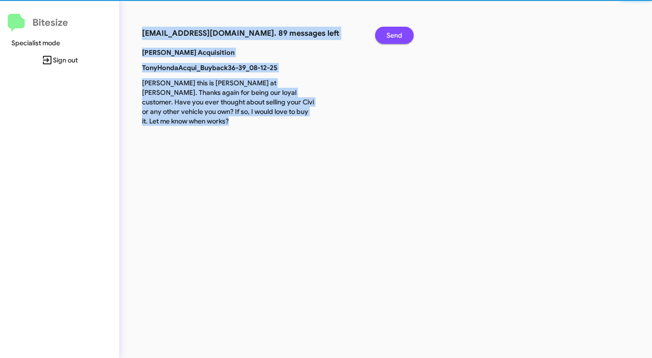
click at [393, 35] on span "Send" at bounding box center [394, 35] width 16 height 17
click at [393, 36] on span "Send" at bounding box center [394, 35] width 16 height 17
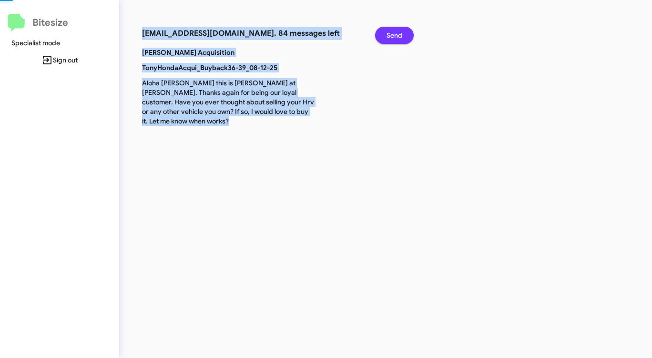
click at [393, 36] on span "Send" at bounding box center [394, 35] width 16 height 17
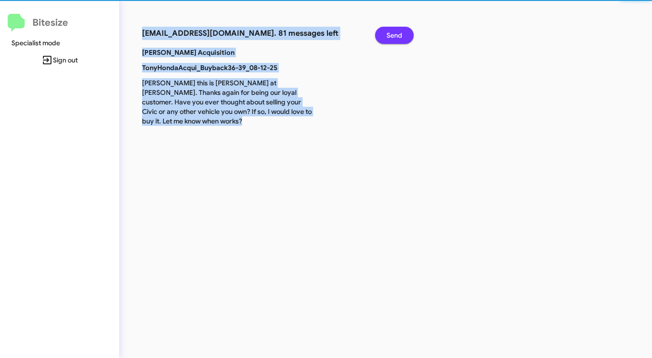
click at [393, 36] on span "Send" at bounding box center [394, 35] width 16 height 17
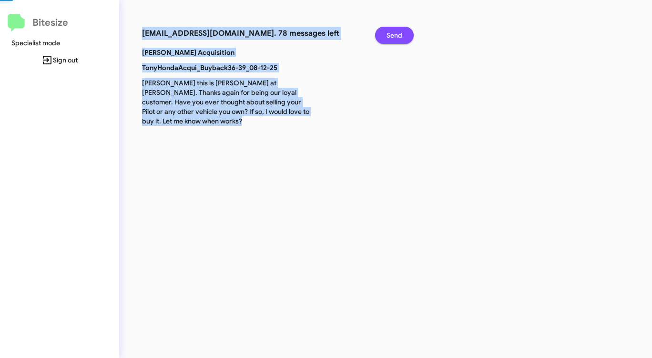
click at [393, 36] on span "Send" at bounding box center [394, 35] width 16 height 17
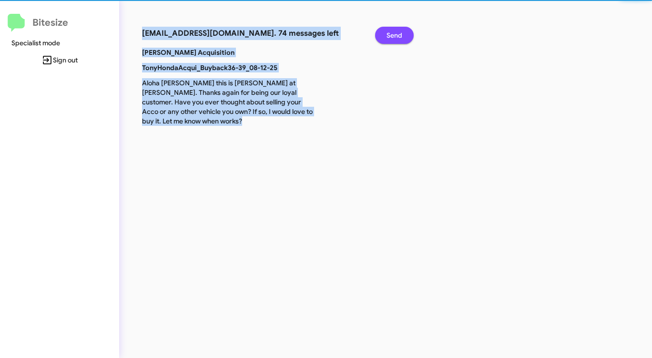
click at [393, 36] on span "Send" at bounding box center [394, 35] width 16 height 17
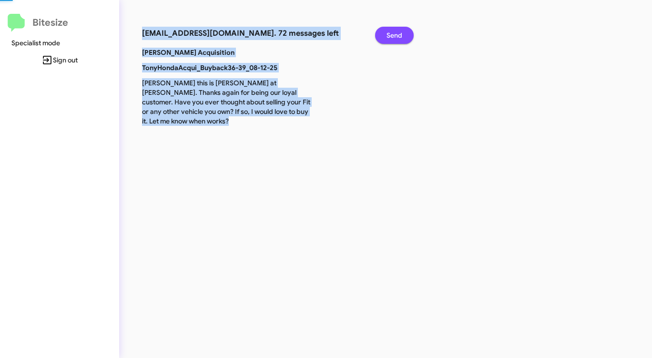
click at [393, 36] on span "Send" at bounding box center [394, 35] width 16 height 17
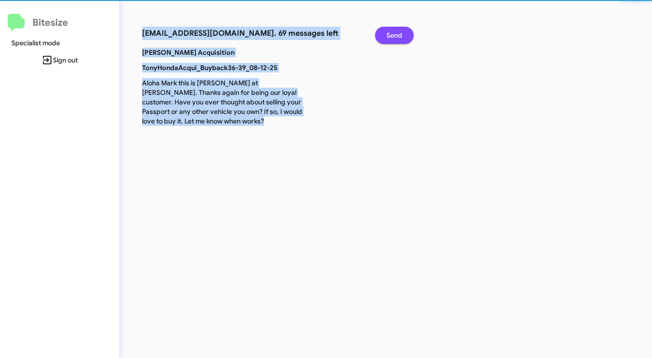
click at [393, 36] on span "Send" at bounding box center [394, 35] width 16 height 17
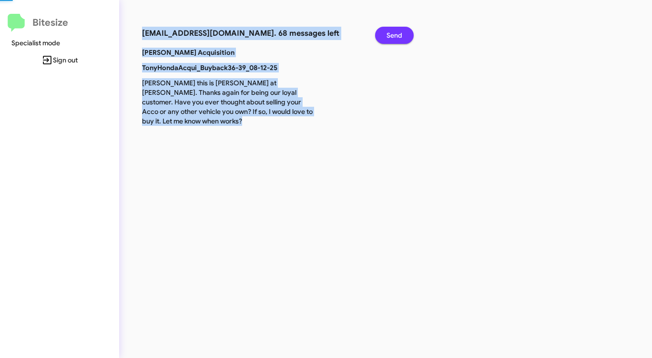
click at [393, 36] on span "Send" at bounding box center [394, 35] width 16 height 17
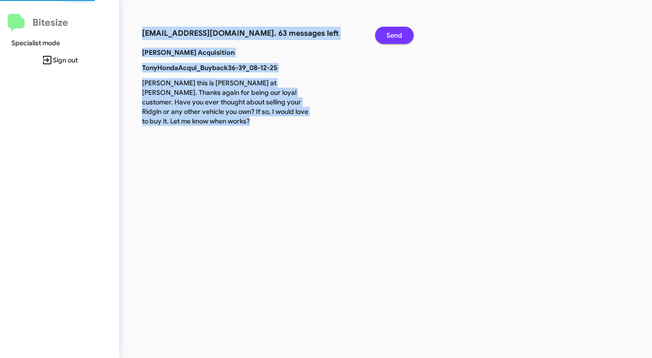
click at [393, 36] on span "Send" at bounding box center [394, 35] width 16 height 17
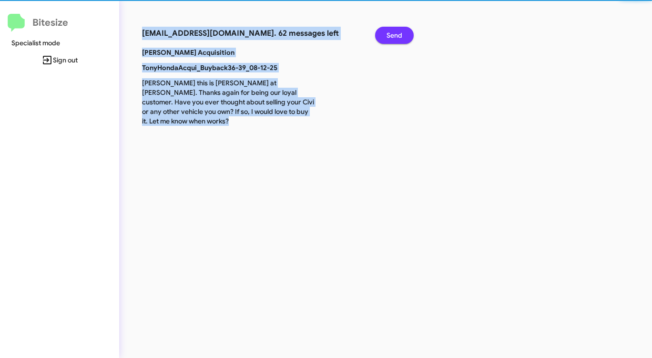
click at [393, 36] on span "Send" at bounding box center [394, 35] width 16 height 17
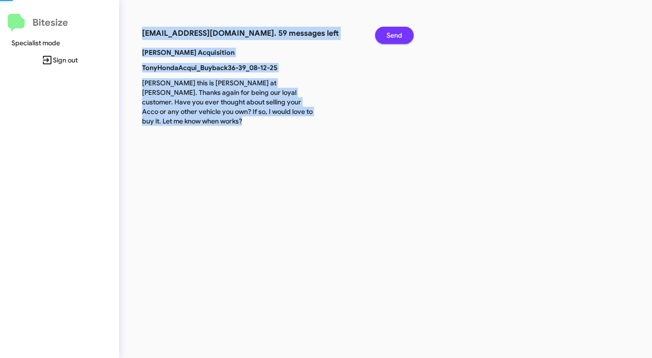
click at [393, 36] on span "Send" at bounding box center [394, 35] width 16 height 17
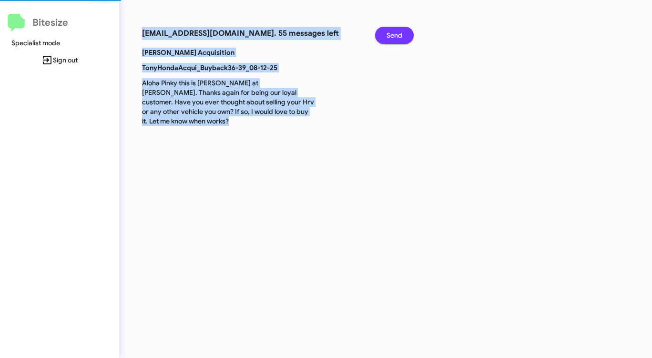
click at [393, 36] on span "Send" at bounding box center [394, 35] width 16 height 17
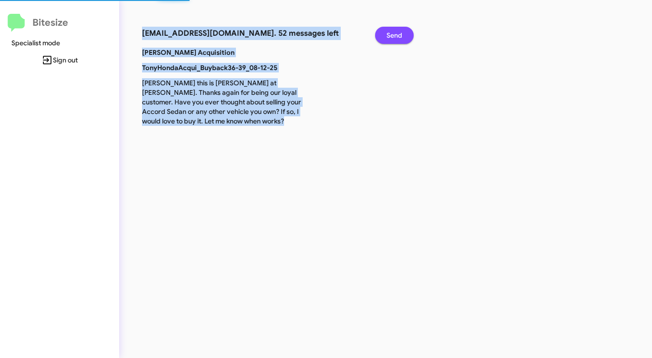
click at [392, 36] on span "Send" at bounding box center [394, 35] width 16 height 17
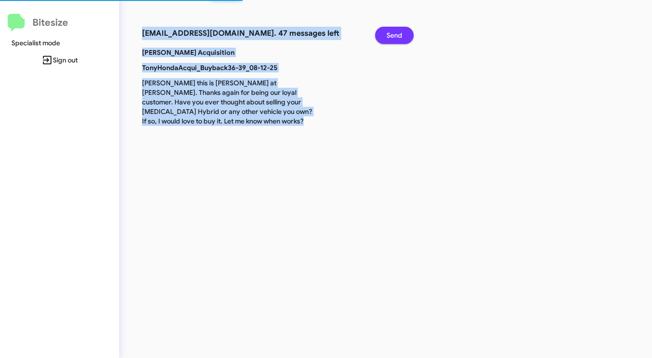
click at [392, 36] on span "Send" at bounding box center [394, 35] width 16 height 17
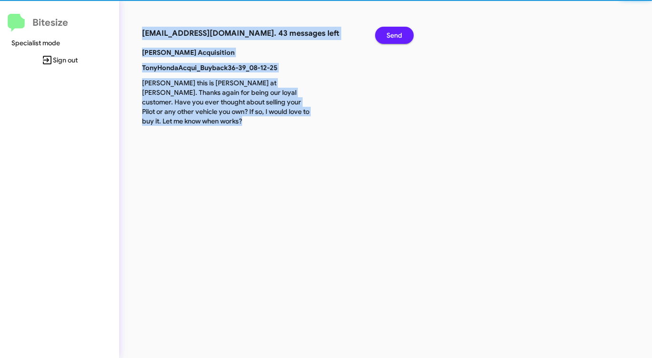
click at [392, 36] on span "Send" at bounding box center [394, 35] width 16 height 17
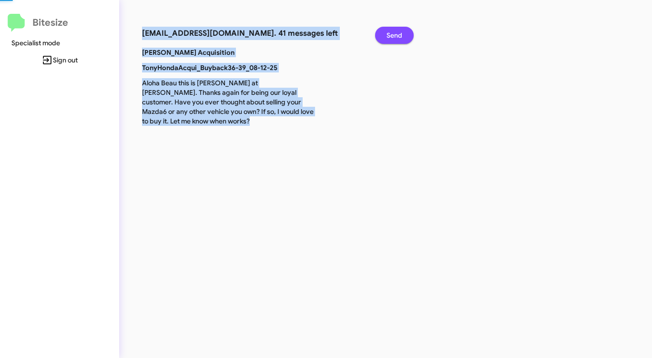
click at [392, 36] on span "Send" at bounding box center [394, 35] width 16 height 17
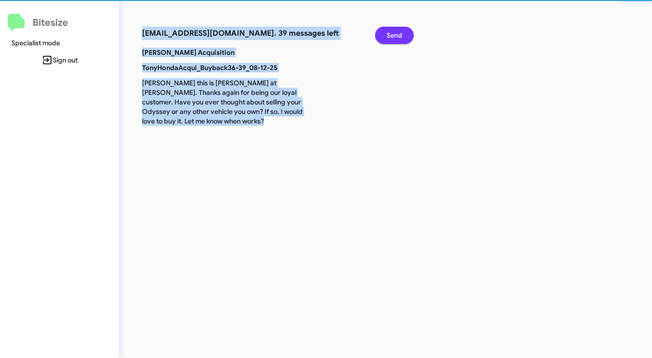
click at [392, 36] on span "Send" at bounding box center [394, 35] width 16 height 17
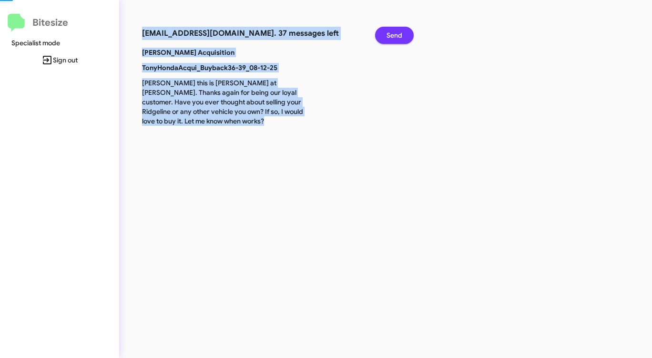
click at [392, 36] on span "Send" at bounding box center [394, 35] width 16 height 17
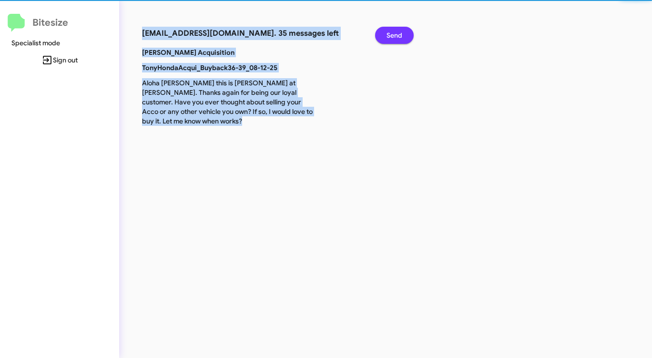
click at [392, 36] on span "Send" at bounding box center [394, 35] width 16 height 17
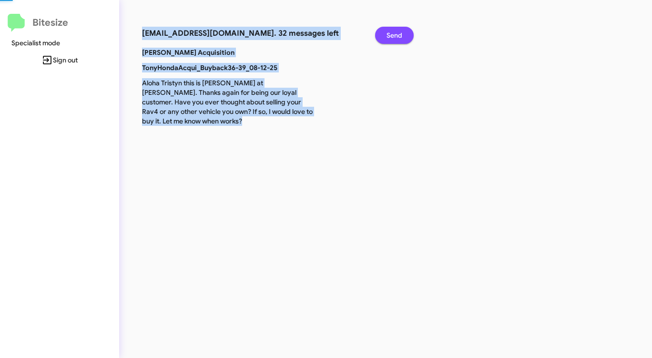
click at [392, 36] on span "Send" at bounding box center [394, 35] width 16 height 17
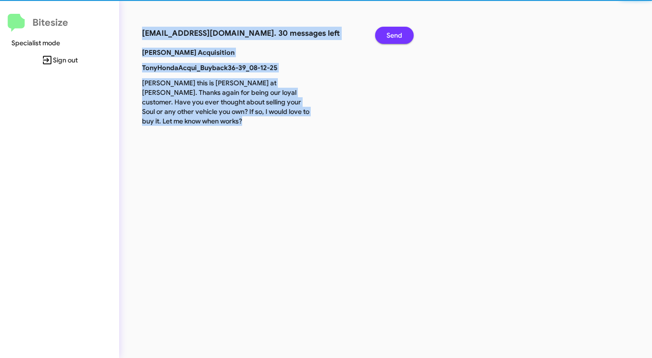
click at [392, 36] on span "Send" at bounding box center [394, 35] width 16 height 17
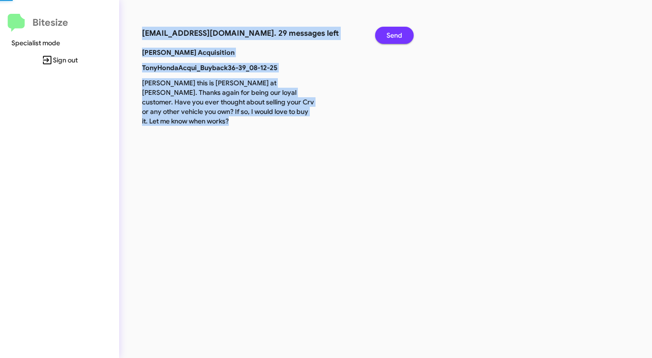
click at [392, 36] on span "Send" at bounding box center [394, 35] width 16 height 17
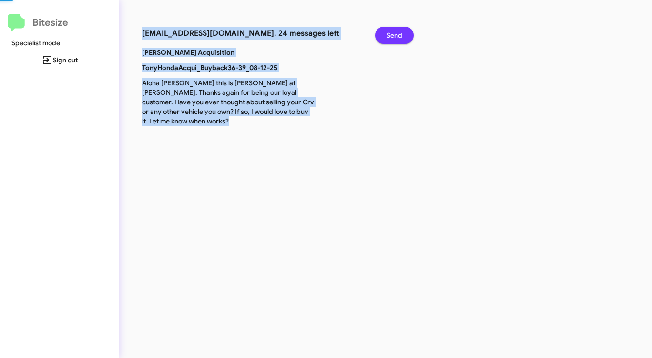
click at [392, 36] on span "Send" at bounding box center [394, 35] width 16 height 17
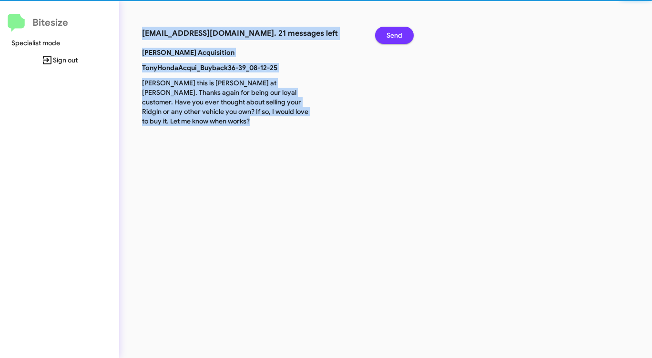
click at [392, 36] on span "Send" at bounding box center [394, 35] width 16 height 17
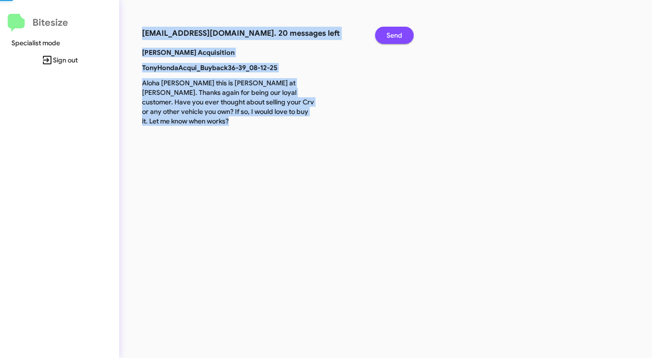
click at [392, 36] on span "Send" at bounding box center [394, 35] width 16 height 17
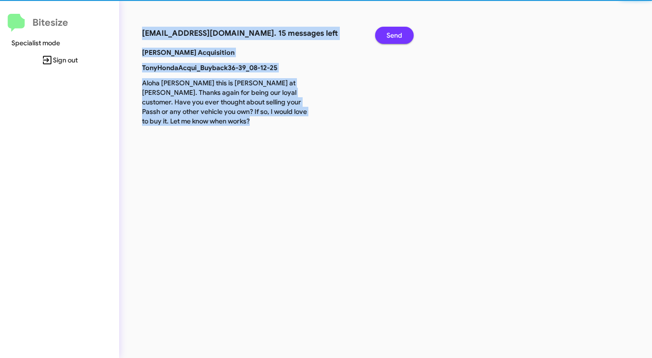
click at [392, 36] on span "Send" at bounding box center [394, 35] width 16 height 17
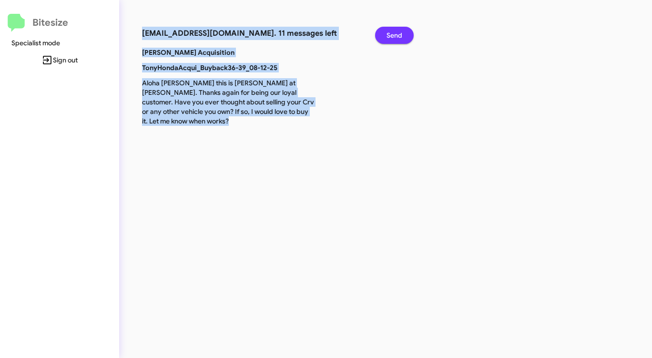
click at [392, 36] on span "Send" at bounding box center [394, 35] width 16 height 17
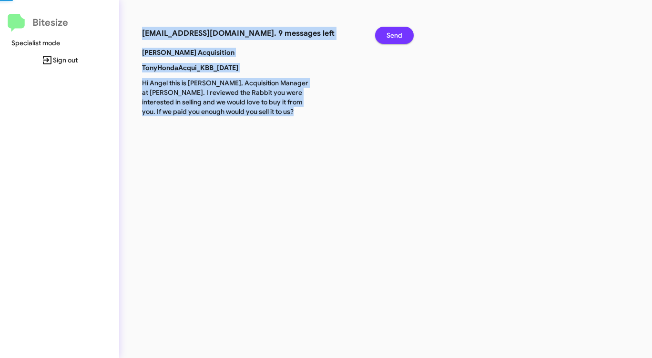
click at [392, 36] on span "Send" at bounding box center [394, 35] width 16 height 17
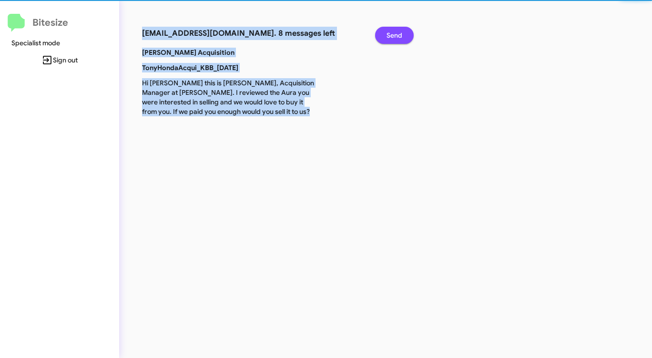
click at [392, 36] on span "Send" at bounding box center [394, 35] width 16 height 17
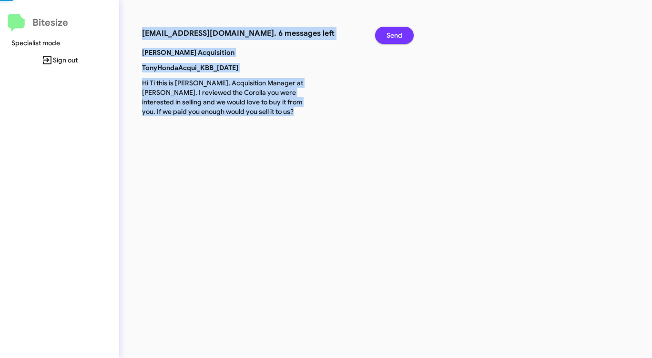
click at [392, 36] on span "Send" at bounding box center [394, 35] width 16 height 17
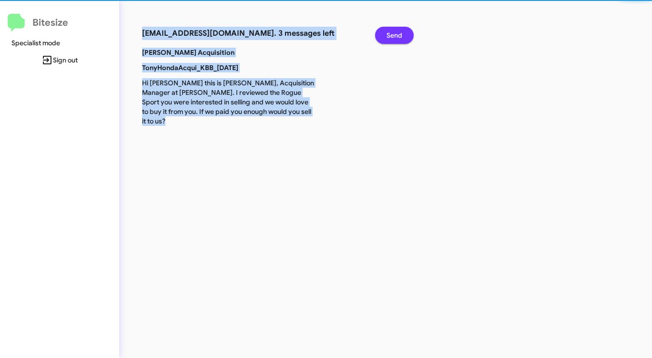
click at [392, 36] on span "Send" at bounding box center [394, 35] width 16 height 17
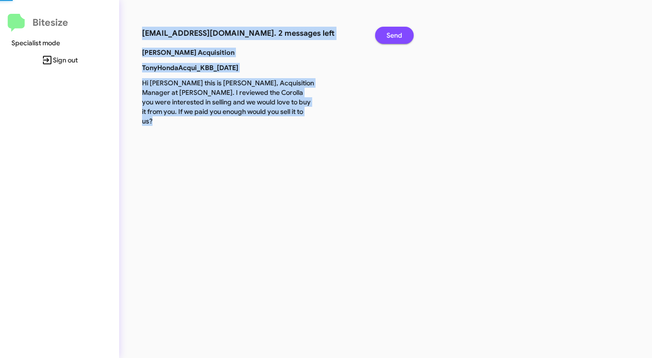
click at [392, 36] on span "Send" at bounding box center [394, 35] width 16 height 17
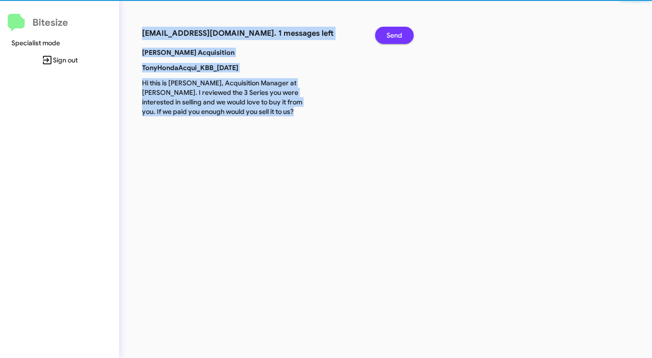
click at [392, 36] on span "Send" at bounding box center [394, 35] width 16 height 17
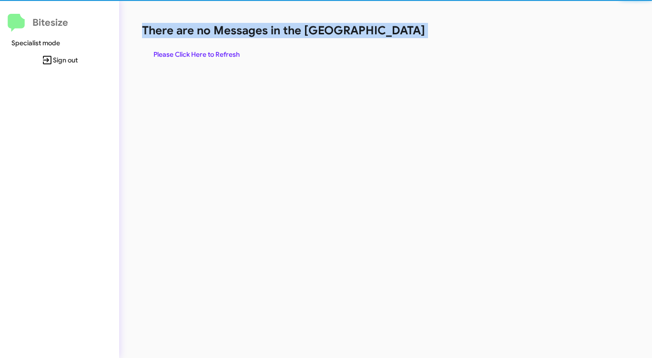
click at [392, 36] on h1 "There are no Messages in the [GEOGRAPHIC_DATA]" at bounding box center [341, 30] width 398 height 15
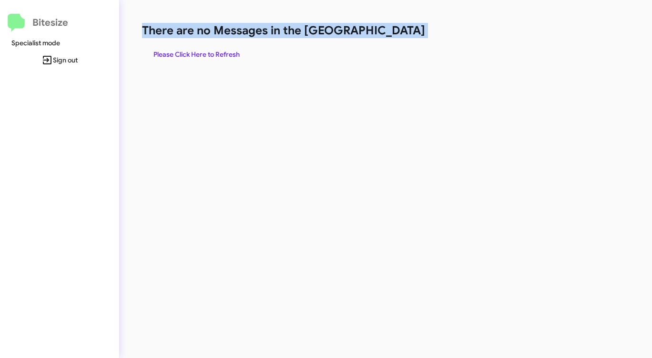
click at [392, 36] on h1 "There are no Messages in the [GEOGRAPHIC_DATA]" at bounding box center [341, 30] width 398 height 15
click at [201, 50] on span "Please Click Here to Refresh" at bounding box center [196, 54] width 86 height 17
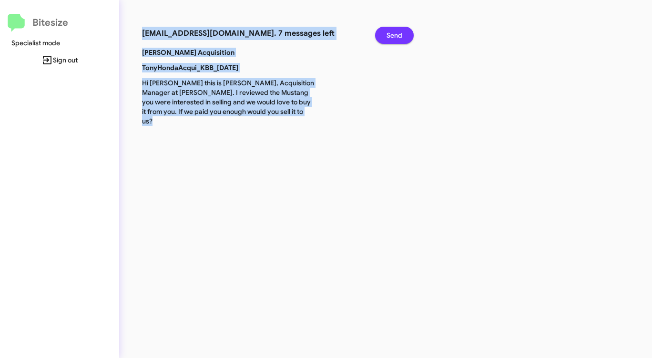
click at [402, 30] on span "Send" at bounding box center [394, 35] width 16 height 17
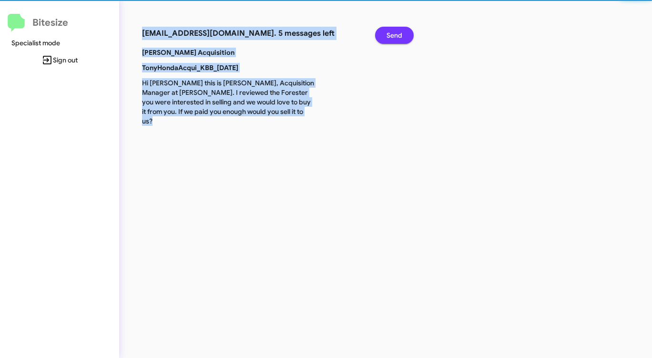
click at [402, 30] on span "Send" at bounding box center [394, 35] width 16 height 17
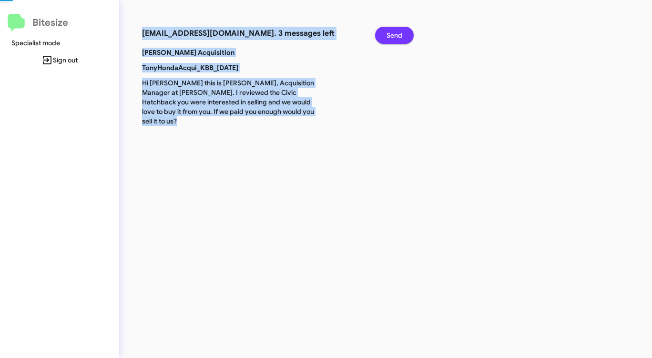
click at [402, 30] on span "Send" at bounding box center [394, 35] width 16 height 17
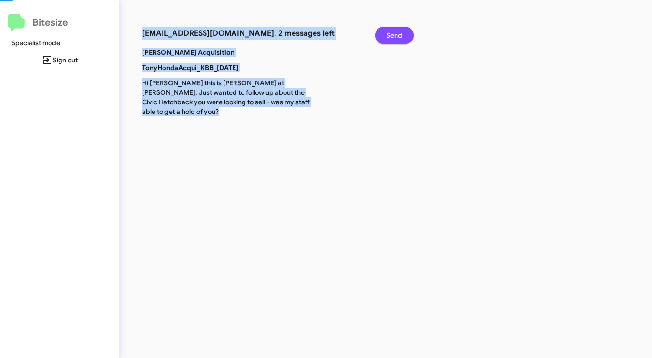
click at [402, 30] on span "Send" at bounding box center [394, 35] width 16 height 17
click at [401, 30] on span "Send" at bounding box center [394, 35] width 16 height 17
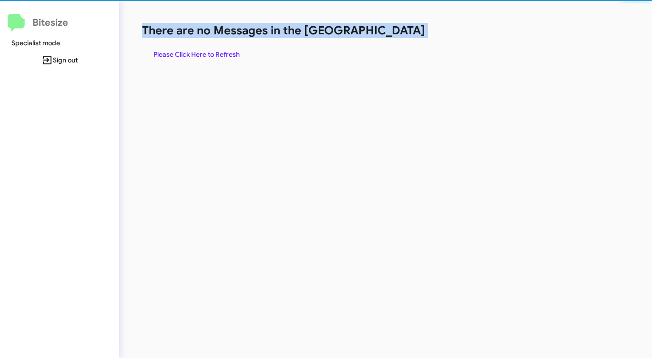
click at [401, 30] on h1 "There are no Messages in the [GEOGRAPHIC_DATA]" at bounding box center [341, 30] width 398 height 15
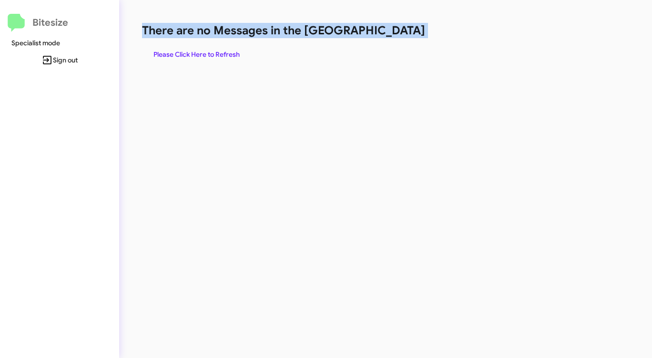
click at [401, 30] on h1 "There are no Messages in the [GEOGRAPHIC_DATA]" at bounding box center [341, 30] width 398 height 15
click at [226, 52] on span "Please Click Here to Refresh" at bounding box center [196, 54] width 86 height 17
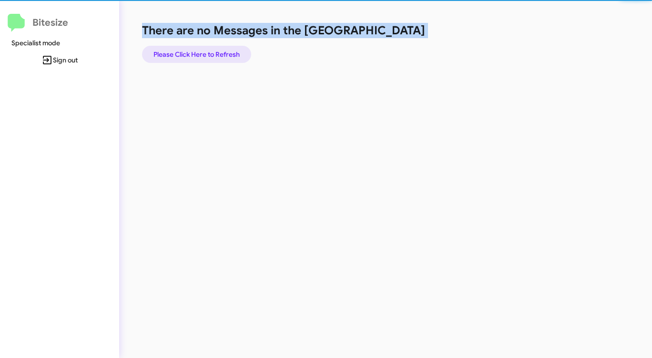
click at [226, 52] on span "Please Click Here to Refresh" at bounding box center [196, 54] width 86 height 17
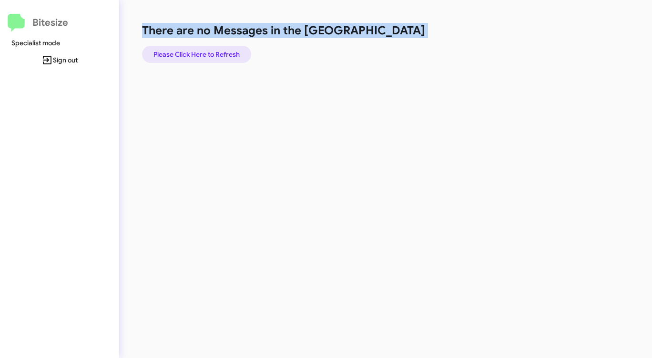
click at [226, 52] on span "Please Click Here to Refresh" at bounding box center [196, 54] width 86 height 17
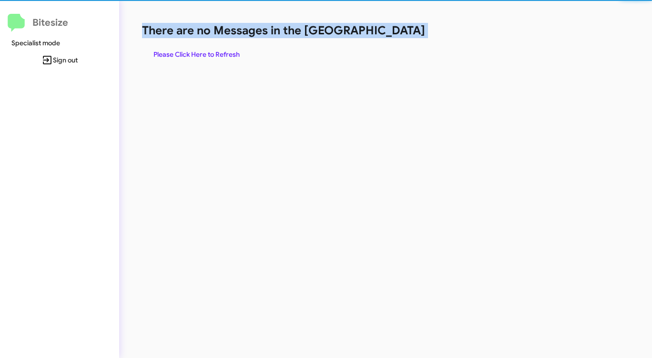
click at [226, 52] on span "Please Click Here to Refresh" at bounding box center [196, 54] width 86 height 17
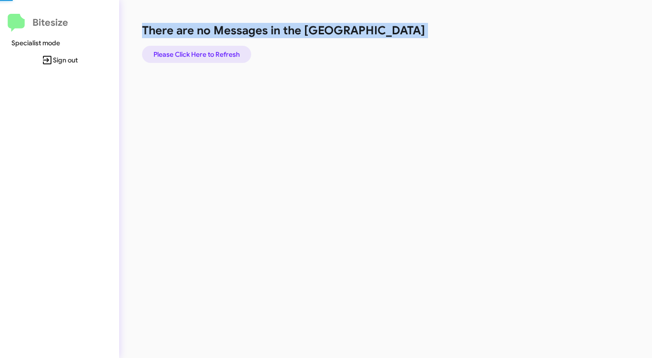
click at [226, 52] on span "Please Click Here to Refresh" at bounding box center [196, 54] width 86 height 17
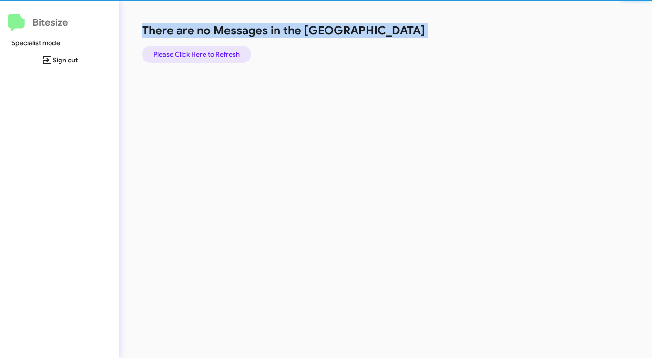
click at [226, 52] on span "Please Click Here to Refresh" at bounding box center [196, 54] width 86 height 17
click at [226, 51] on span "Please Click Here to Refresh" at bounding box center [196, 54] width 86 height 17
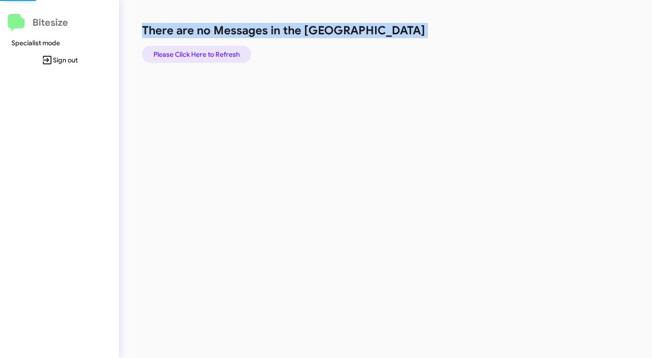
click at [226, 51] on span "Please Click Here to Refresh" at bounding box center [196, 54] width 86 height 17
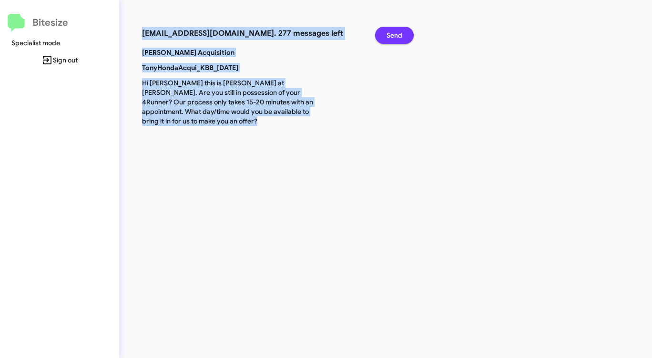
click at [397, 30] on span "Send" at bounding box center [394, 35] width 16 height 17
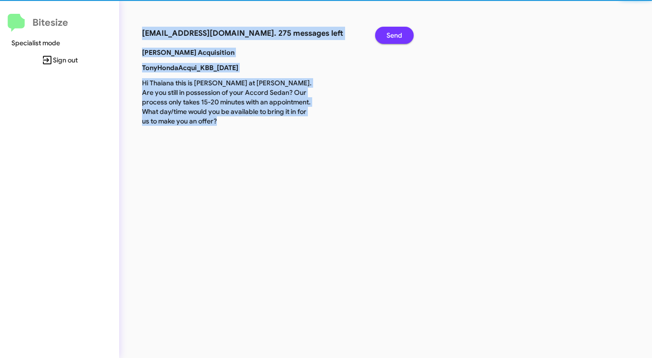
click at [397, 30] on span "Send" at bounding box center [394, 35] width 16 height 17
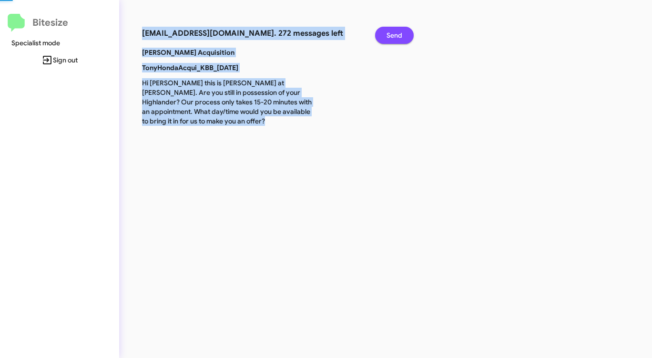
click at [397, 30] on span "Send" at bounding box center [394, 35] width 16 height 17
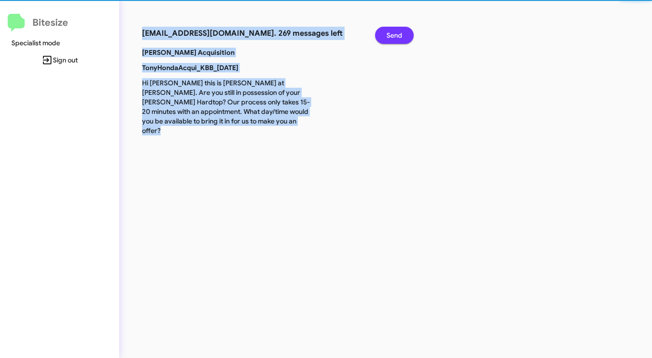
click at [397, 30] on span "Send" at bounding box center [394, 35] width 16 height 17
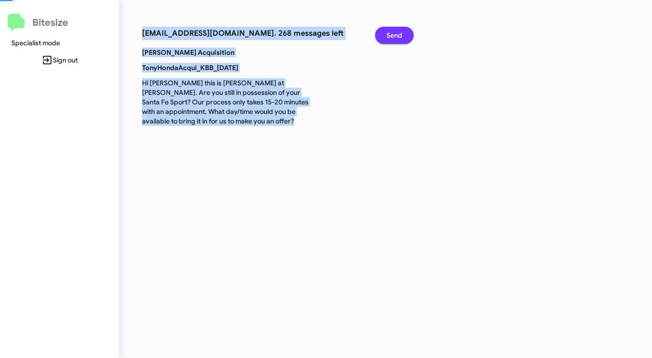
click at [397, 30] on span "Send" at bounding box center [394, 35] width 16 height 17
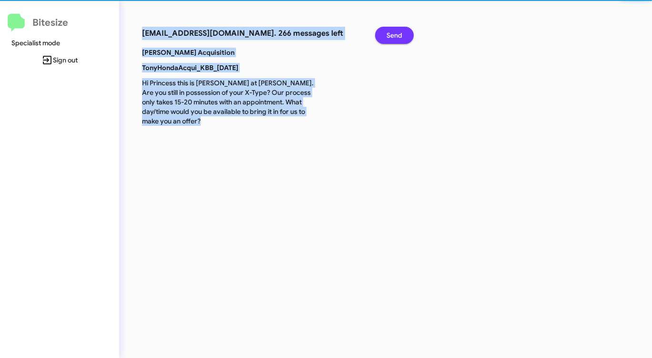
click at [397, 30] on span "Send" at bounding box center [394, 35] width 16 height 17
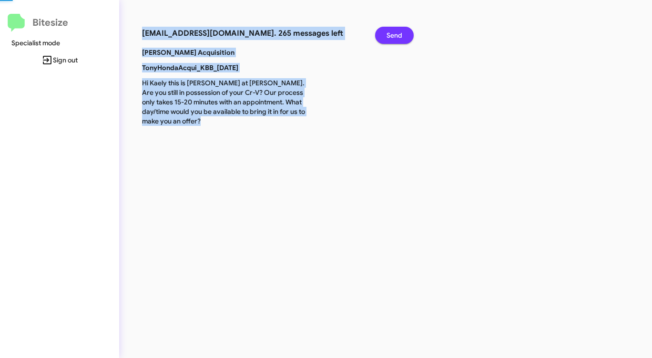
click at [397, 30] on span "Send" at bounding box center [394, 35] width 16 height 17
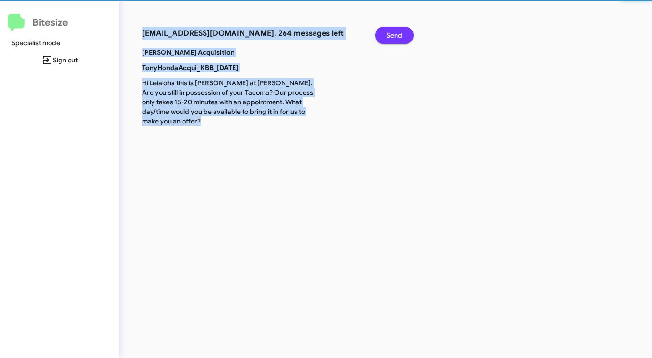
click at [397, 30] on span "Send" at bounding box center [394, 35] width 16 height 17
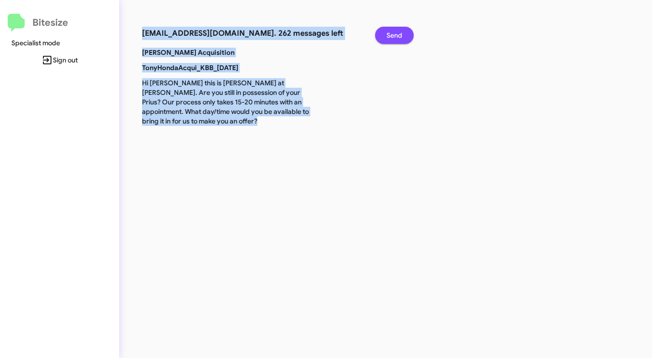
click at [397, 31] on span "Send" at bounding box center [394, 35] width 16 height 17
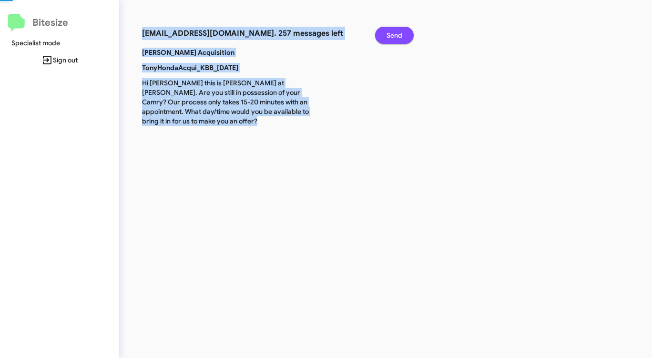
click at [397, 31] on span "Send" at bounding box center [394, 35] width 16 height 17
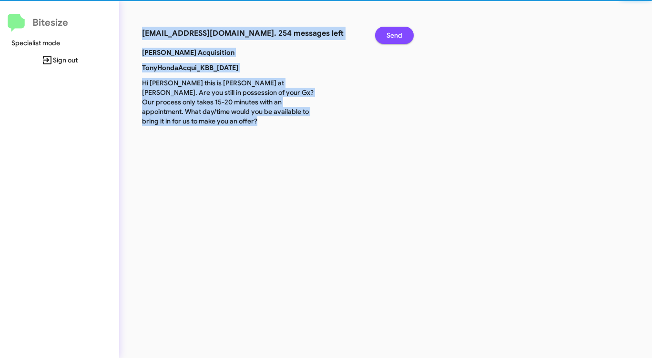
click at [397, 31] on span "Send" at bounding box center [394, 35] width 16 height 17
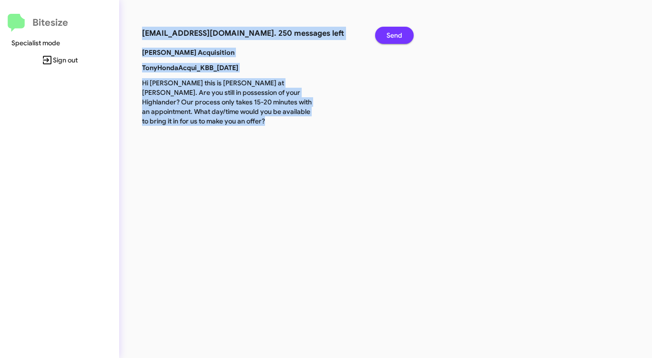
click at [396, 32] on span "Send" at bounding box center [394, 35] width 16 height 17
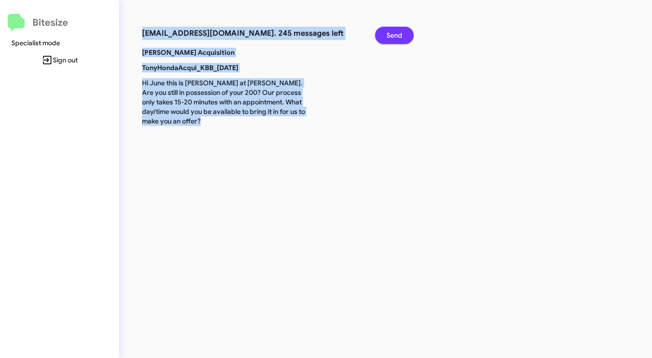
click at [396, 32] on span "Send" at bounding box center [394, 35] width 16 height 17
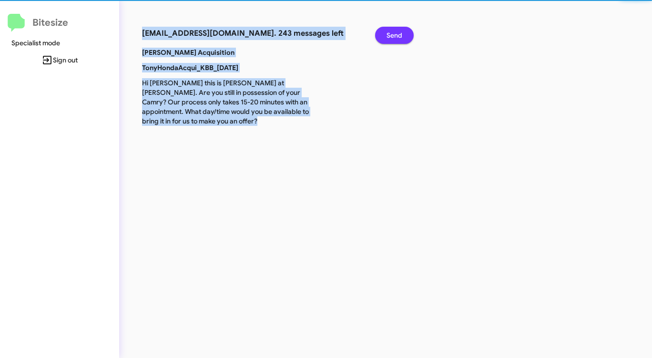
click at [396, 32] on span "Send" at bounding box center [394, 35] width 16 height 17
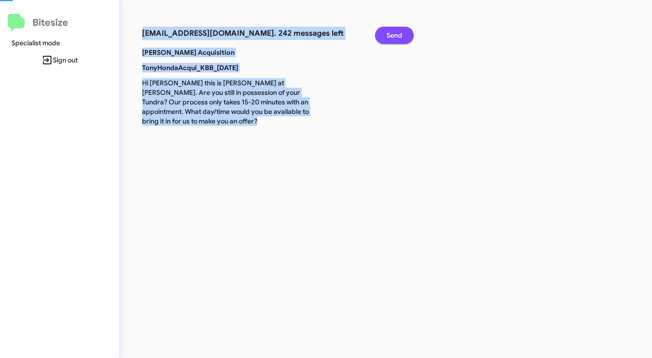
click at [396, 32] on span "Send" at bounding box center [394, 35] width 16 height 17
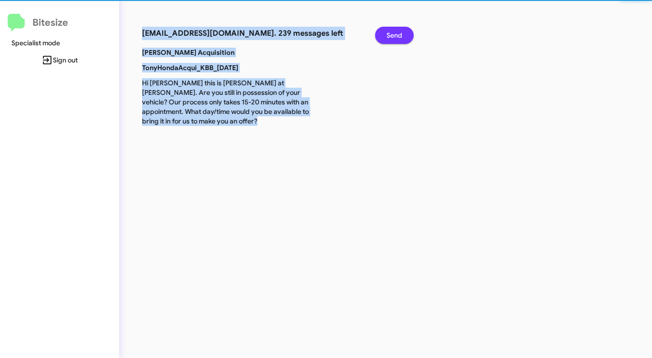
click at [396, 32] on span "Send" at bounding box center [394, 35] width 16 height 17
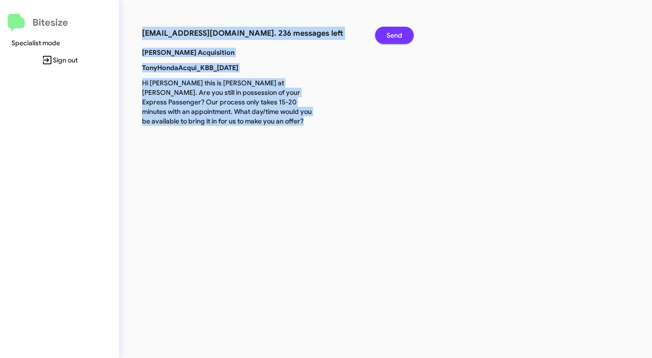
click at [396, 32] on span "Send" at bounding box center [394, 35] width 16 height 17
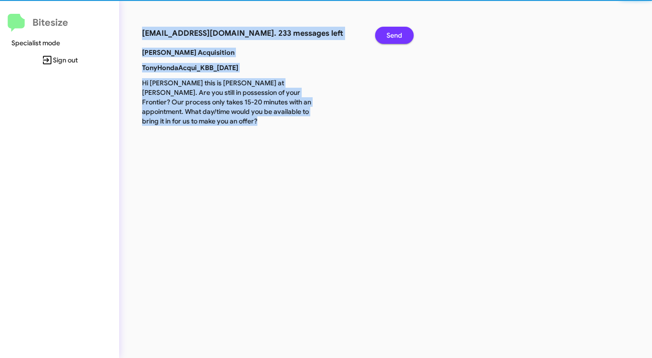
click at [396, 32] on span "Send" at bounding box center [394, 35] width 16 height 17
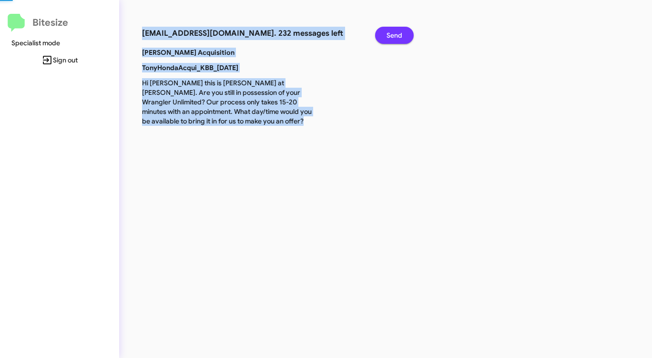
click at [396, 32] on span "Send" at bounding box center [394, 35] width 16 height 17
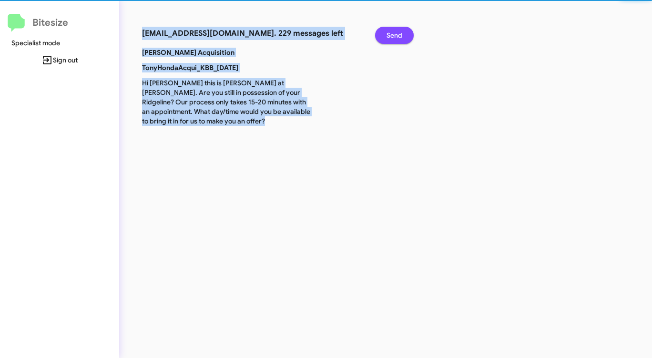
click at [396, 32] on span "Send" at bounding box center [394, 35] width 16 height 17
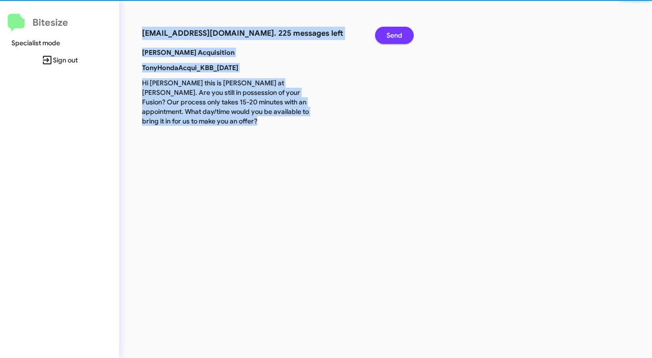
click at [396, 32] on span "Send" at bounding box center [394, 35] width 16 height 17
click
